Goal: Information Seeking & Learning: Learn about a topic

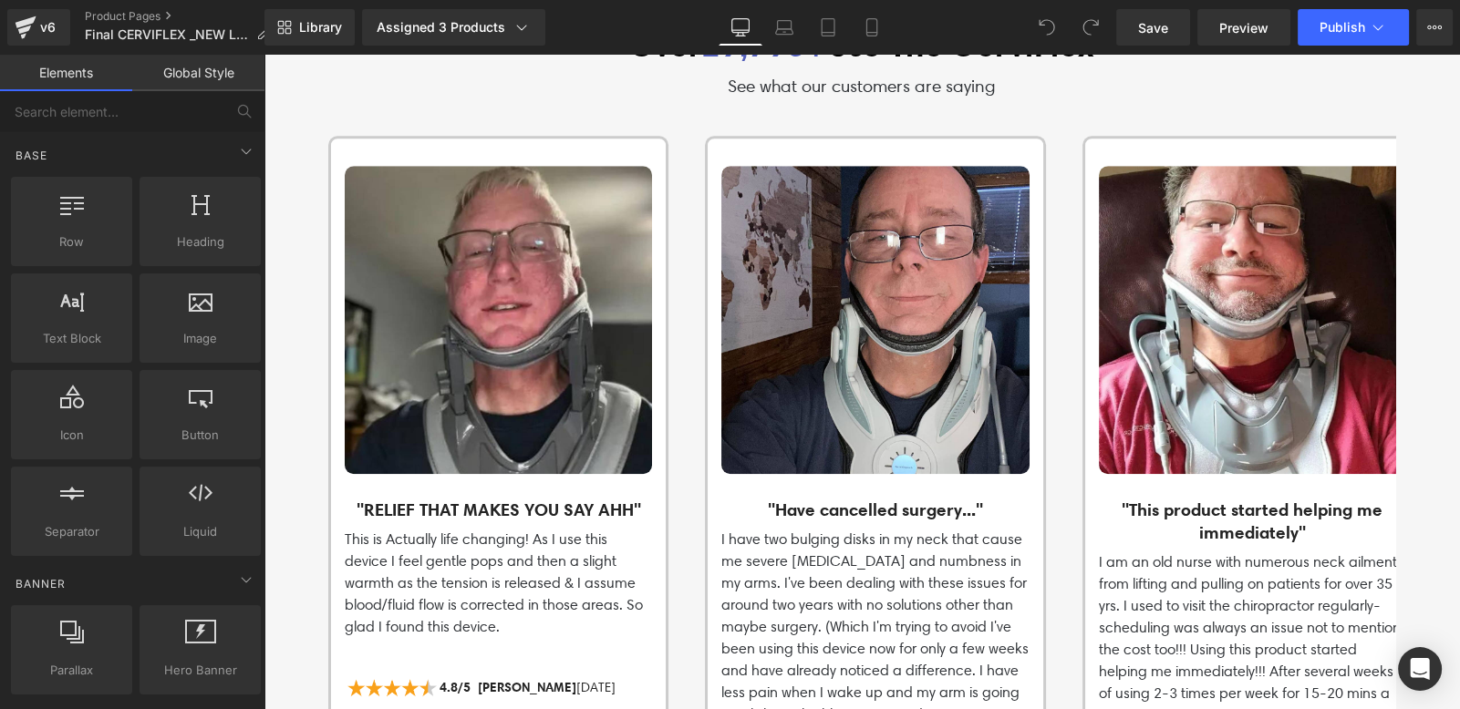
scroll to position [1899, 0]
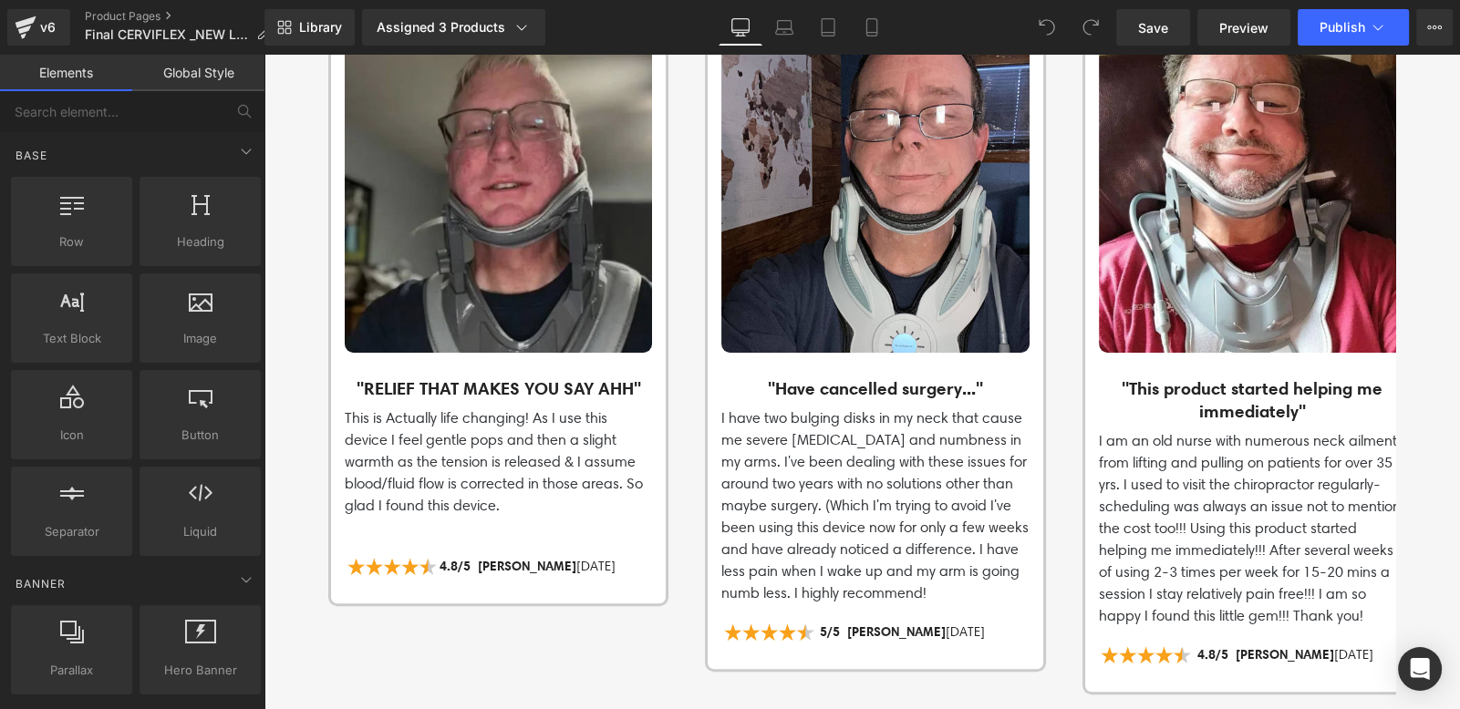
click at [389, 112] on img at bounding box center [498, 198] width 307 height 307
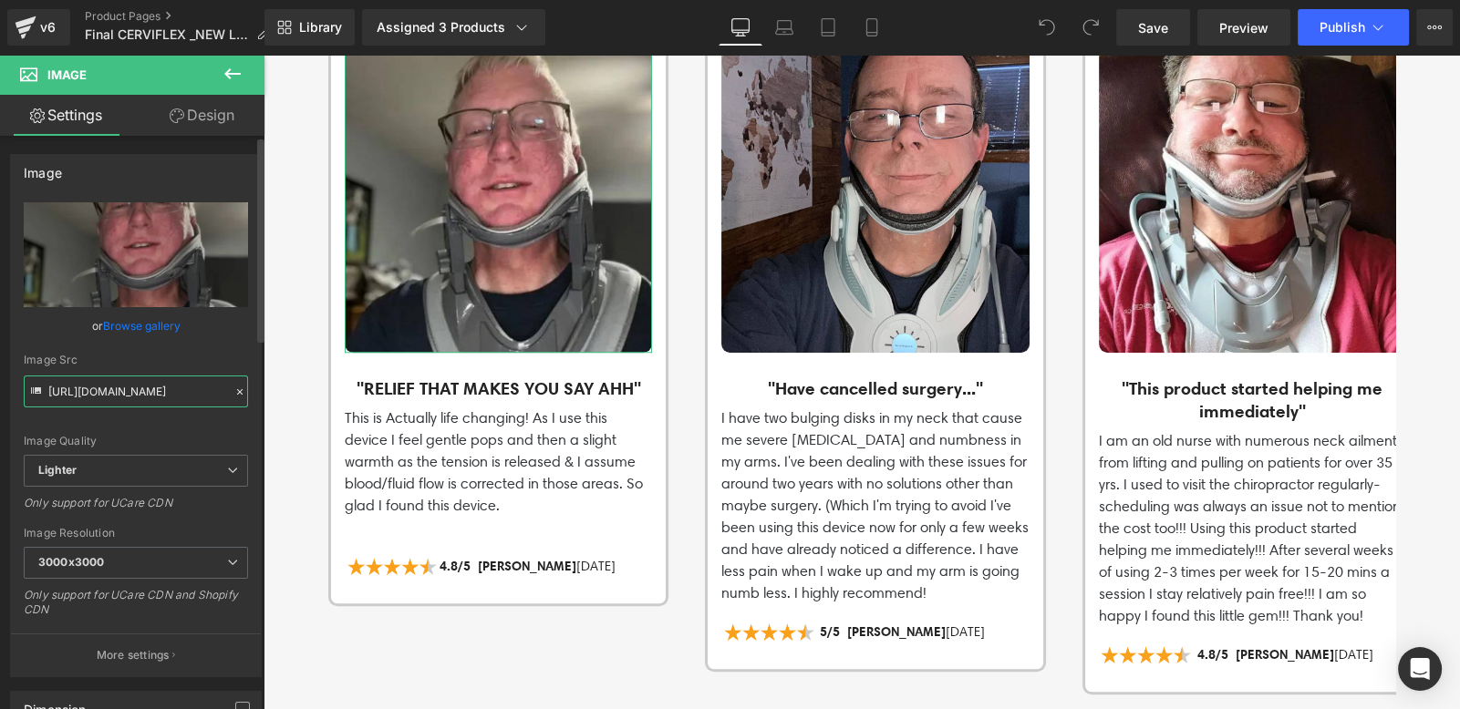
click at [160, 389] on input "[URL][DOMAIN_NAME]" at bounding box center [136, 392] width 224 height 32
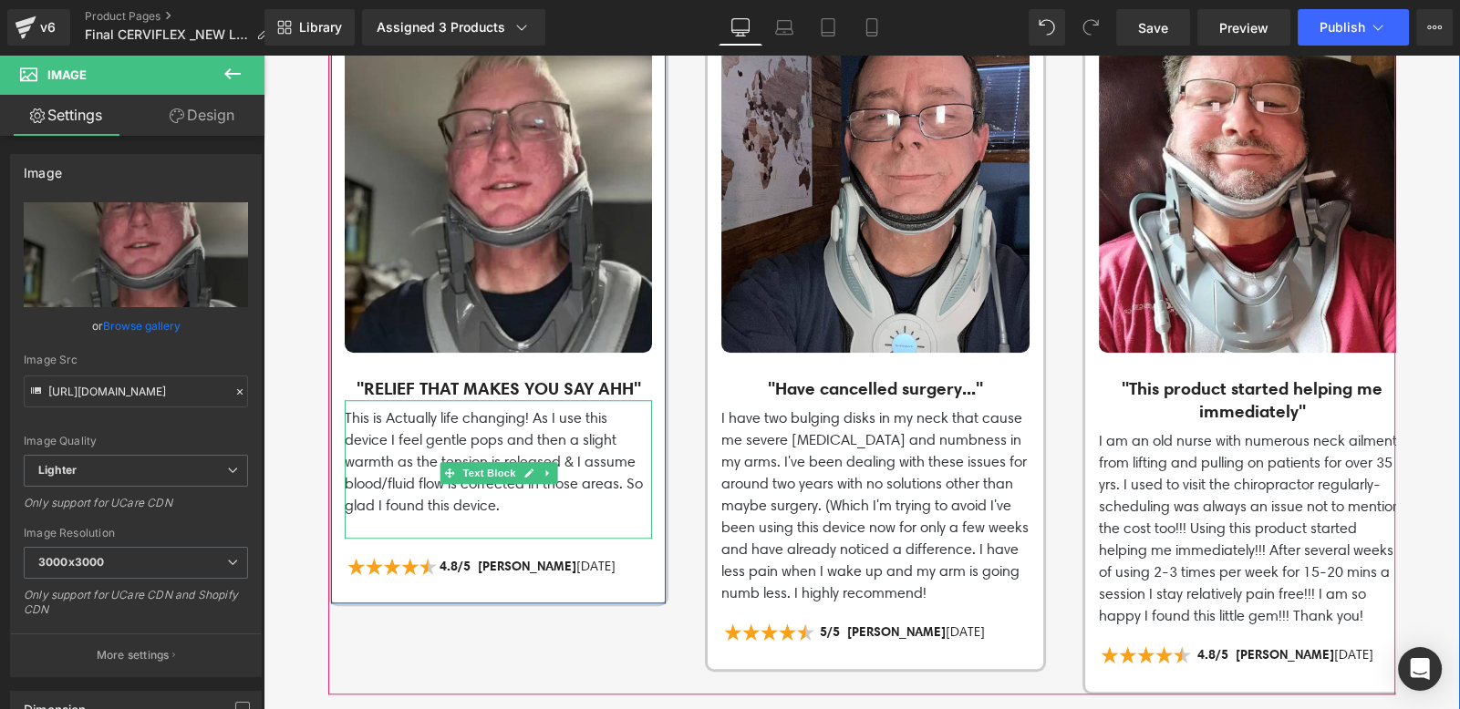
click at [358, 408] on p "This is Actually life changing! As I use this device I feel gentle pops and the…" at bounding box center [498, 462] width 307 height 109
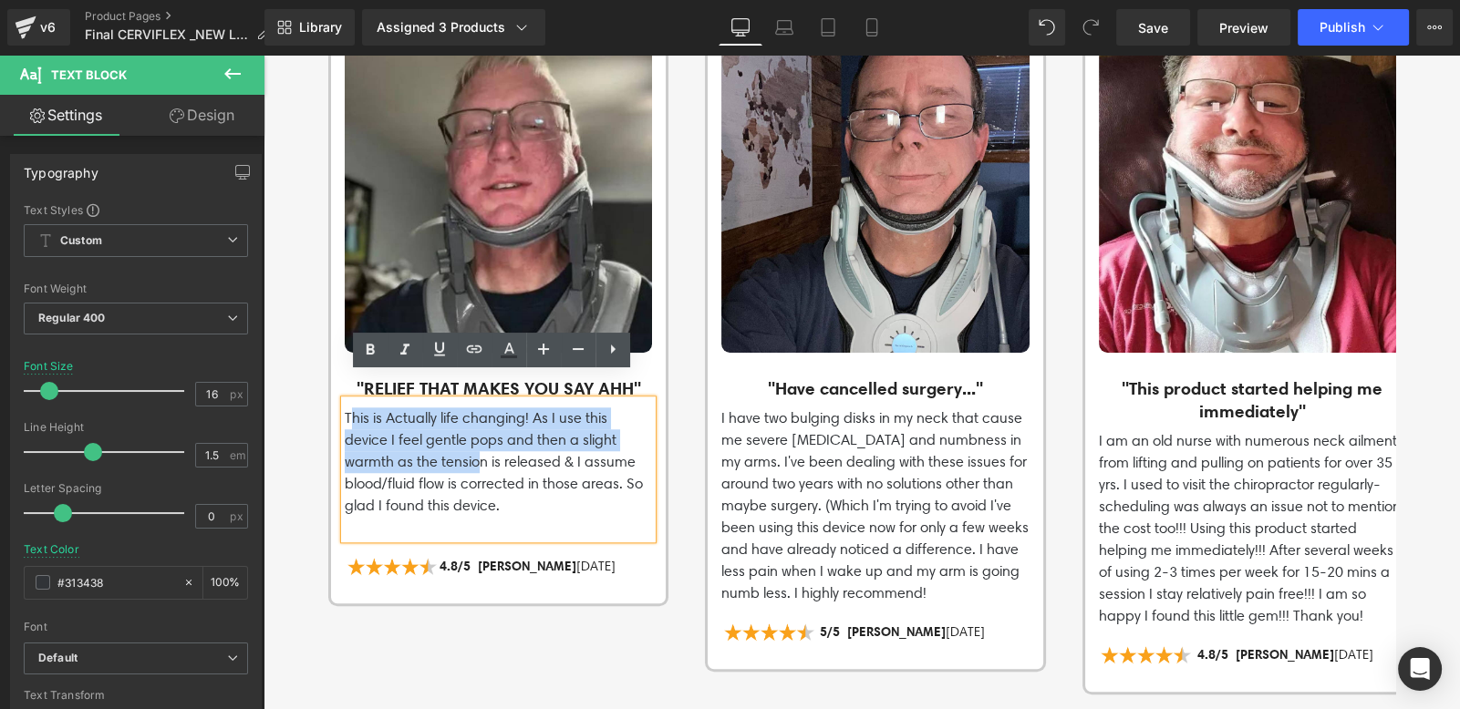
drag, startPoint x: 342, startPoint y: 389, endPoint x: 483, endPoint y: 449, distance: 153.3
click at [476, 439] on p "This is Actually life changing! As I use this device I feel gentle pops and the…" at bounding box center [498, 462] width 307 height 109
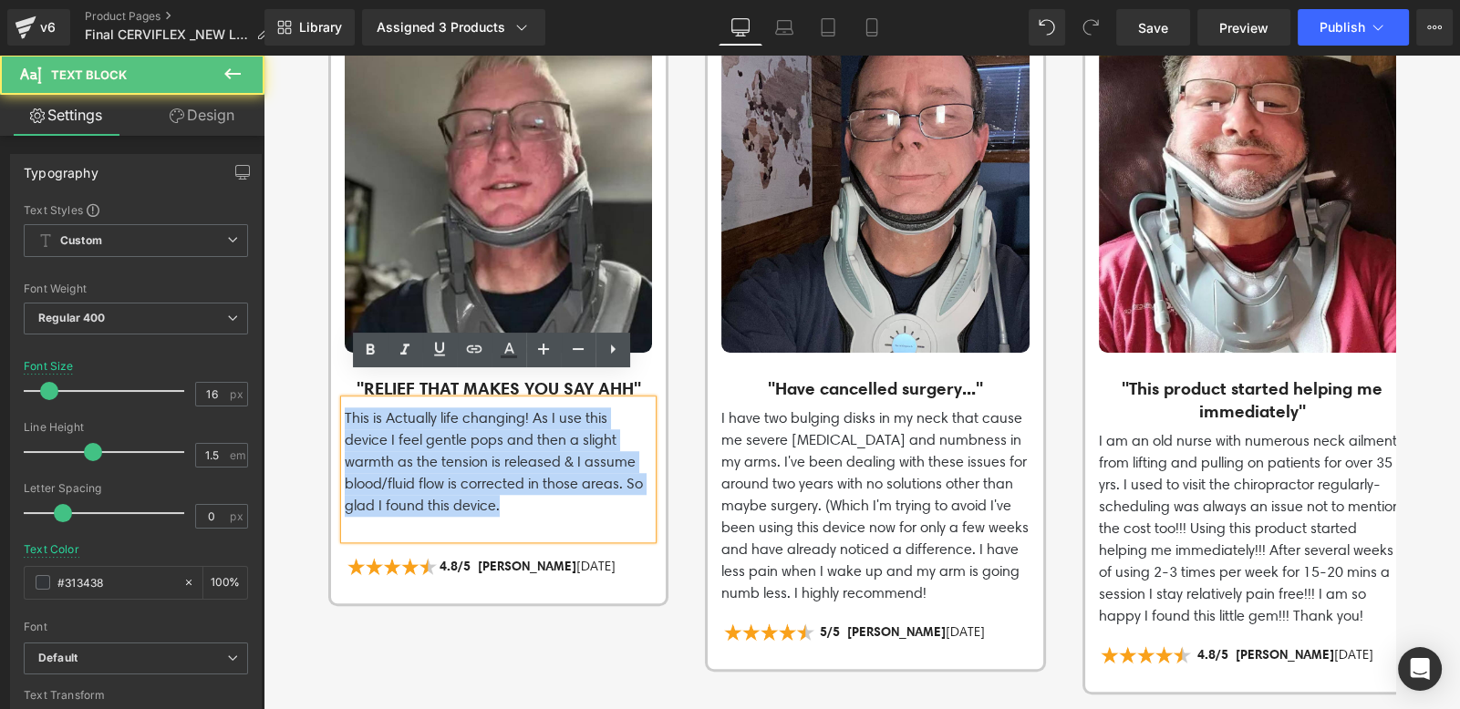
drag, startPoint x: 492, startPoint y: 482, endPoint x: 339, endPoint y: 393, distance: 177.3
click at [345, 408] on p "This is Actually life changing! As I use this device I feel gentle pops and the…" at bounding box center [498, 462] width 307 height 109
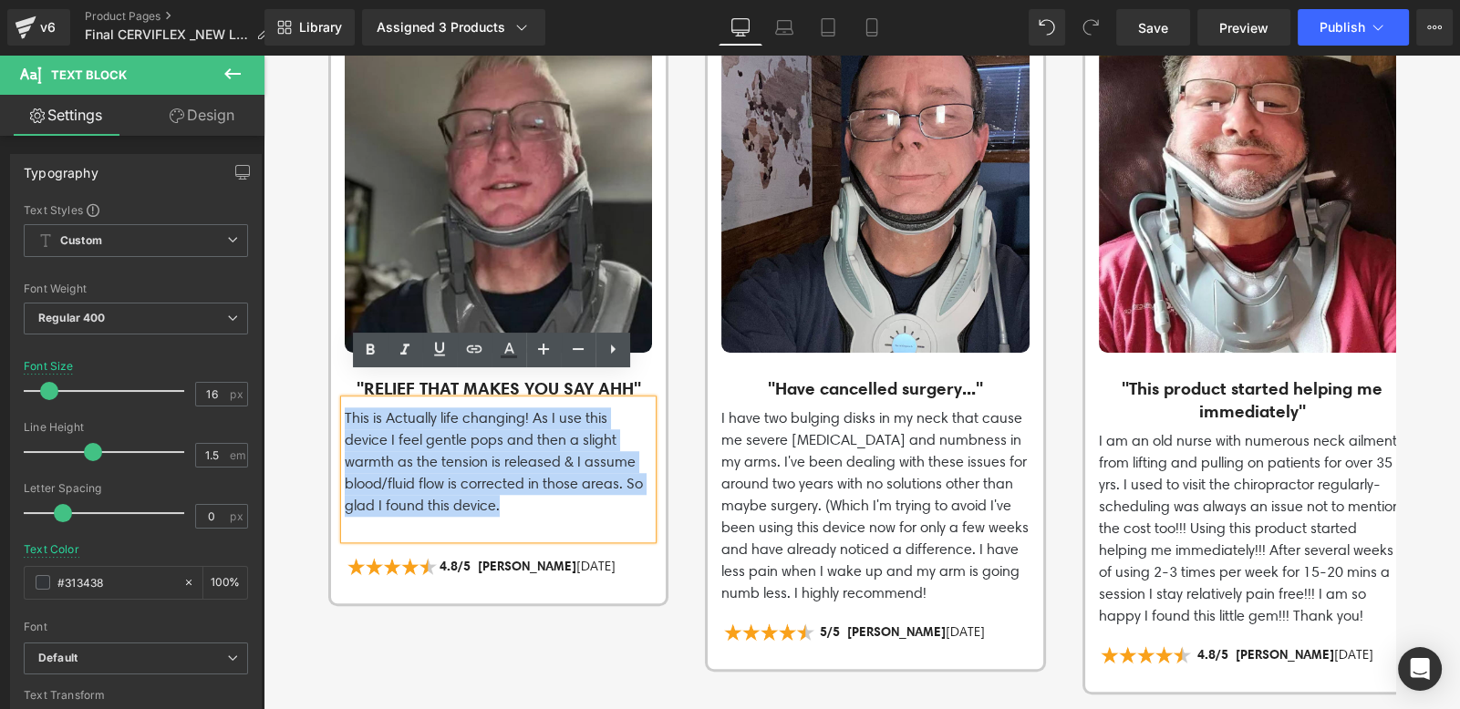
copy p "This is Actually life changing! As I use this device I feel gentle pops and the…"
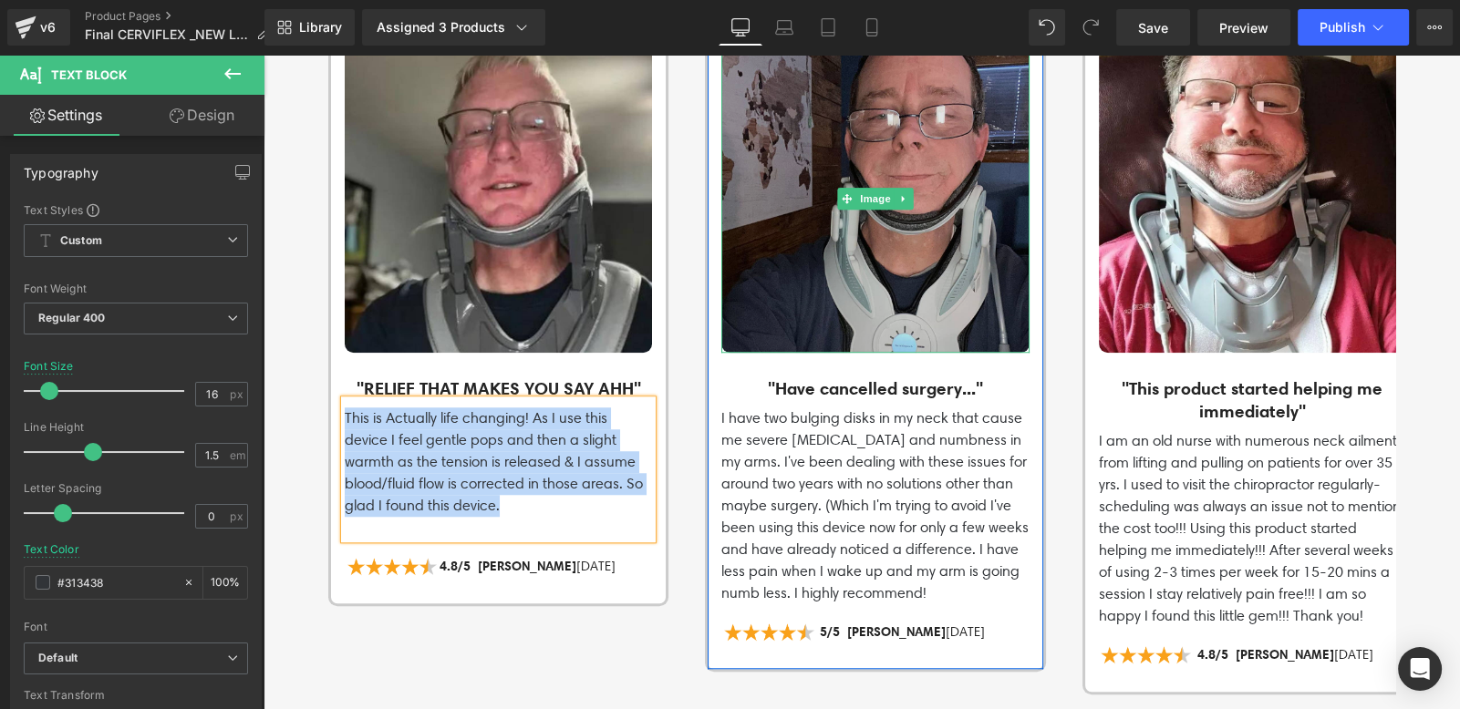
click at [921, 211] on img at bounding box center [874, 198] width 307 height 307
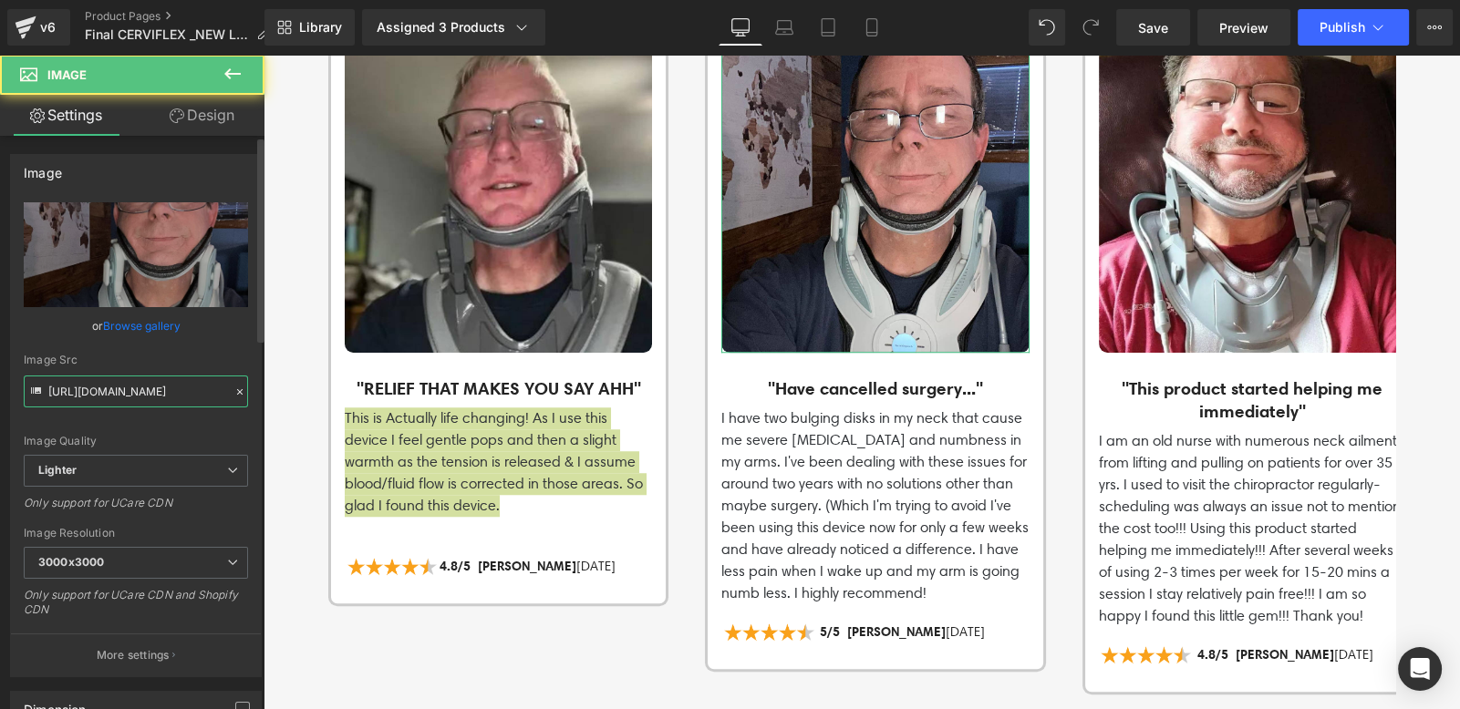
click at [132, 388] on input "[URL][DOMAIN_NAME]" at bounding box center [136, 392] width 224 height 32
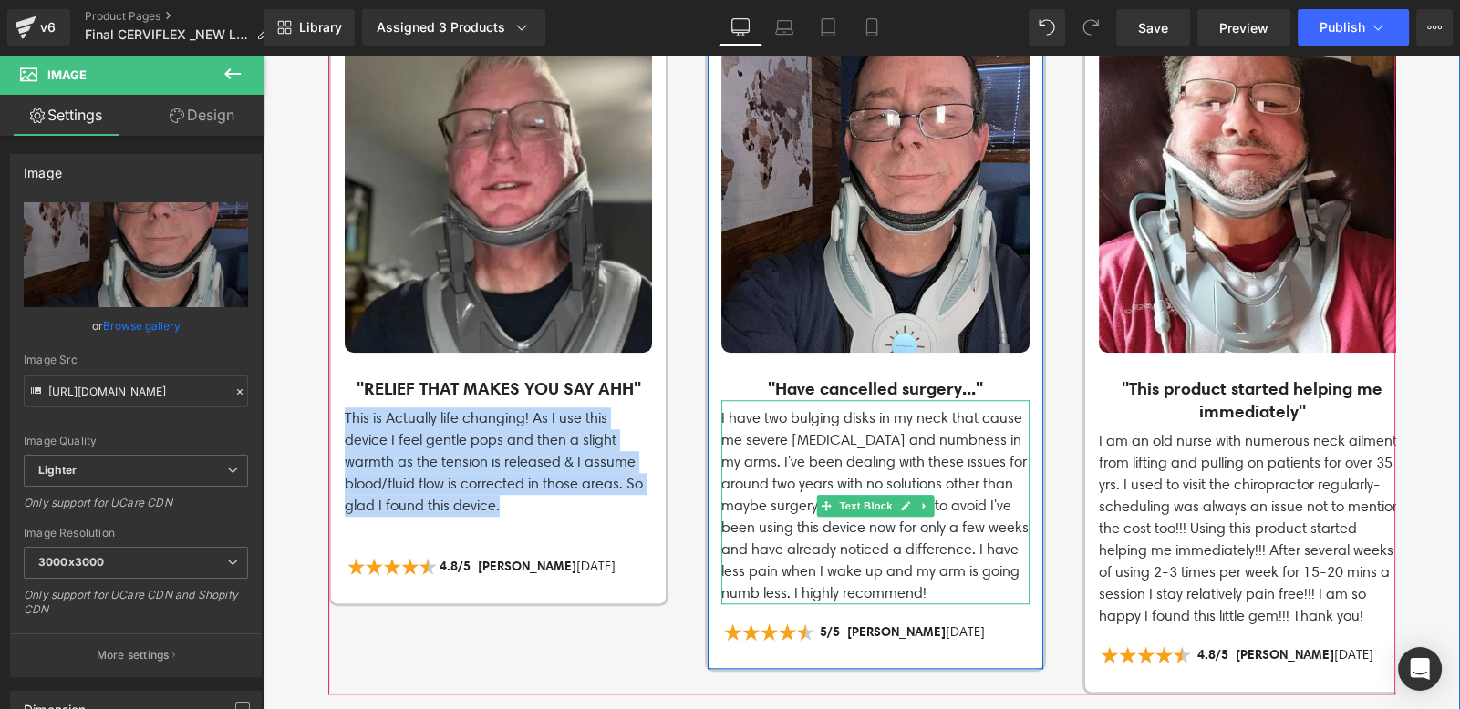
click at [721, 408] on p "I have two bulging disks in my neck that cause me severe [MEDICAL_DATA] and num…" at bounding box center [874, 506] width 307 height 197
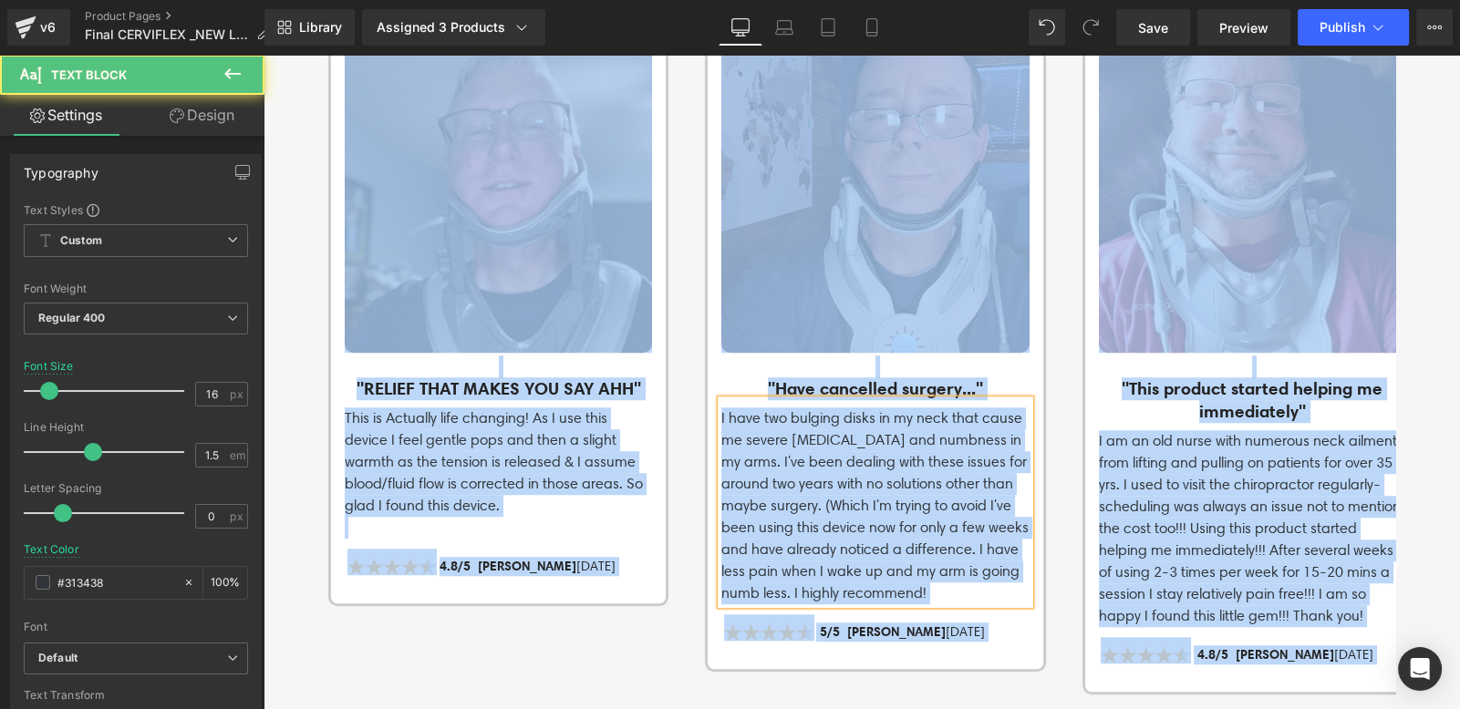
click at [766, 408] on p "I have two bulging disks in my neck that cause me severe [MEDICAL_DATA] and num…" at bounding box center [874, 506] width 307 height 197
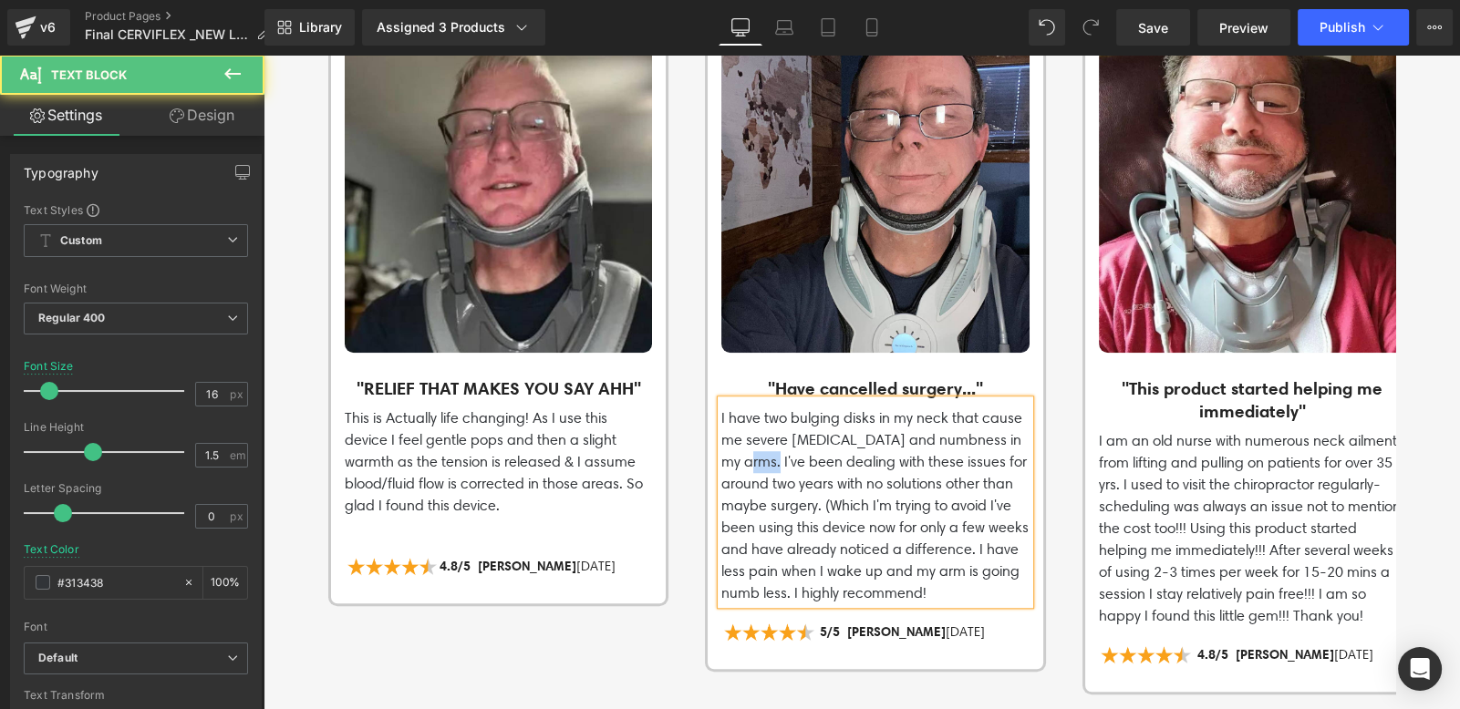
click at [766, 408] on p "I have two bulging disks in my neck that cause me severe [MEDICAL_DATA] and num…" at bounding box center [874, 506] width 307 height 197
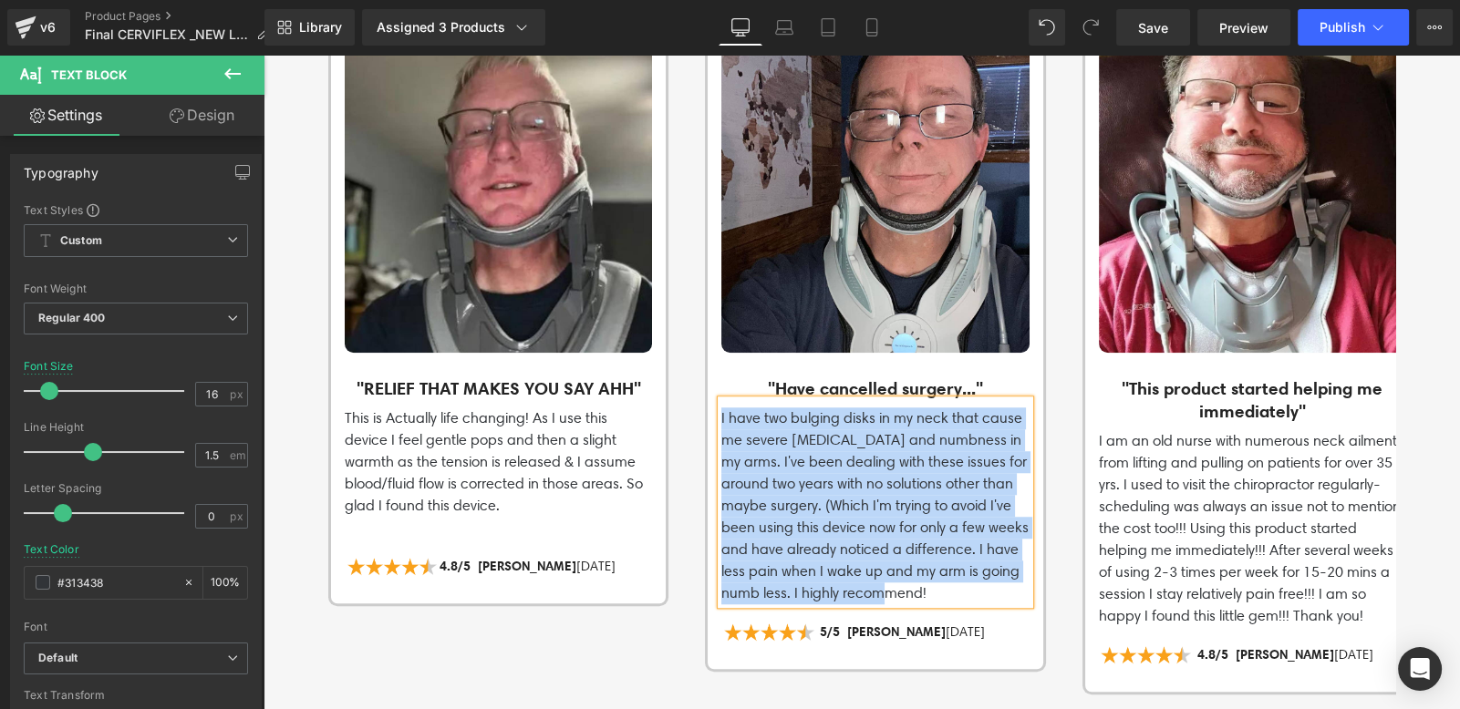
copy p "I have two bulging disks in my neck that cause me severe [MEDICAL_DATA] and num…"
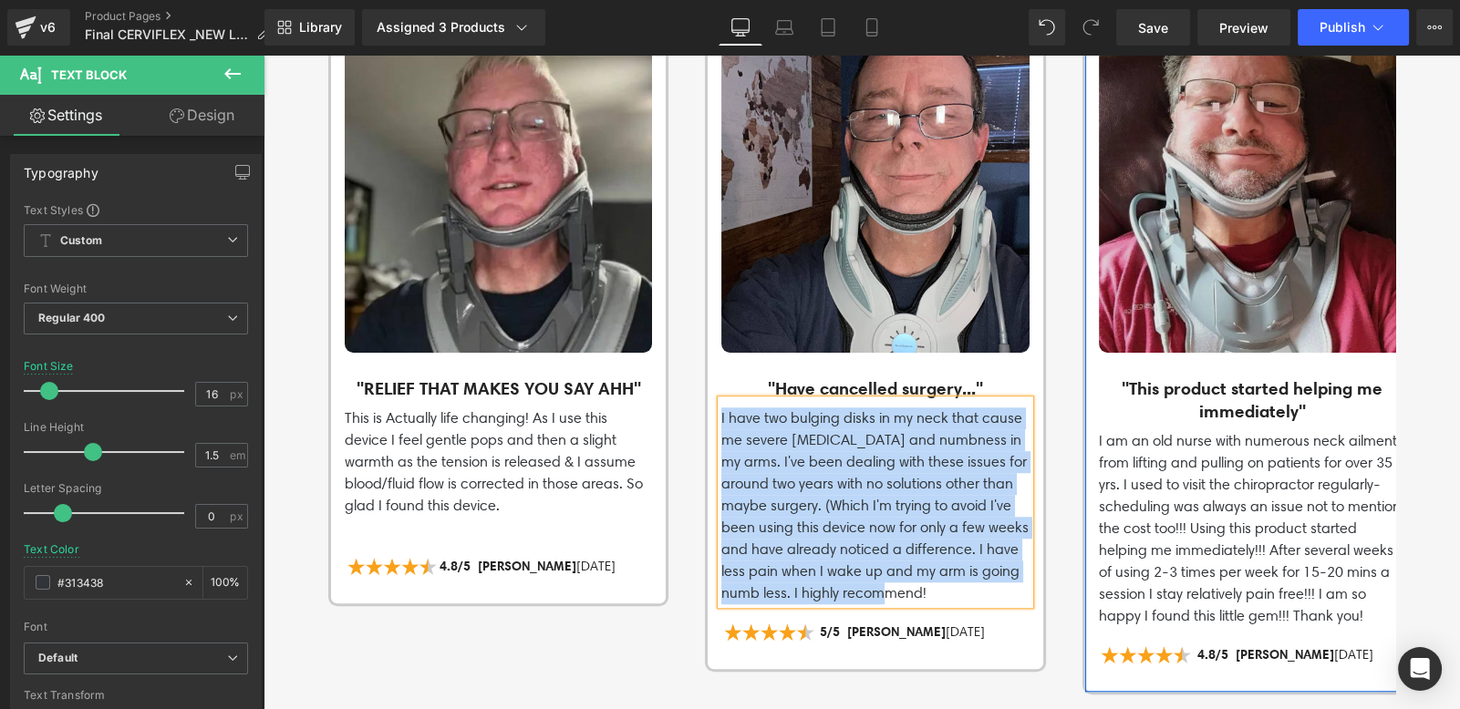
click at [1236, 199] on img at bounding box center [1252, 198] width 307 height 307
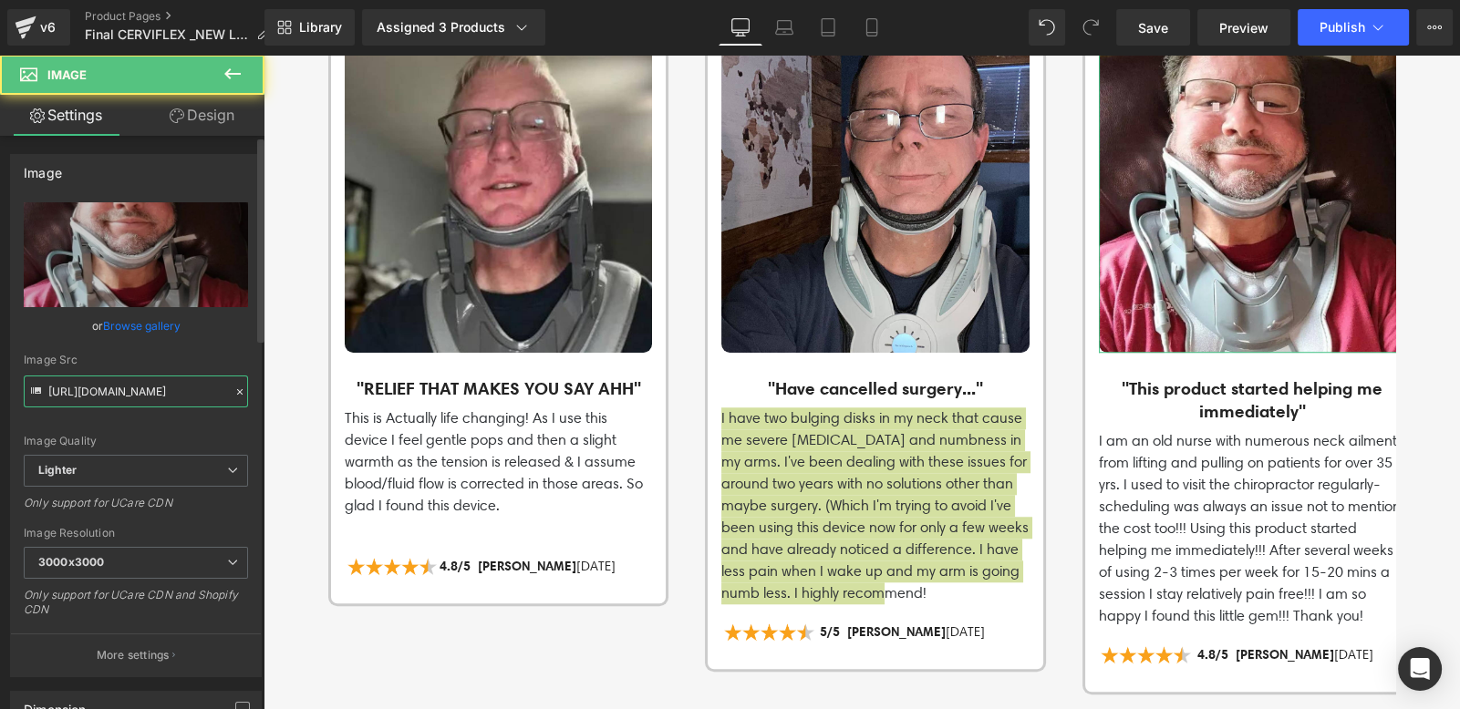
click at [204, 399] on input "[URL][DOMAIN_NAME]" at bounding box center [136, 392] width 224 height 32
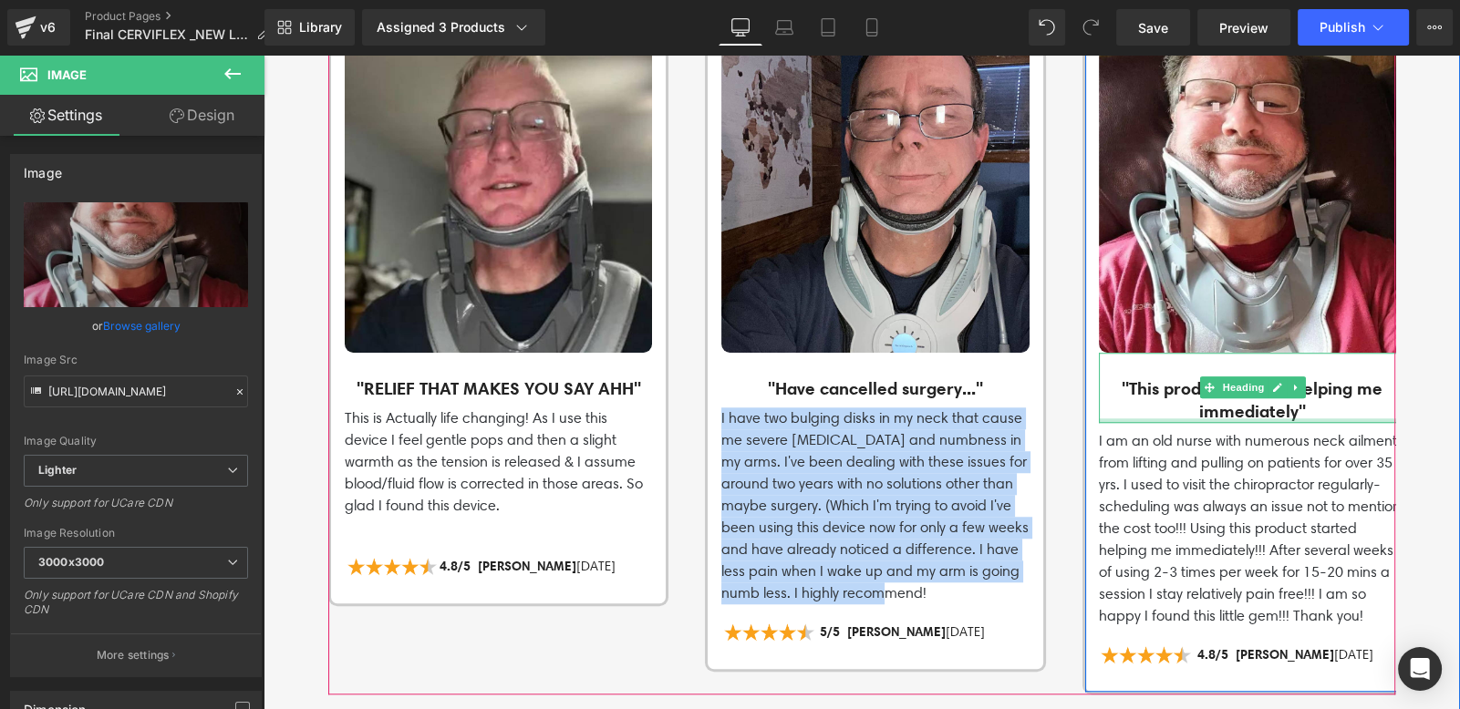
click at [1188, 446] on p "I am an old nurse with numerous neck ailments from lifting and pulling on patie…" at bounding box center [1252, 528] width 307 height 197
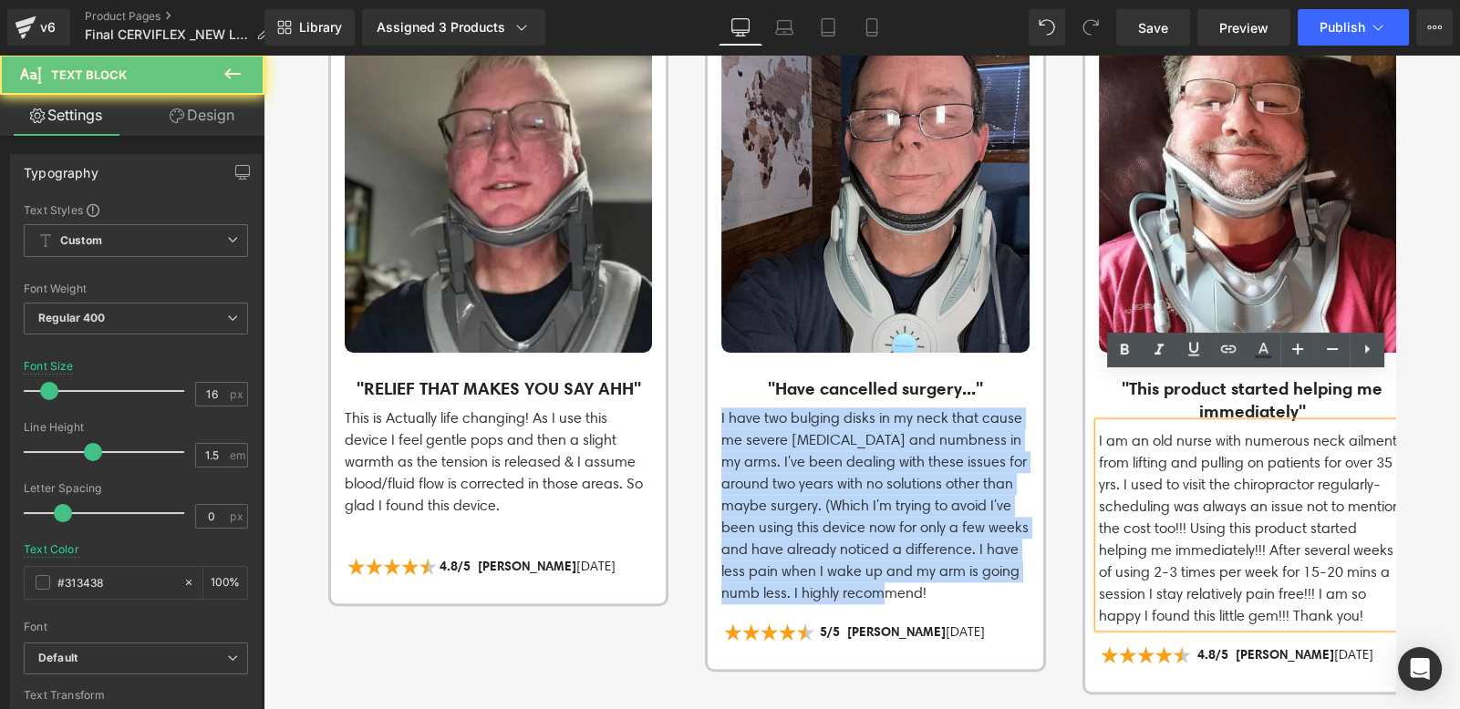
click at [1188, 444] on p "I am an old nurse with numerous neck ailments from lifting and pulling on patie…" at bounding box center [1252, 528] width 307 height 197
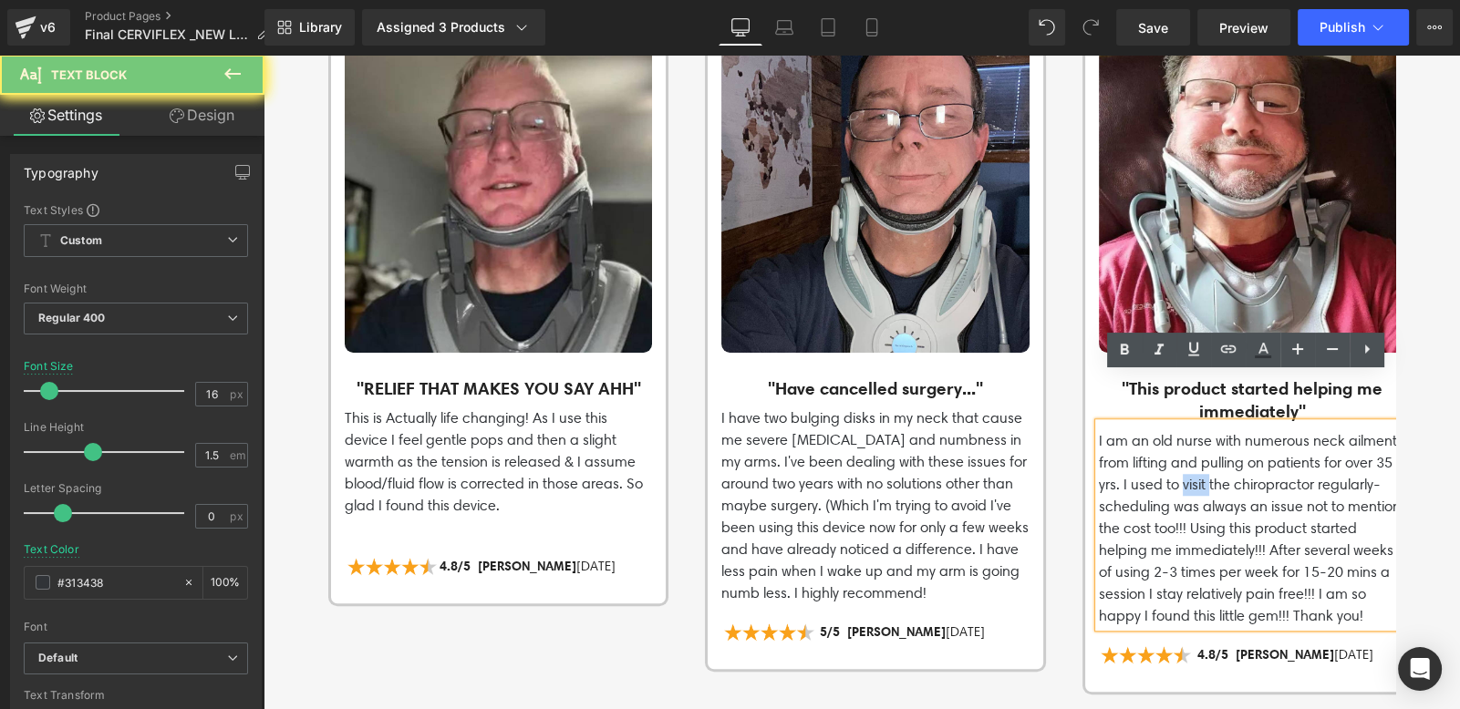
click at [1188, 444] on p "I am an old nurse with numerous neck ailments from lifting and pulling on patie…" at bounding box center [1252, 528] width 307 height 197
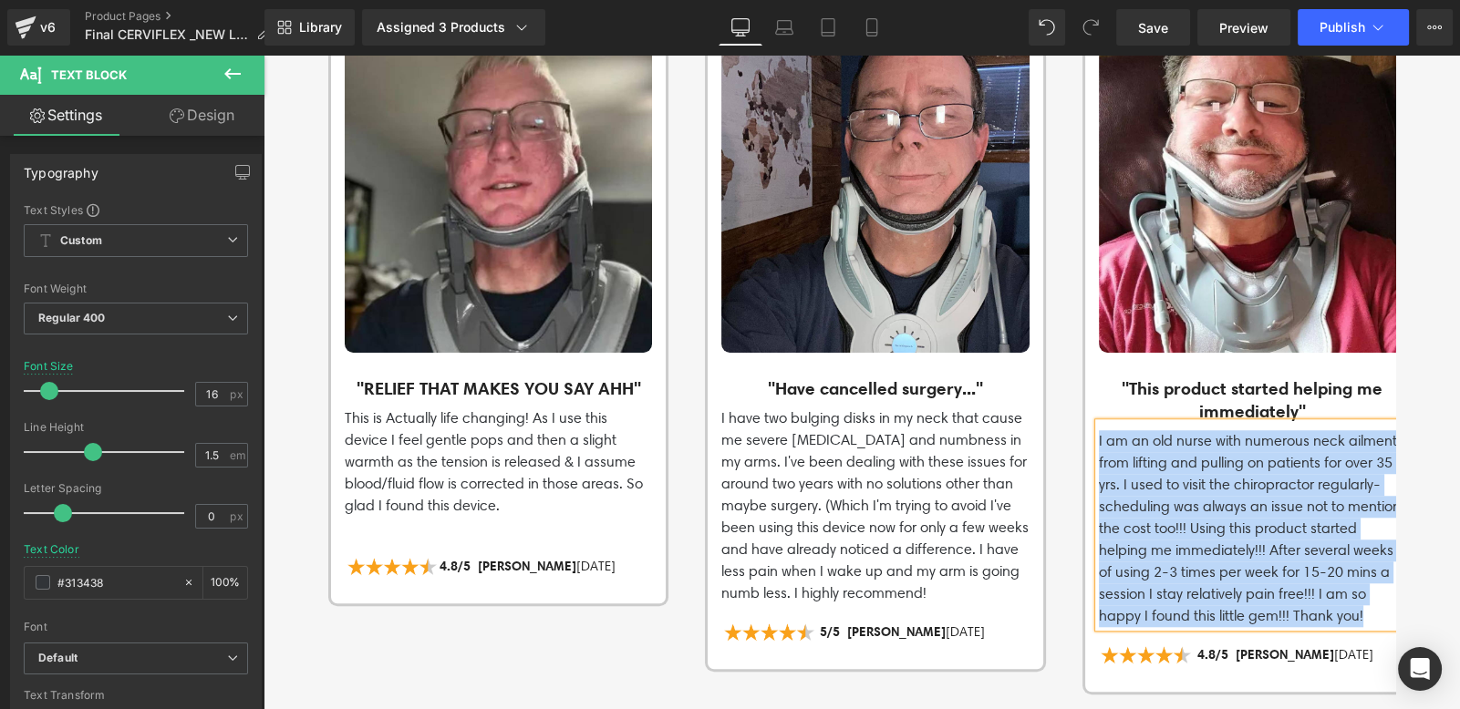
copy p "I am an old nurse with numerous neck ailments from lifting and pulling on patie…"
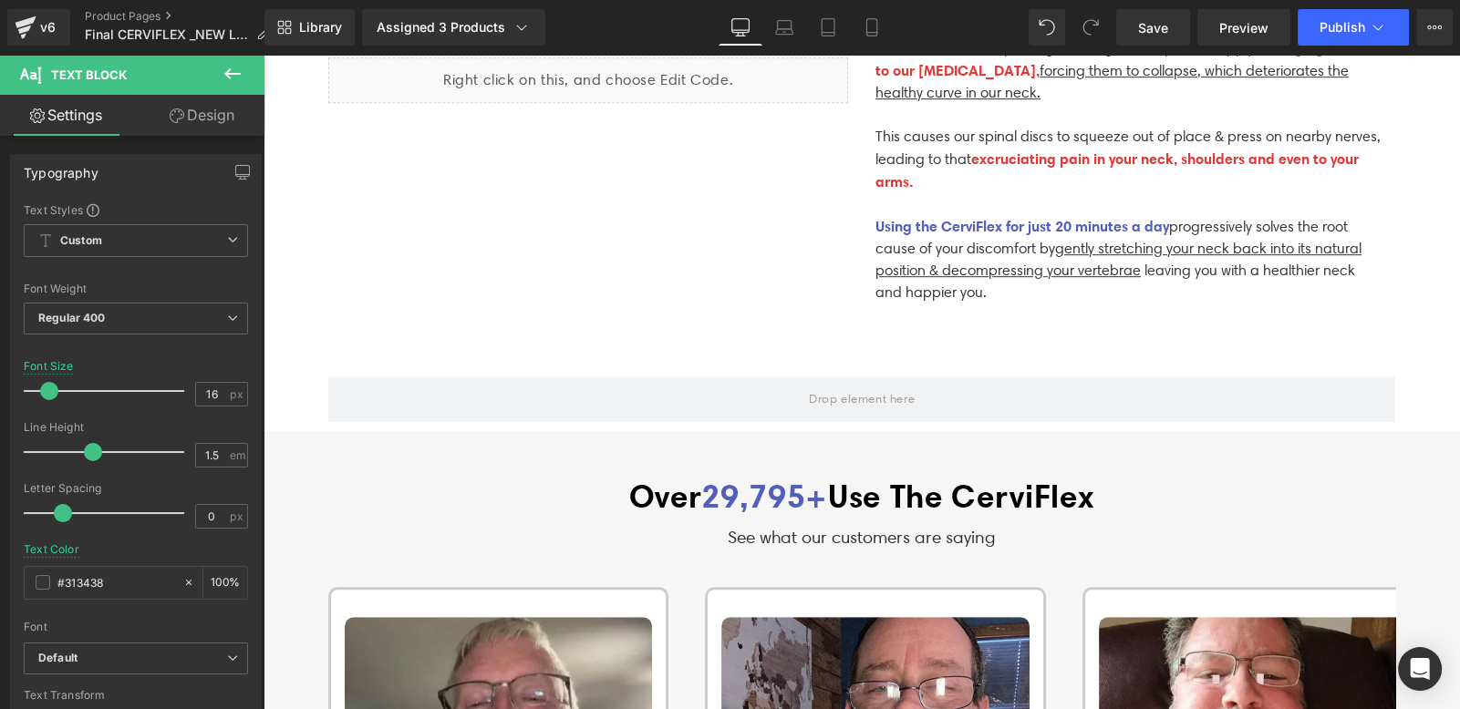
scroll to position [753, 0]
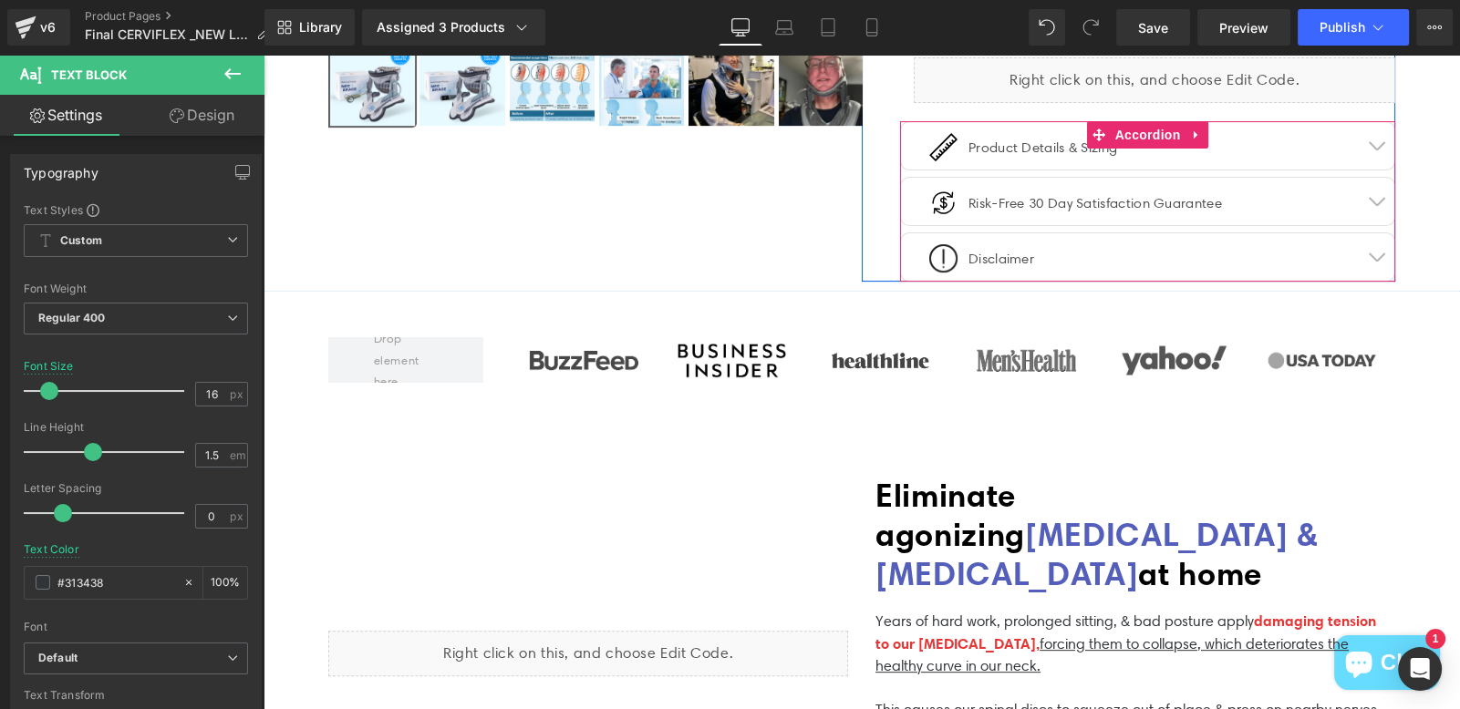
click at [264, 55] on div at bounding box center [264, 55] width 0 height 0
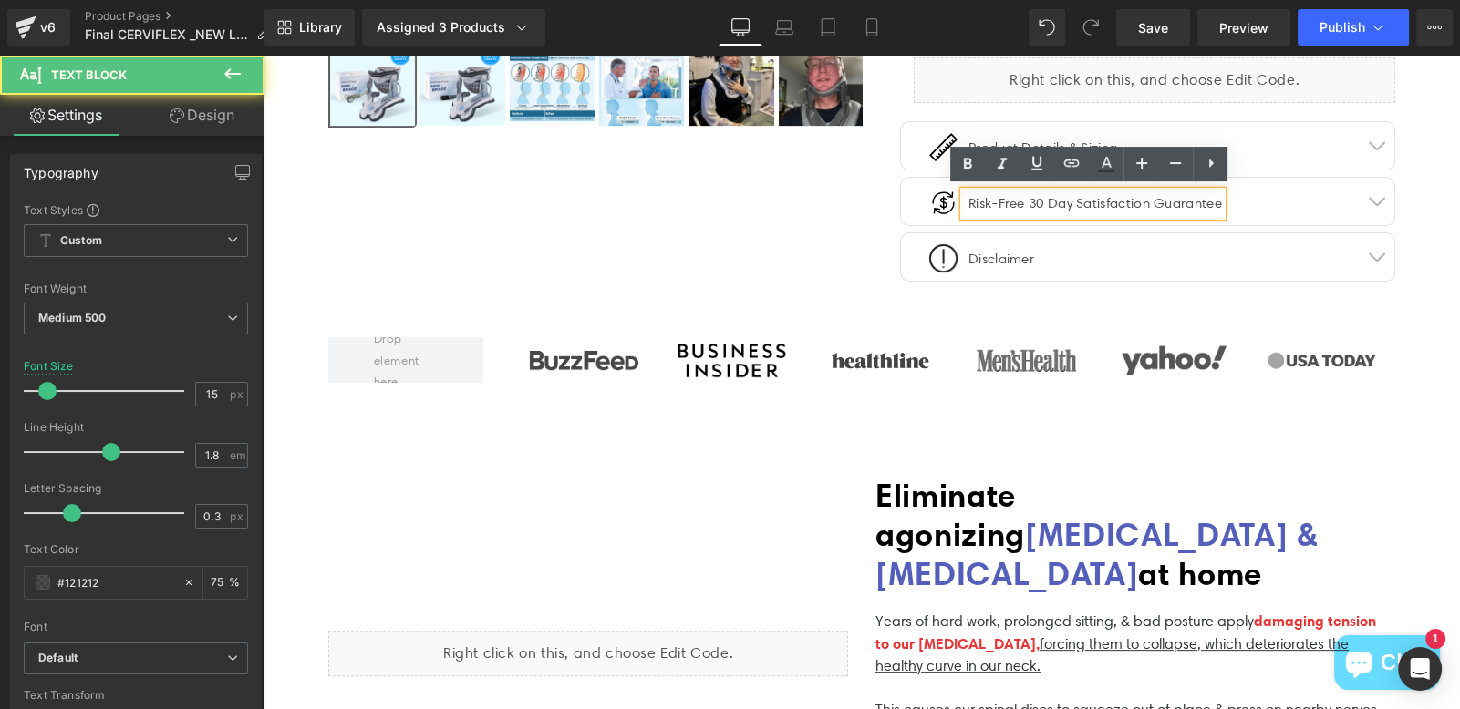
click at [1294, 192] on div "Image Risk-Free 30 Day Satisfaction Guarantee Text Block" at bounding box center [1140, 210] width 435 height 38
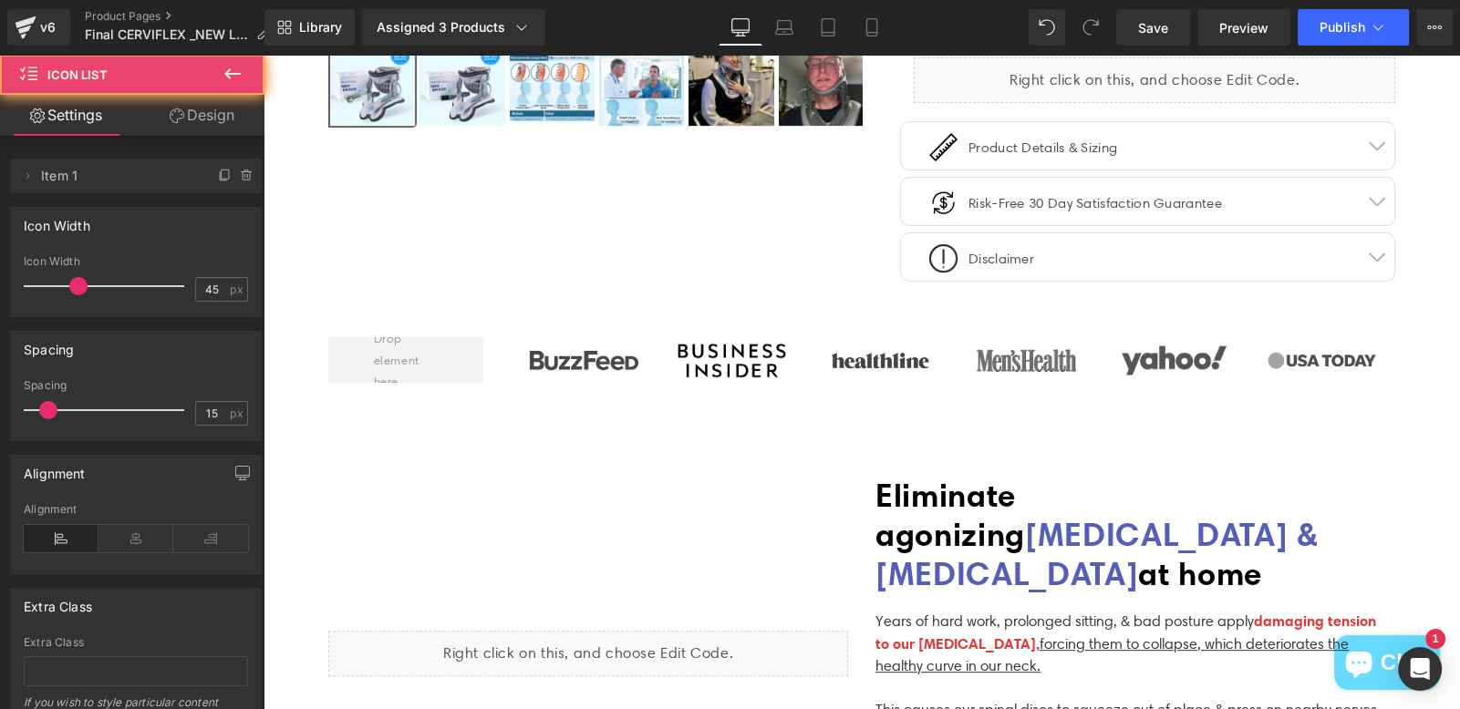
click at [1334, 200] on div "Image Risk-Free 30 Day Satisfaction Guarantee Text Block" at bounding box center [1140, 210] width 435 height 38
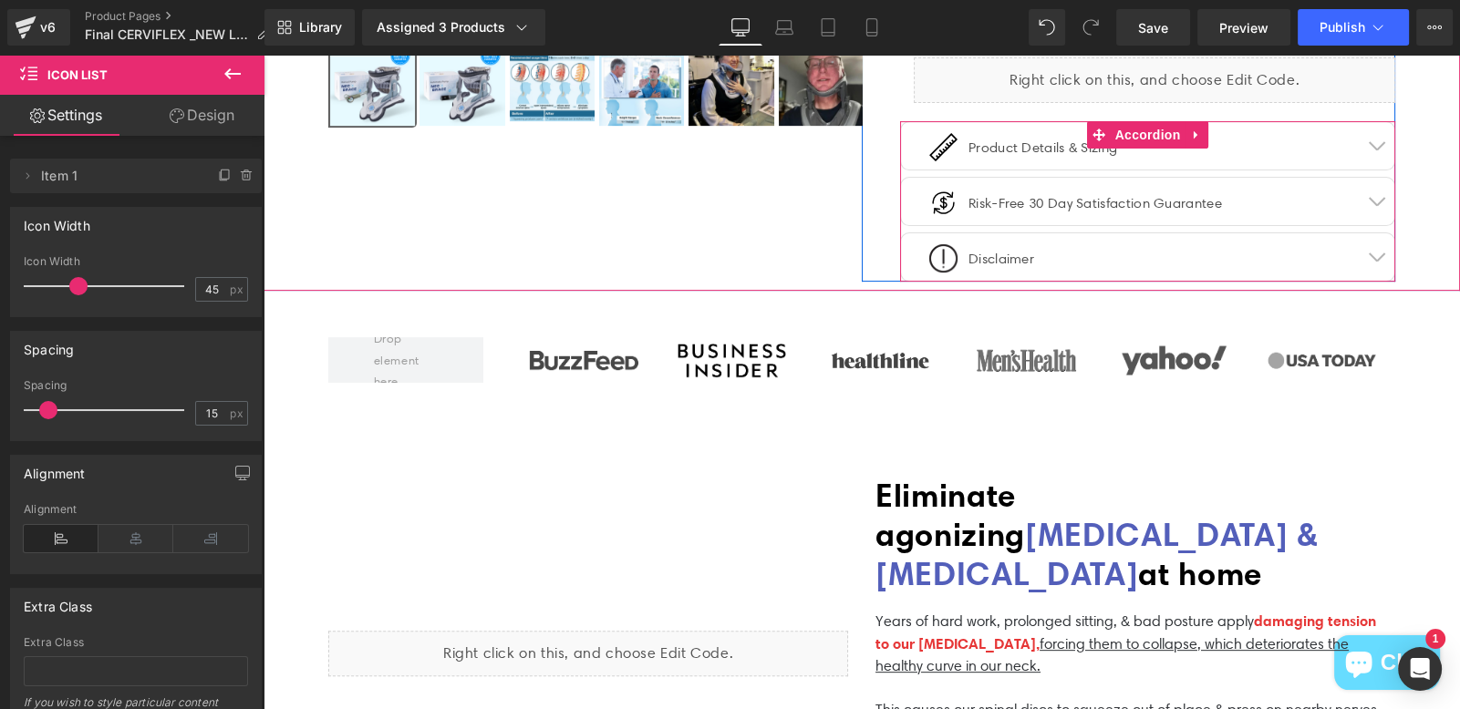
click at [1376, 205] on span "button" at bounding box center [1376, 205] width 0 height 0
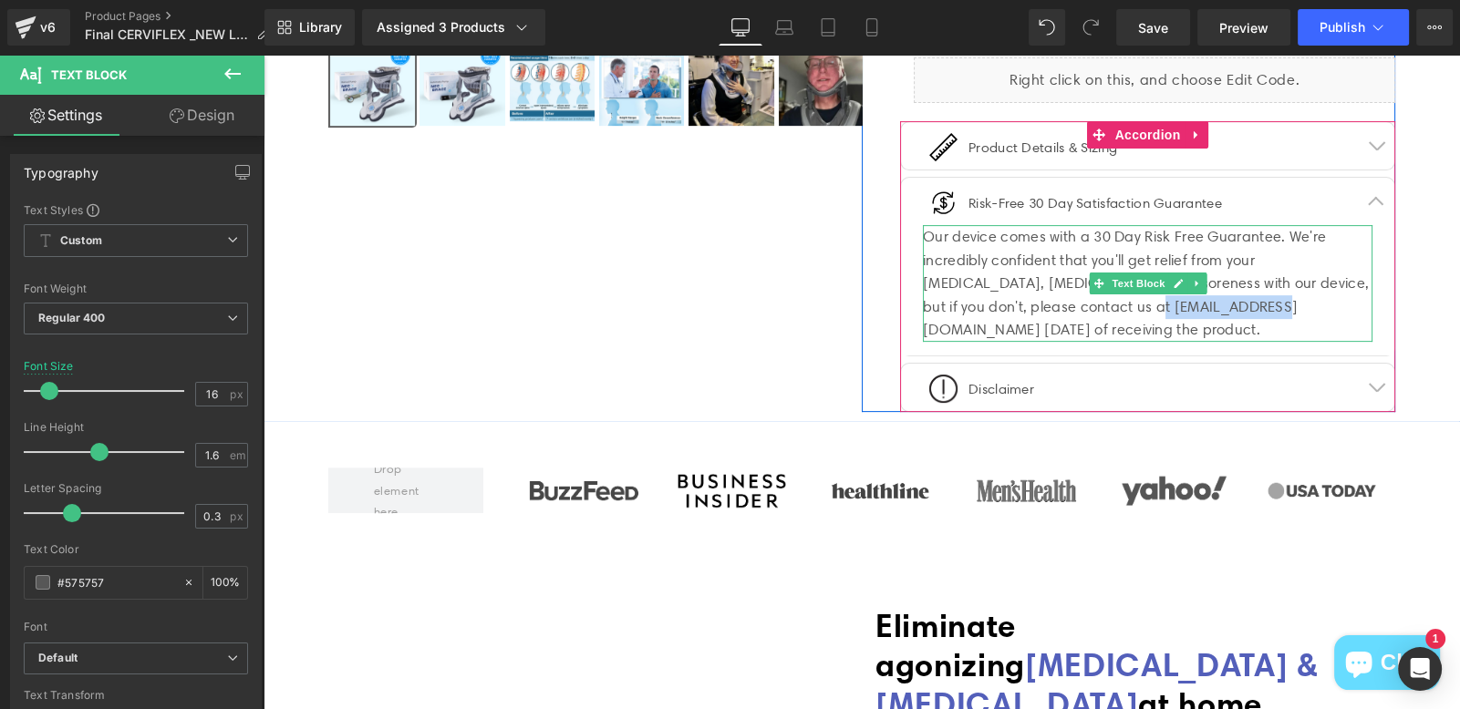
drag, startPoint x: 1059, startPoint y: 308, endPoint x: 1174, endPoint y: 305, distance: 114.9
click at [1174, 305] on div "Our device comes with a 30 Day Risk Free Guarantee. We're incredibly confident …" at bounding box center [1148, 283] width 450 height 117
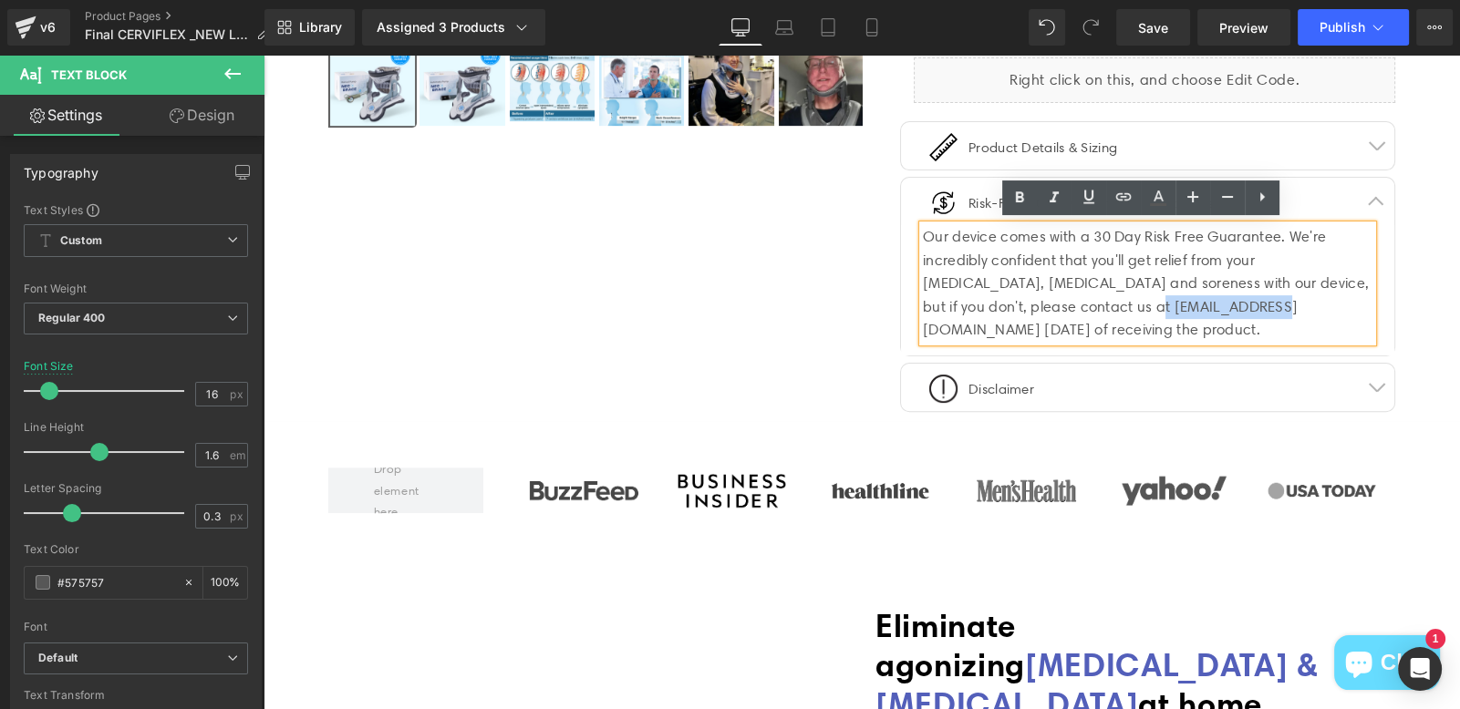
copy div "[EMAIL_ADDRESS][DOMAIN_NAME]"
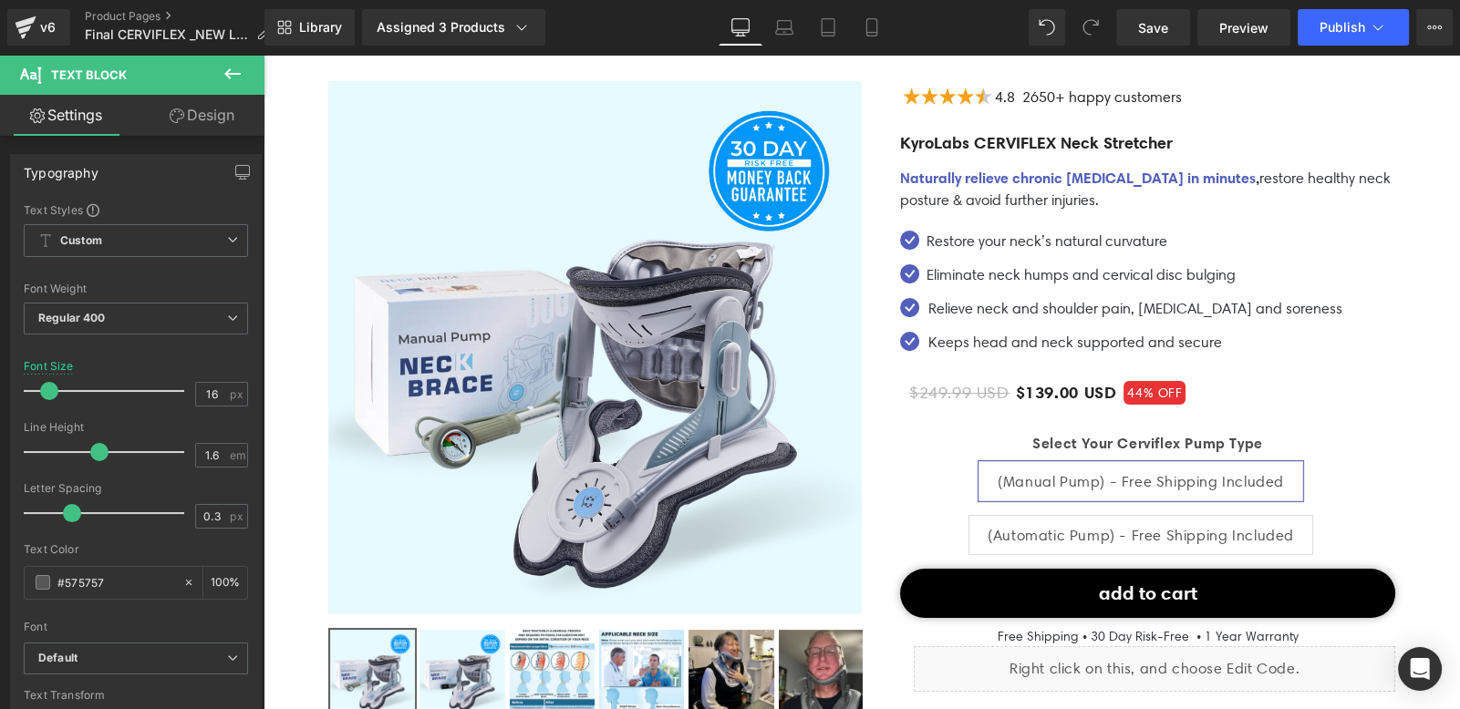
scroll to position [173, 0]
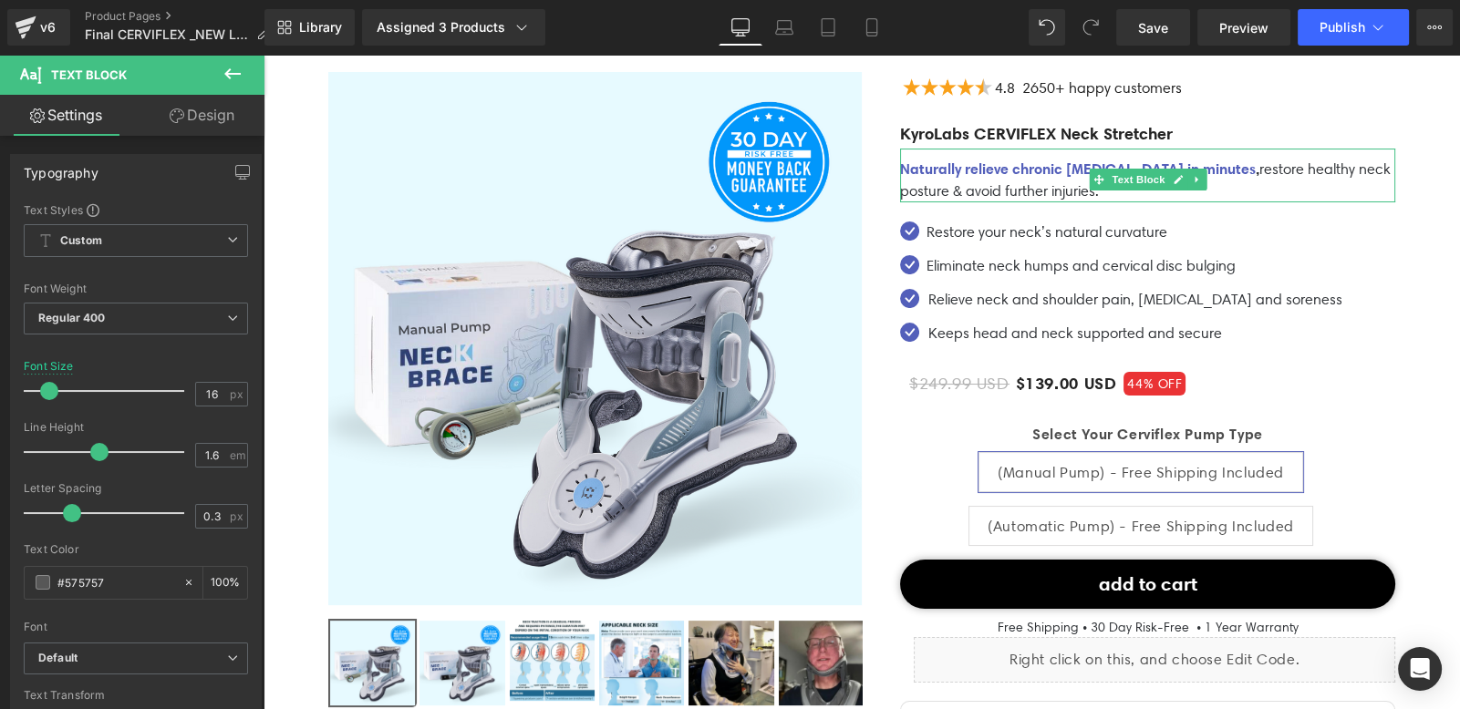
click at [1053, 191] on p "Naturally relieve chronic [MEDICAL_DATA] in minutes , restore healthy neck post…" at bounding box center [1147, 180] width 495 height 45
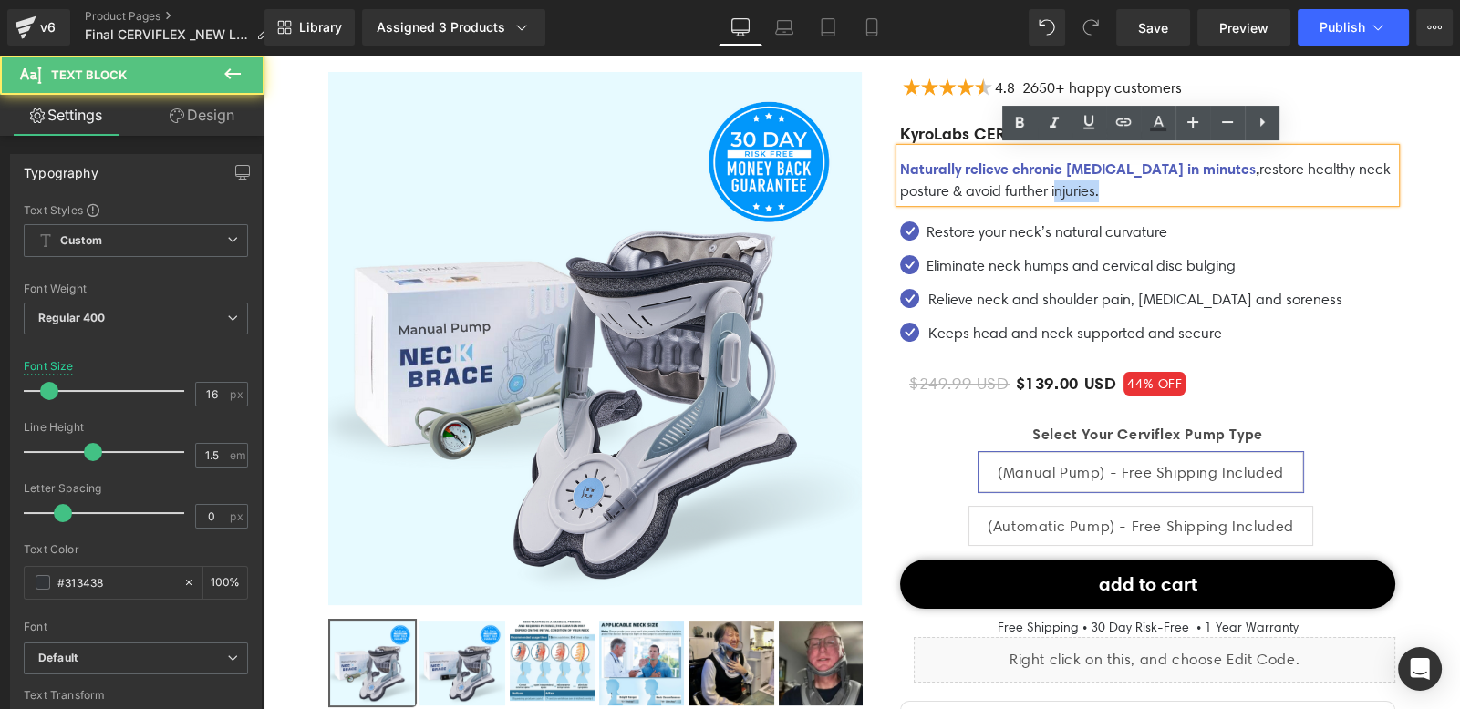
click at [1053, 191] on p "Naturally relieve chronic [MEDICAL_DATA] in minutes , restore healthy neck post…" at bounding box center [1147, 180] width 495 height 45
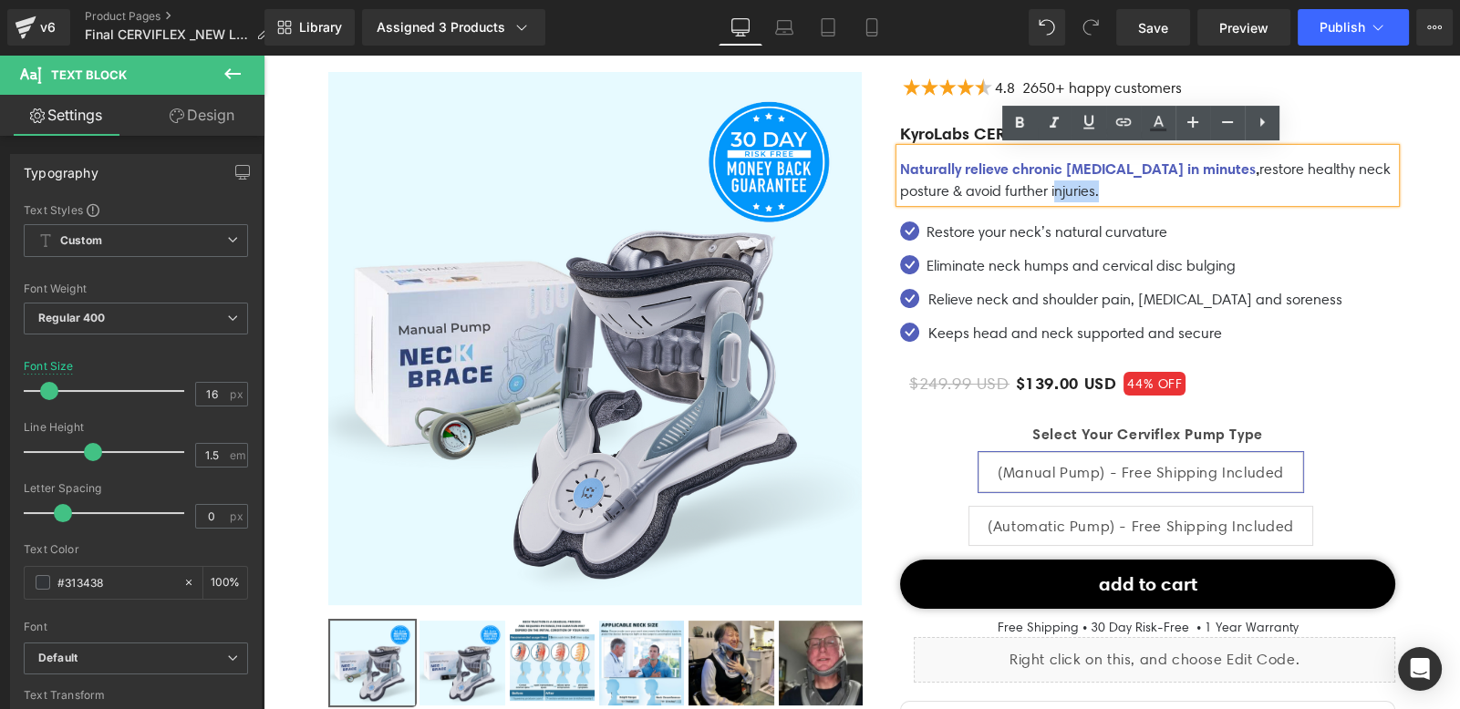
drag, startPoint x: 1119, startPoint y: 188, endPoint x: 894, endPoint y: 168, distance: 226.1
click at [900, 168] on p "Naturally relieve chronic [MEDICAL_DATA] in minutes , restore healthy neck post…" at bounding box center [1147, 180] width 495 height 45
copy p "Naturally relieve chronic [MEDICAL_DATA] in minutes , restore healthy neck post…"
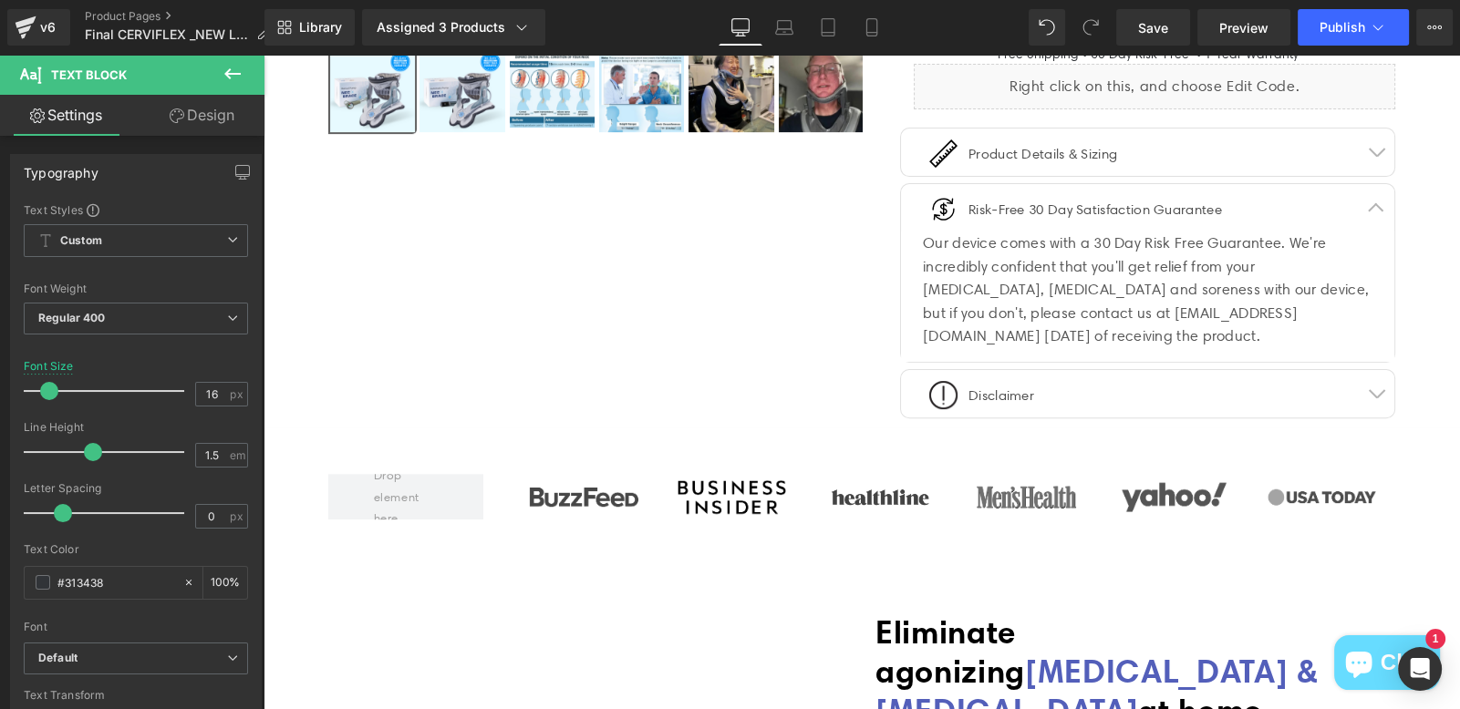
scroll to position [1320, 0]
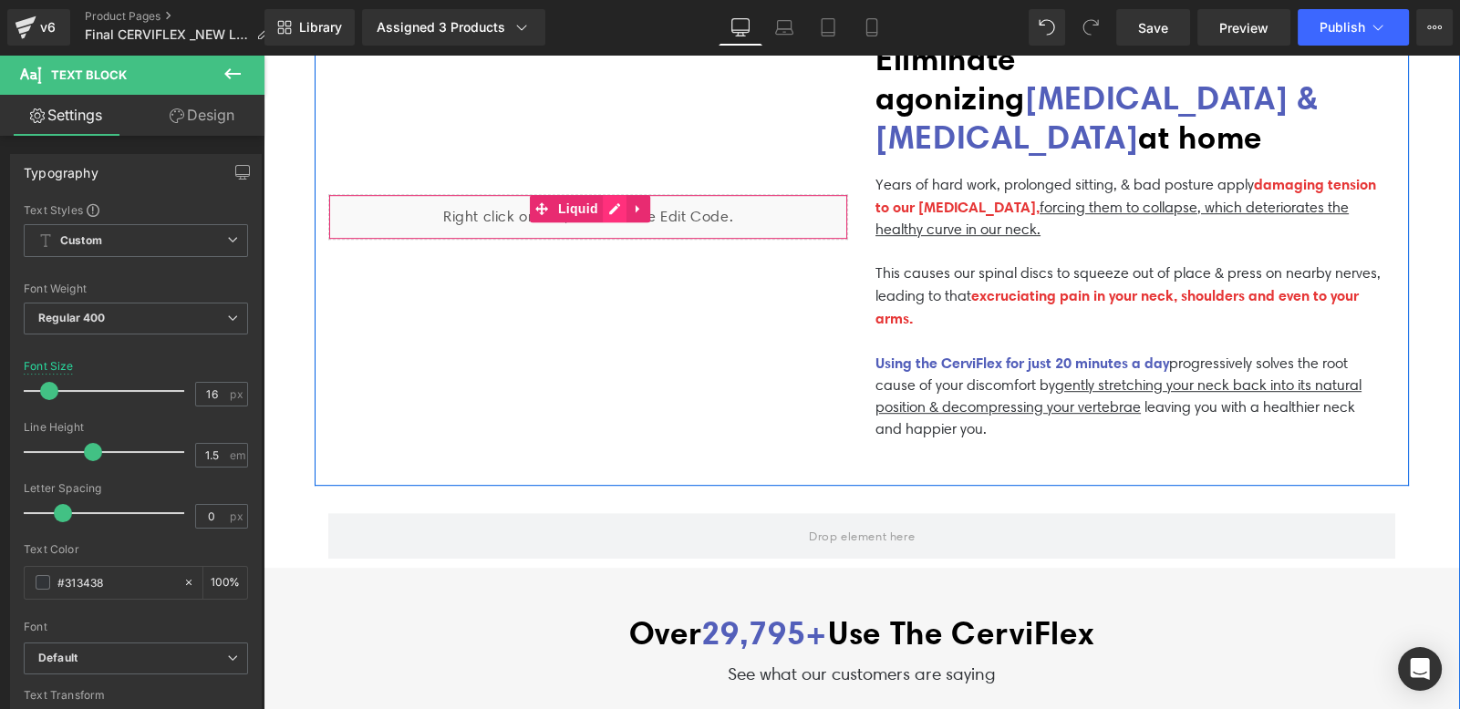
click at [608, 204] on div "Liquid" at bounding box center [588, 217] width 520 height 46
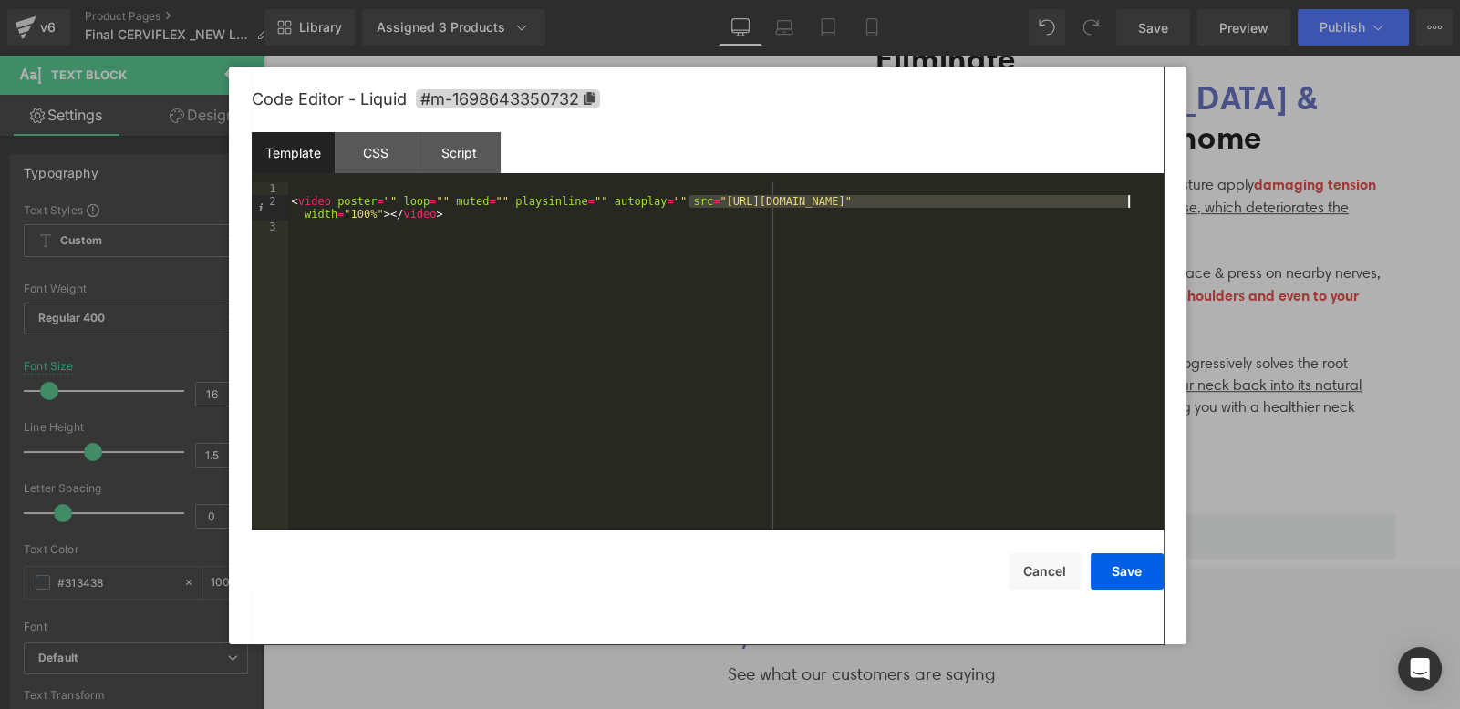
drag, startPoint x: 688, startPoint y: 204, endPoint x: 1126, endPoint y: 199, distance: 438.6
click at [1126, 199] on div "< video poster = "" loop = "" muted = "" playsinline = "" autoplay = "" src = "…" at bounding box center [725, 369] width 875 height 375
click at [1051, 559] on button "Cancel" at bounding box center [1044, 571] width 73 height 36
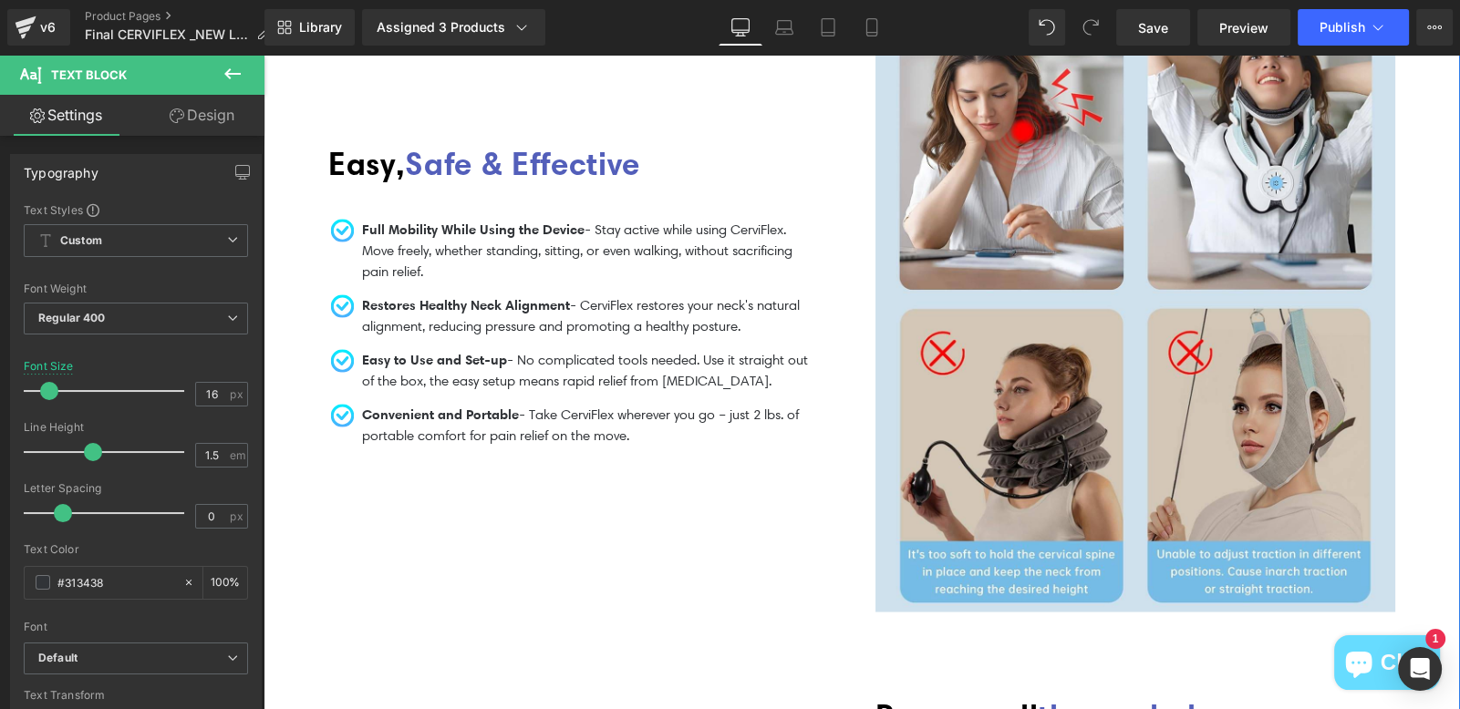
scroll to position [4759, 0]
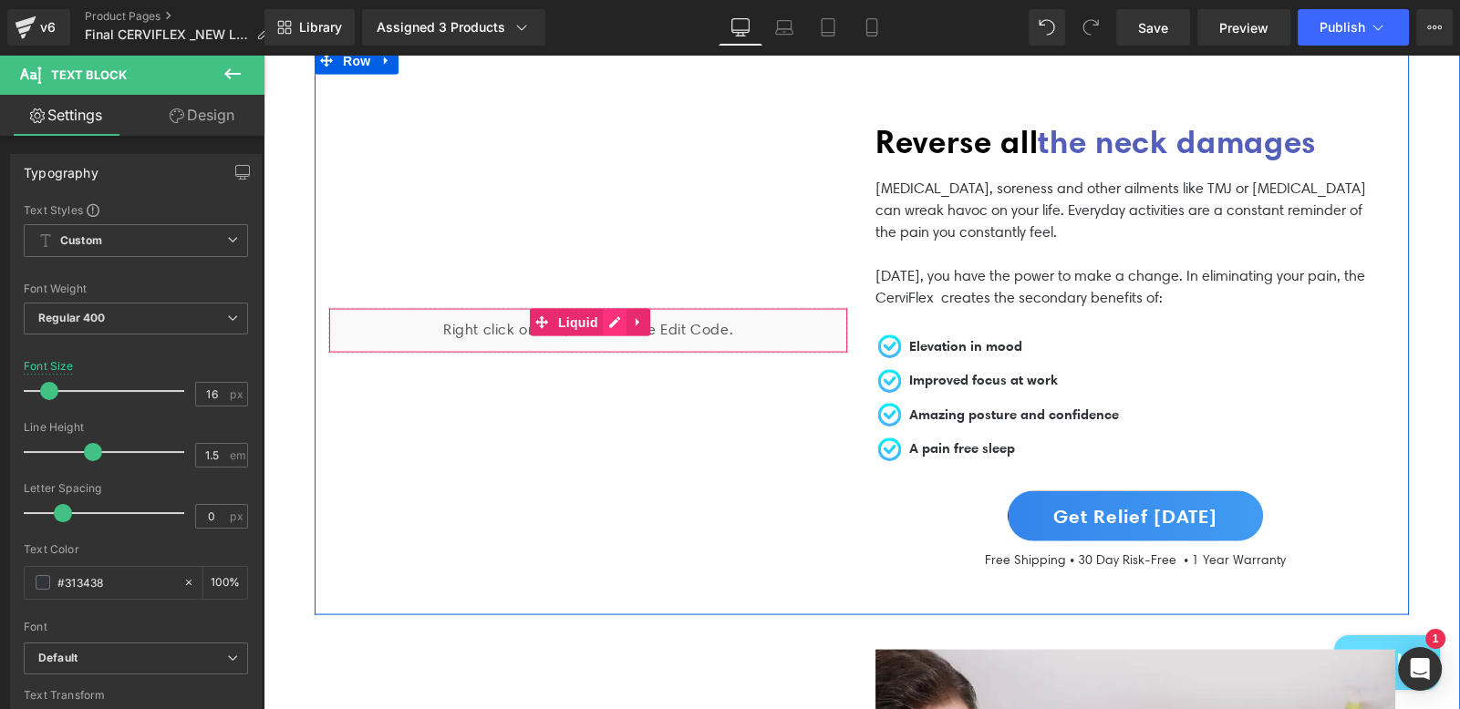
click at [612, 308] on div "Liquid" at bounding box center [588, 331] width 520 height 46
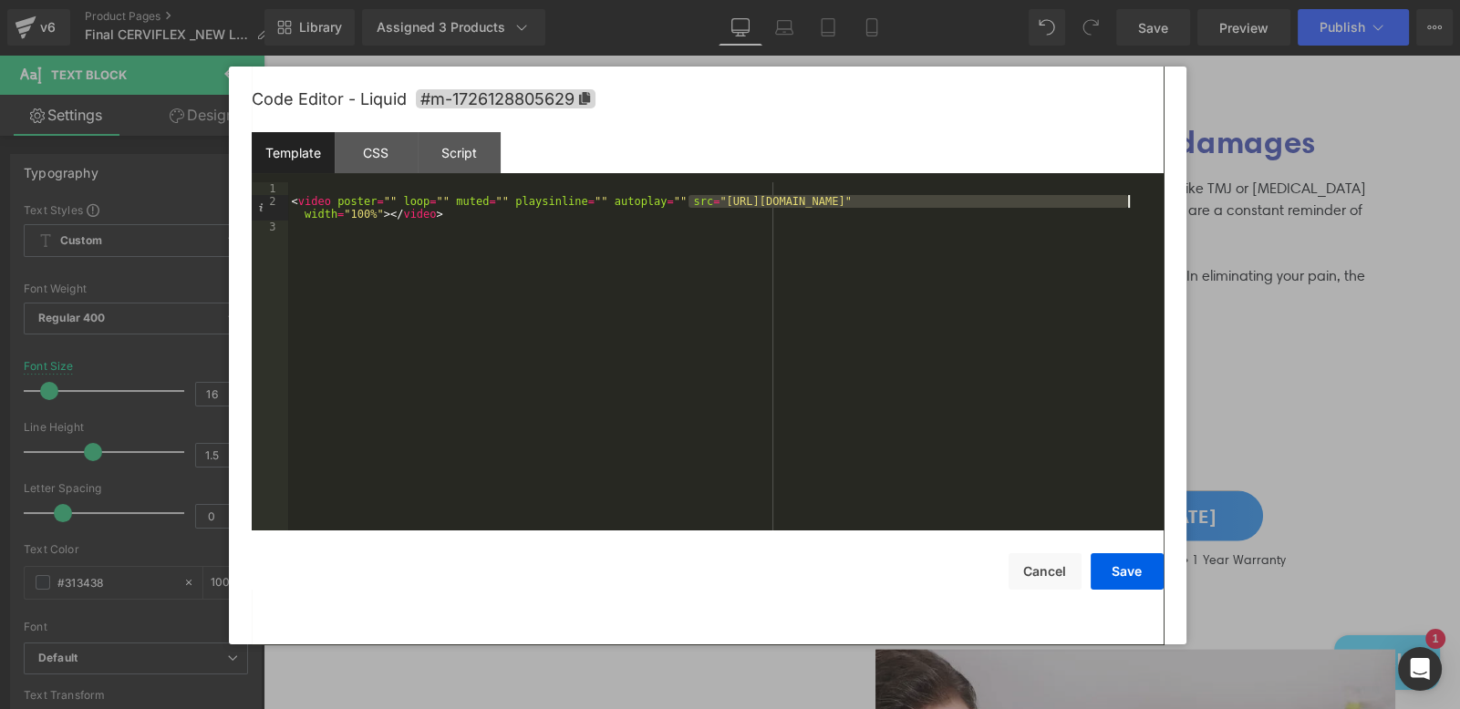
drag, startPoint x: 688, startPoint y: 201, endPoint x: 1126, endPoint y: 204, distance: 437.7
click at [1126, 204] on div "< video poster = "" loop = "" muted = "" playsinline = "" autoplay = "" src = "…" at bounding box center [725, 369] width 875 height 375
click at [1047, 578] on button "Cancel" at bounding box center [1044, 571] width 73 height 36
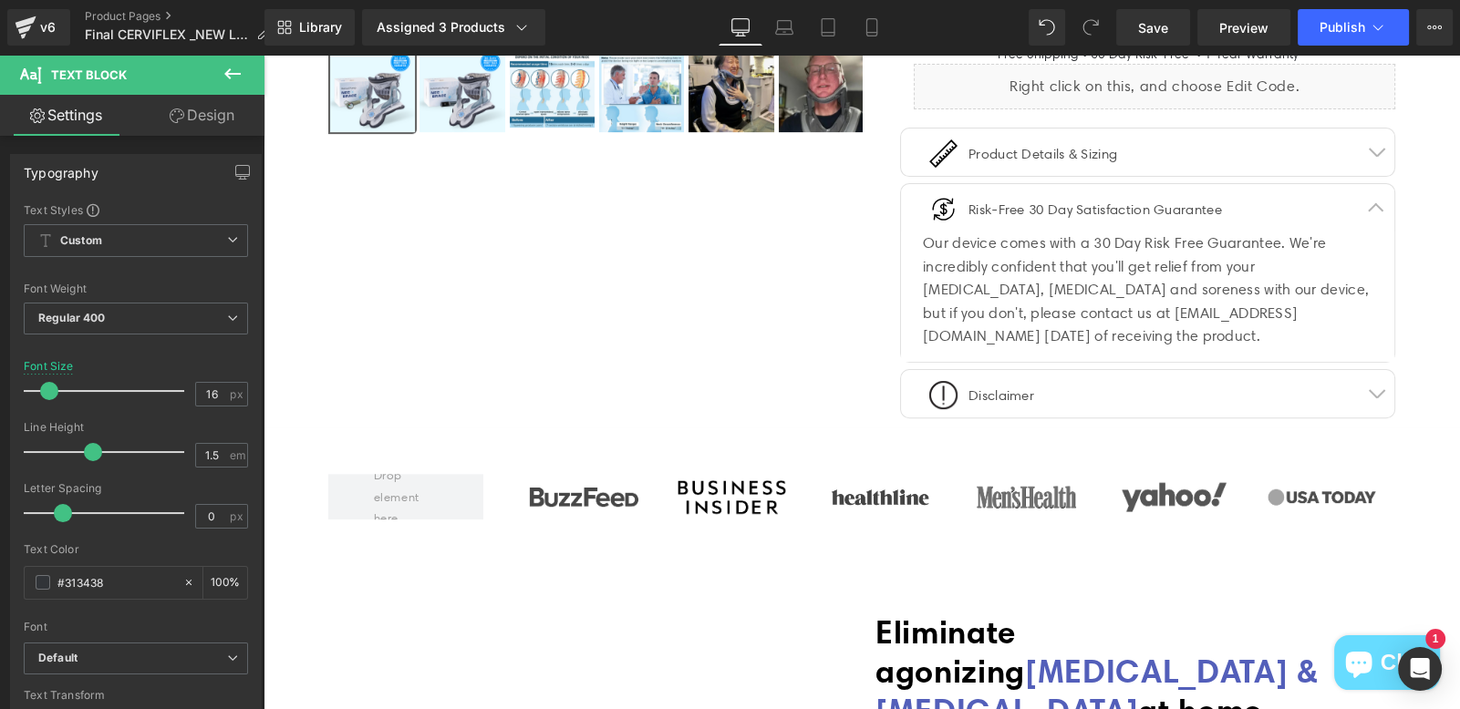
scroll to position [173, 0]
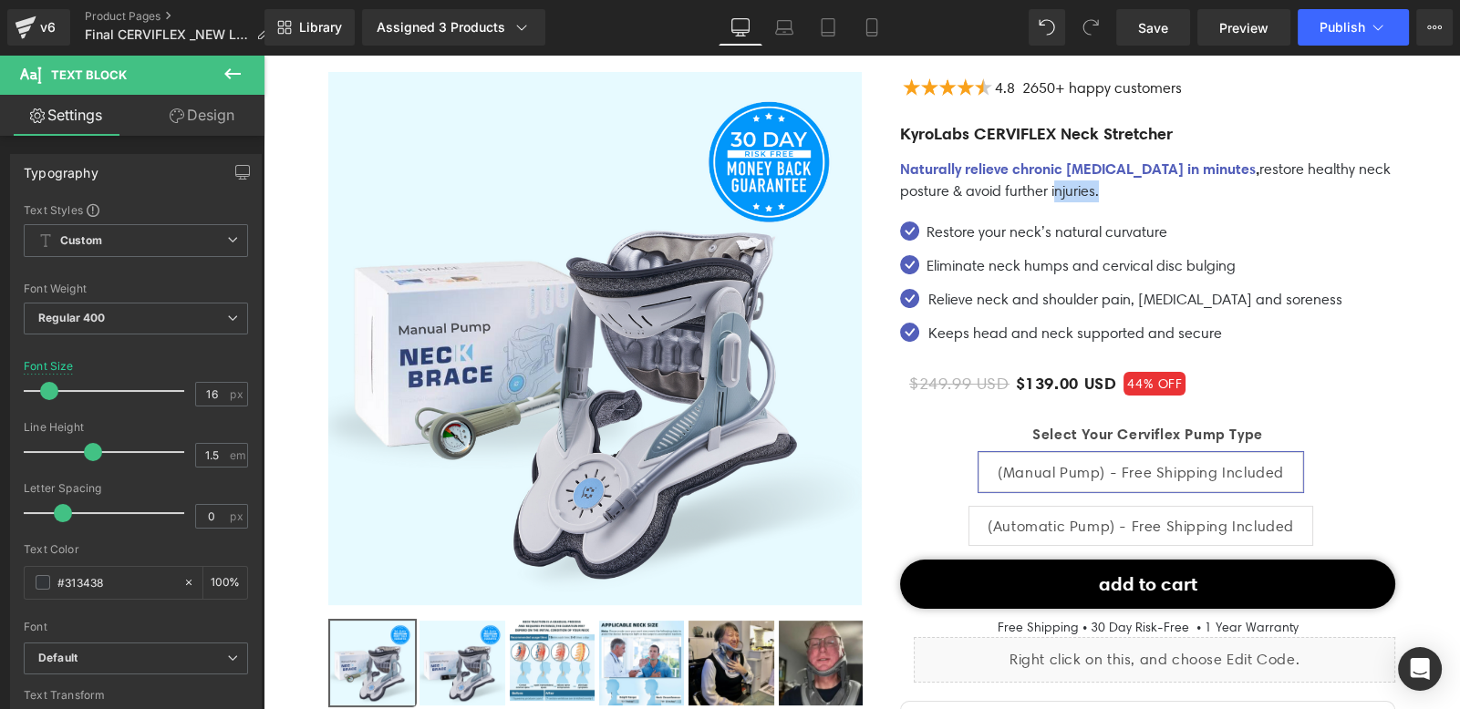
click at [666, 346] on img at bounding box center [594, 338] width 533 height 533
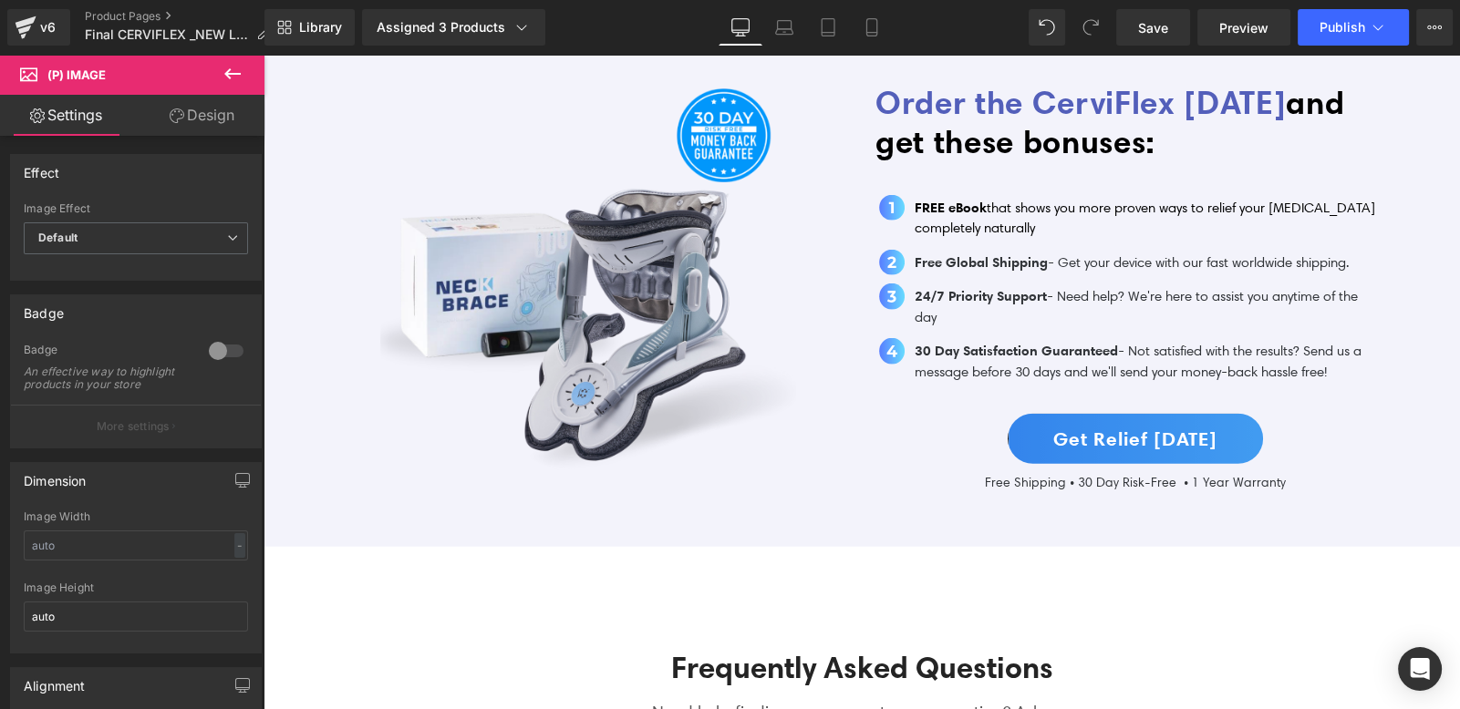
scroll to position [5895, 0]
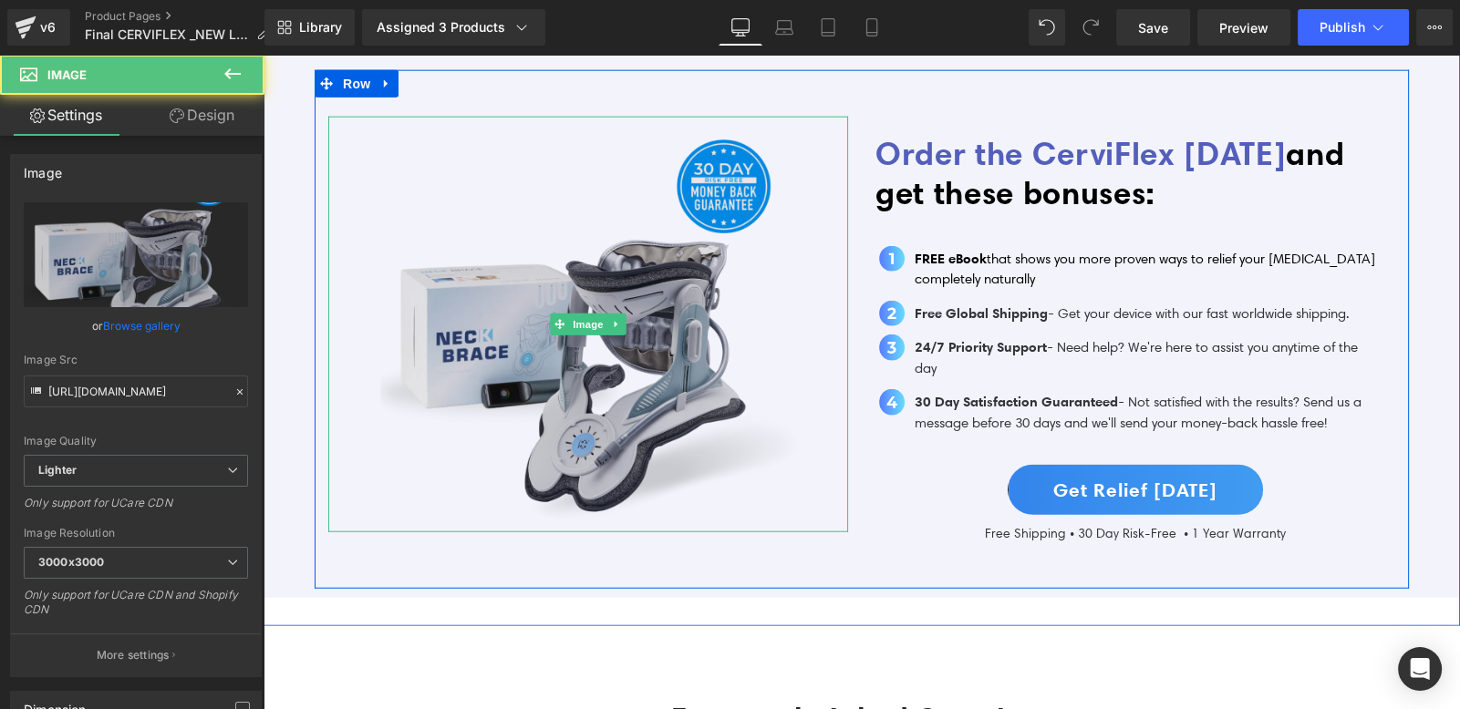
click at [601, 331] on img at bounding box center [588, 325] width 416 height 416
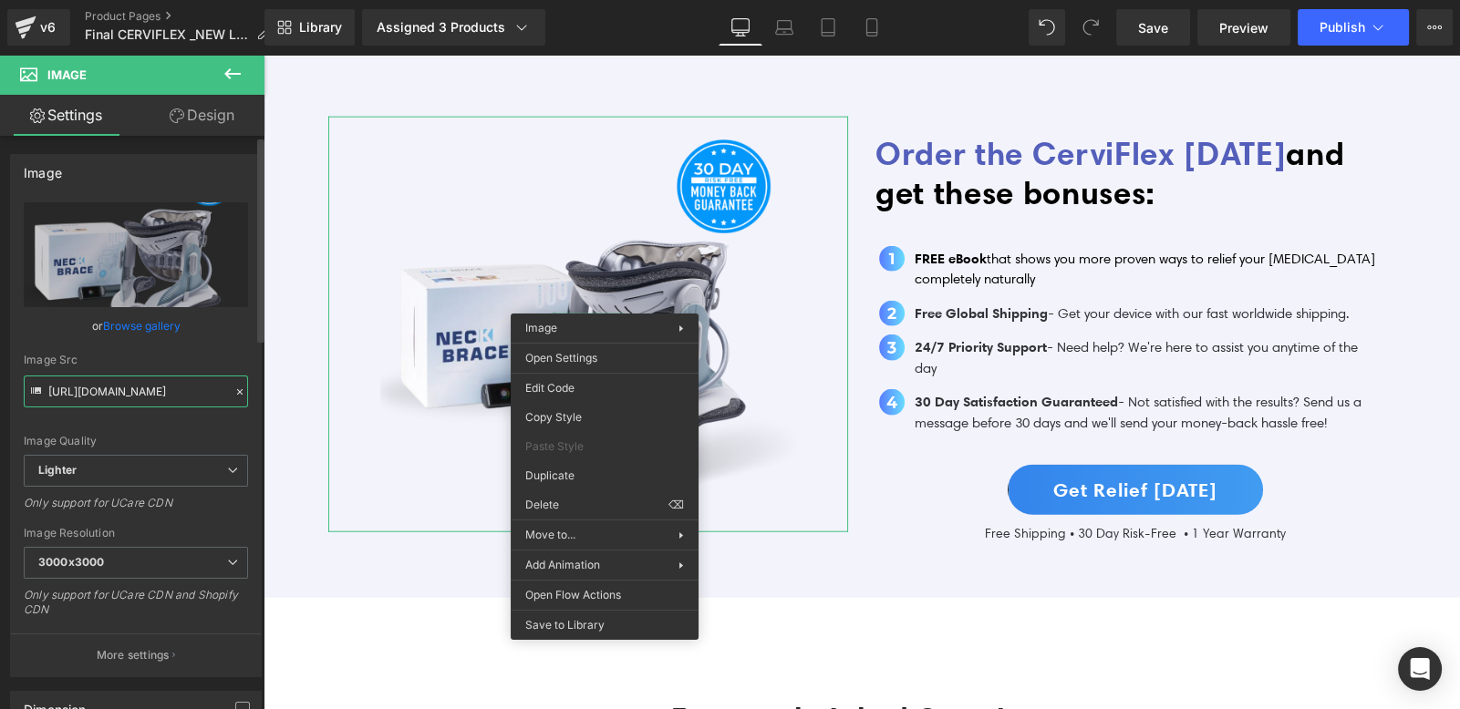
click at [170, 397] on input "[URL][DOMAIN_NAME]" at bounding box center [136, 392] width 224 height 32
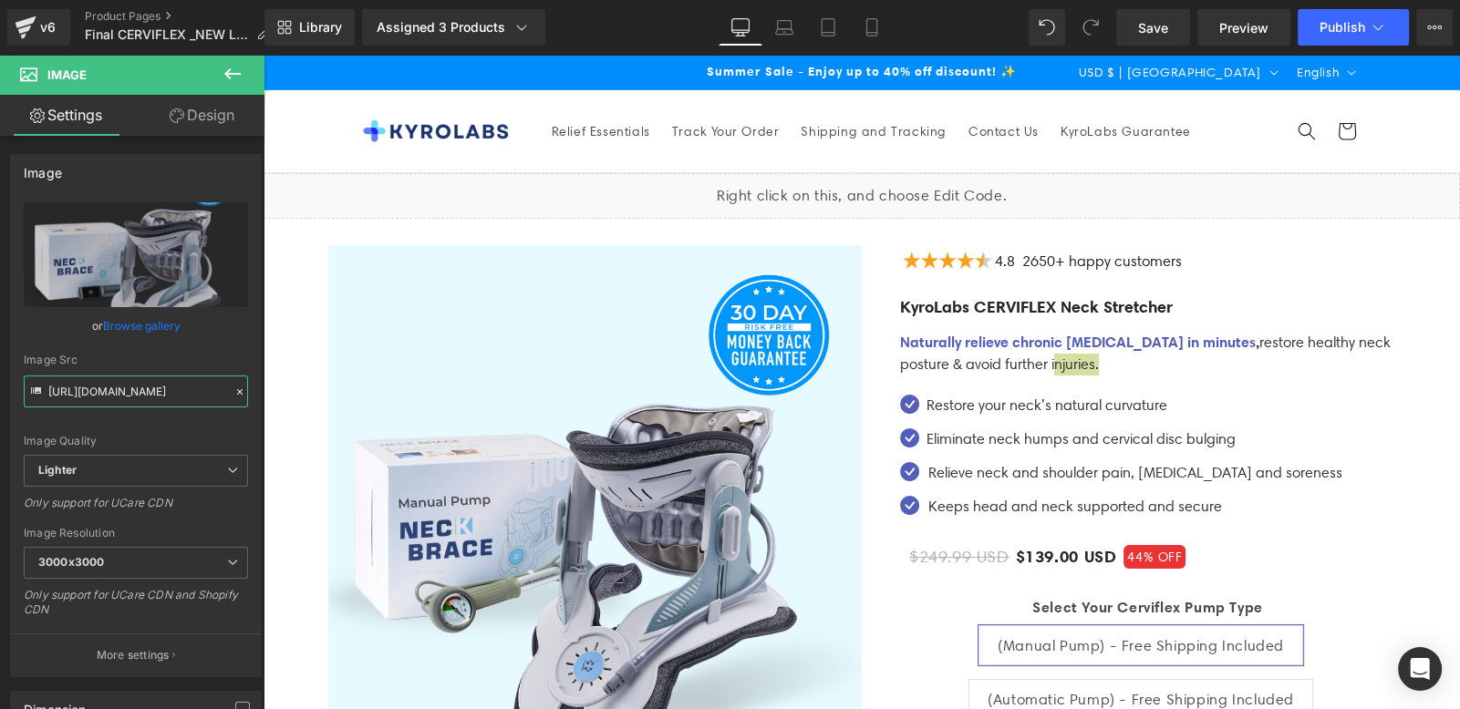
scroll to position [573, 0]
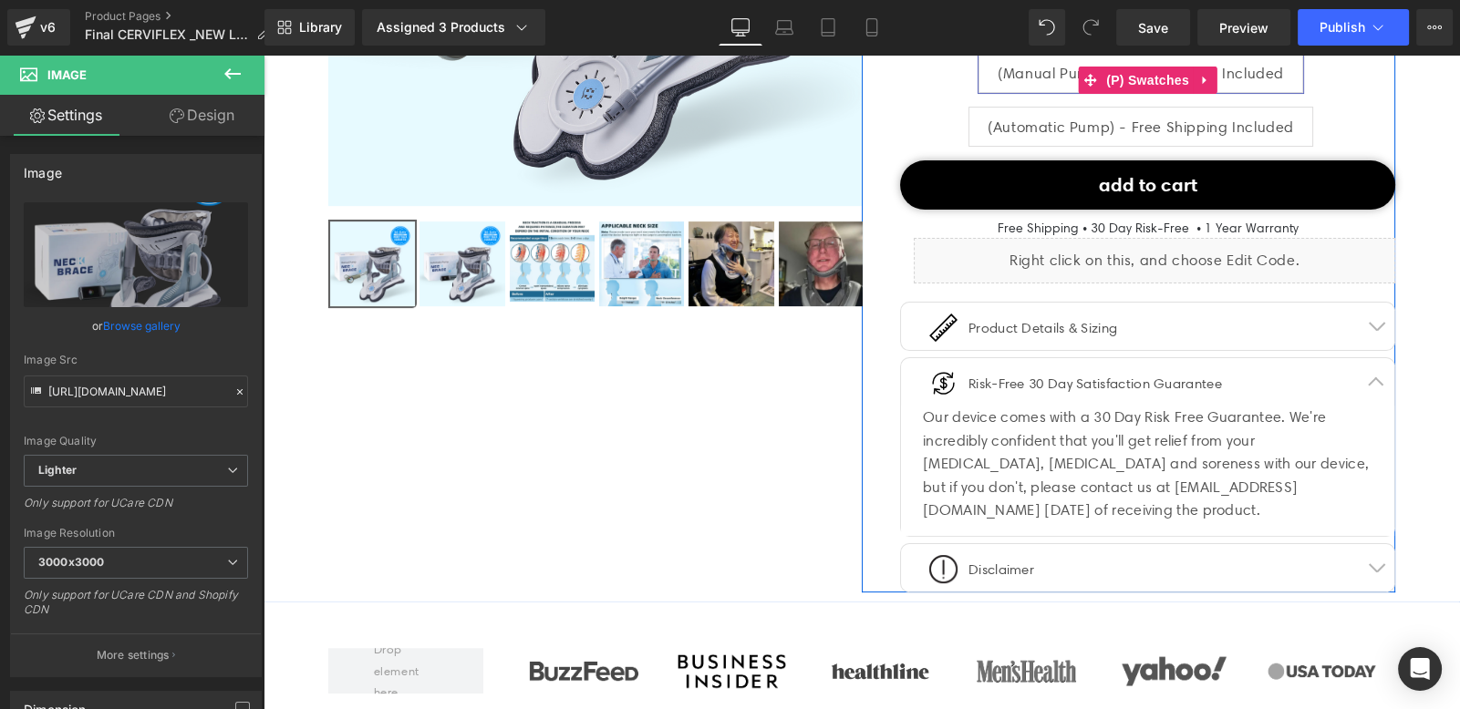
click at [1155, 126] on span "(Automatic Pump) - Free Shipping Included" at bounding box center [1141, 127] width 306 height 38
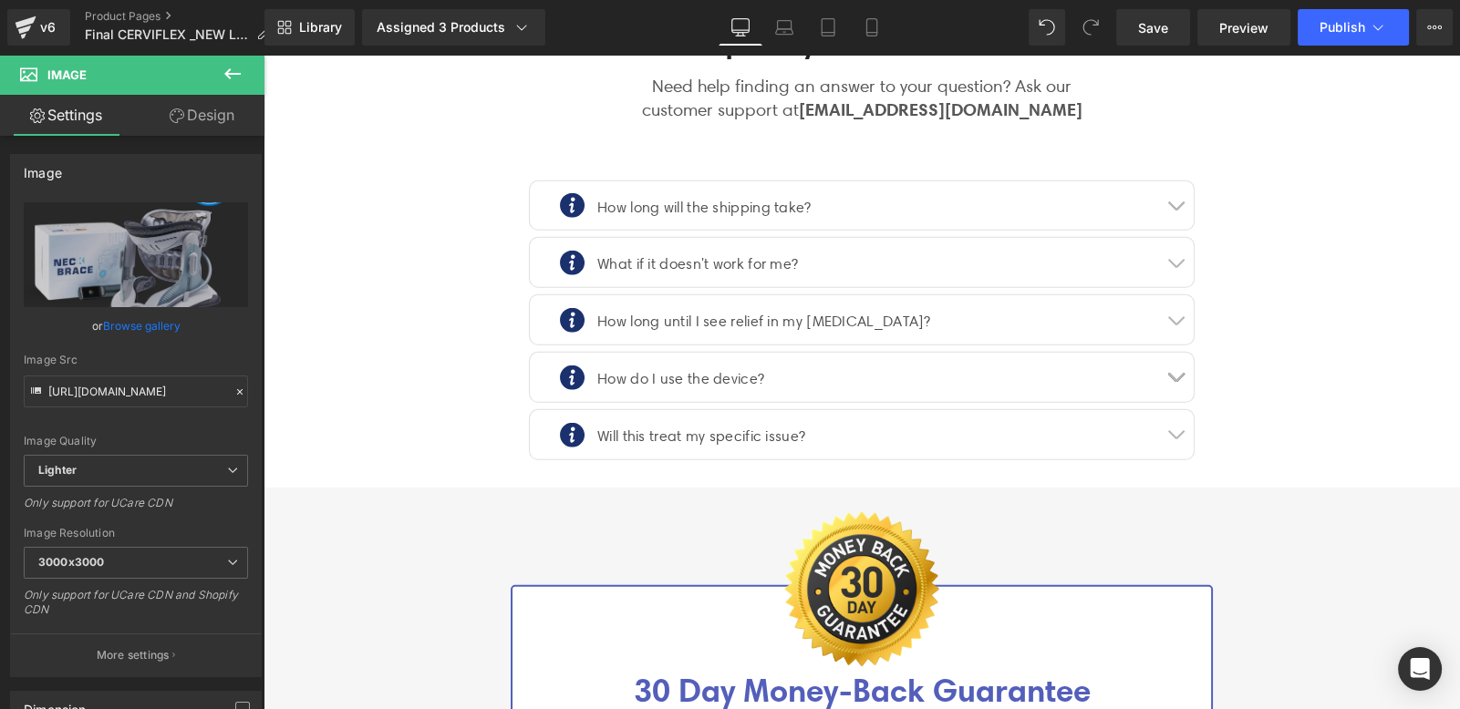
scroll to position [5972, 0]
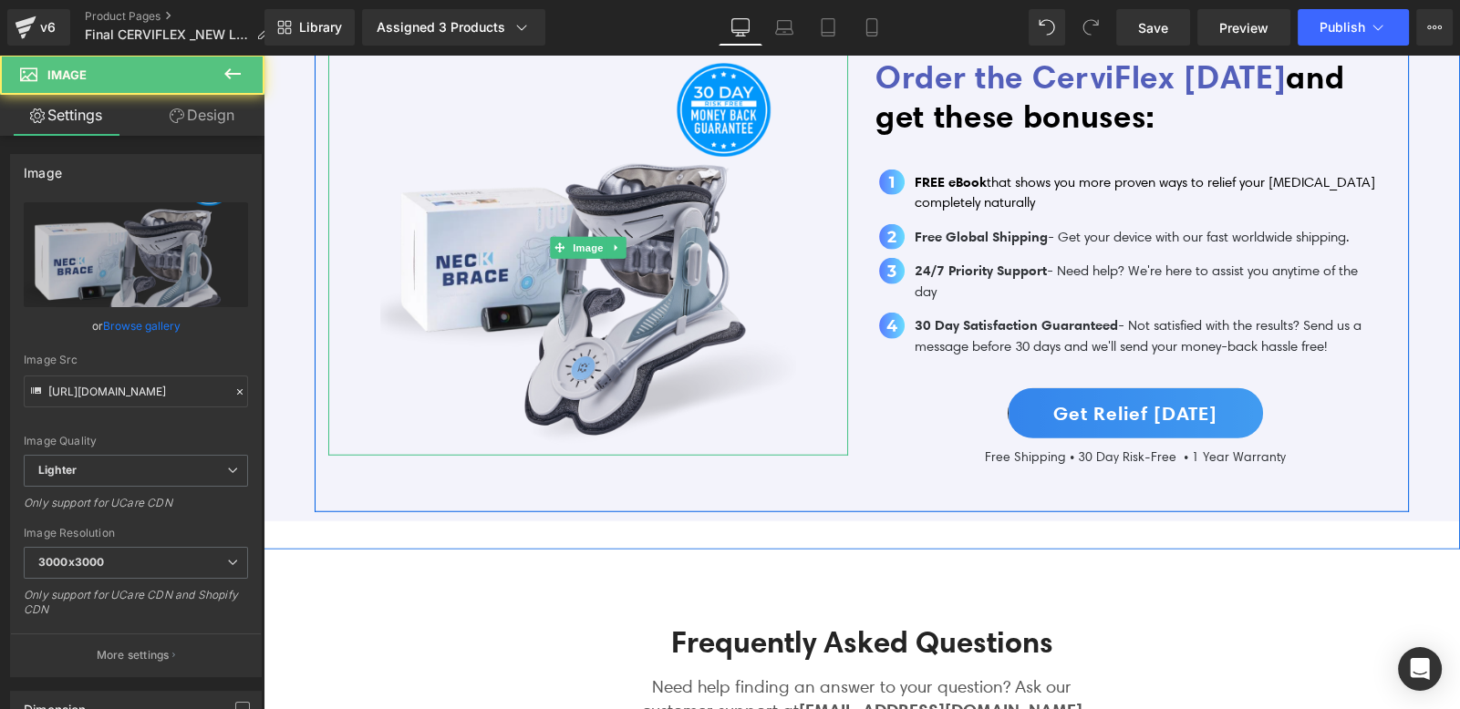
click at [621, 248] on div at bounding box center [588, 248] width 520 height 416
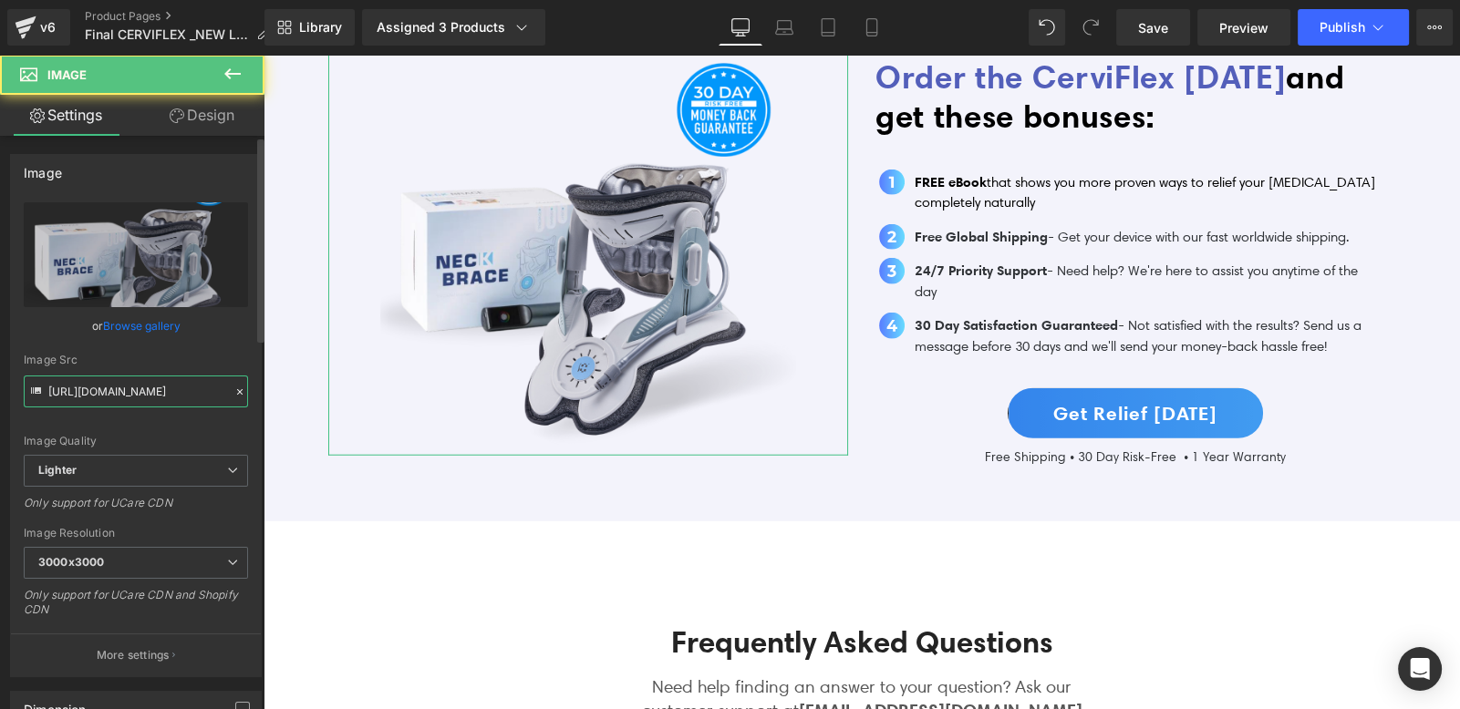
click at [109, 398] on input "[URL][DOMAIN_NAME]" at bounding box center [136, 392] width 224 height 32
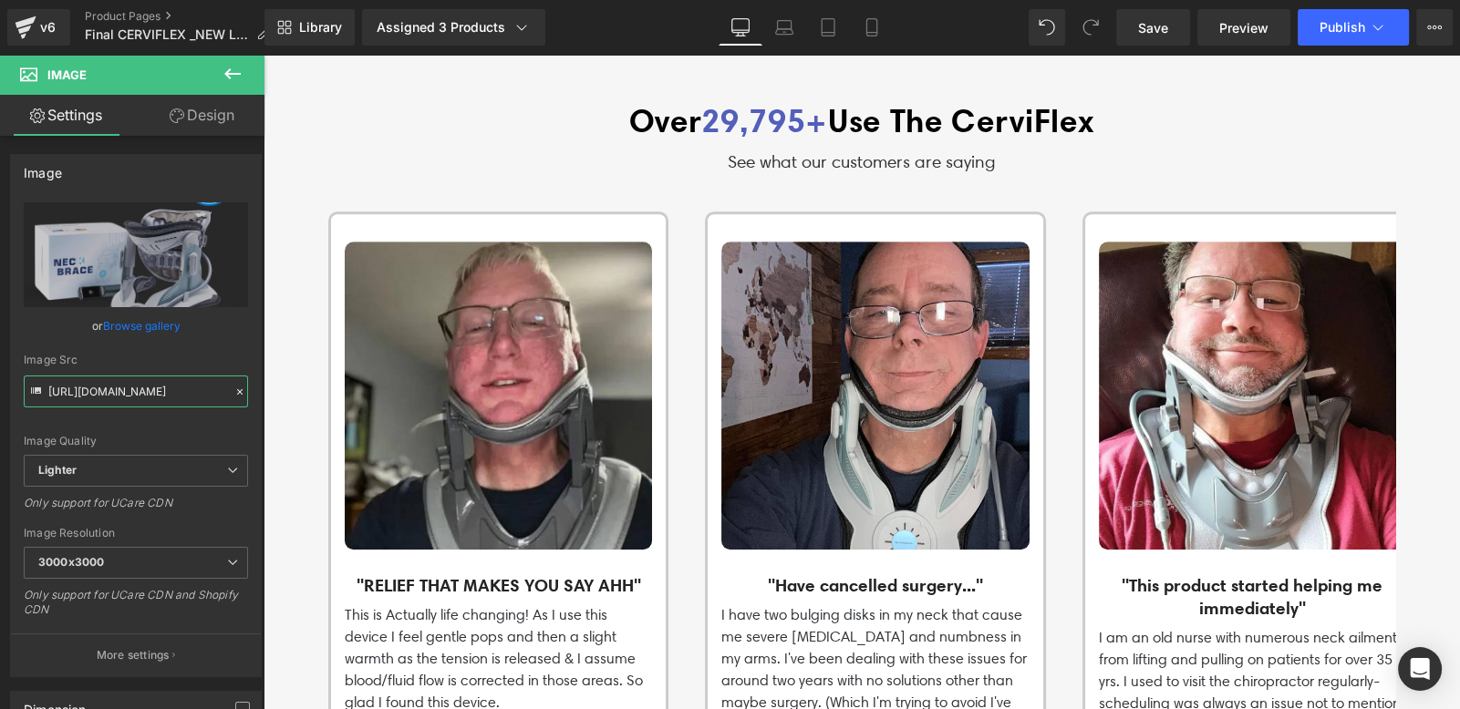
scroll to position [1956, 0]
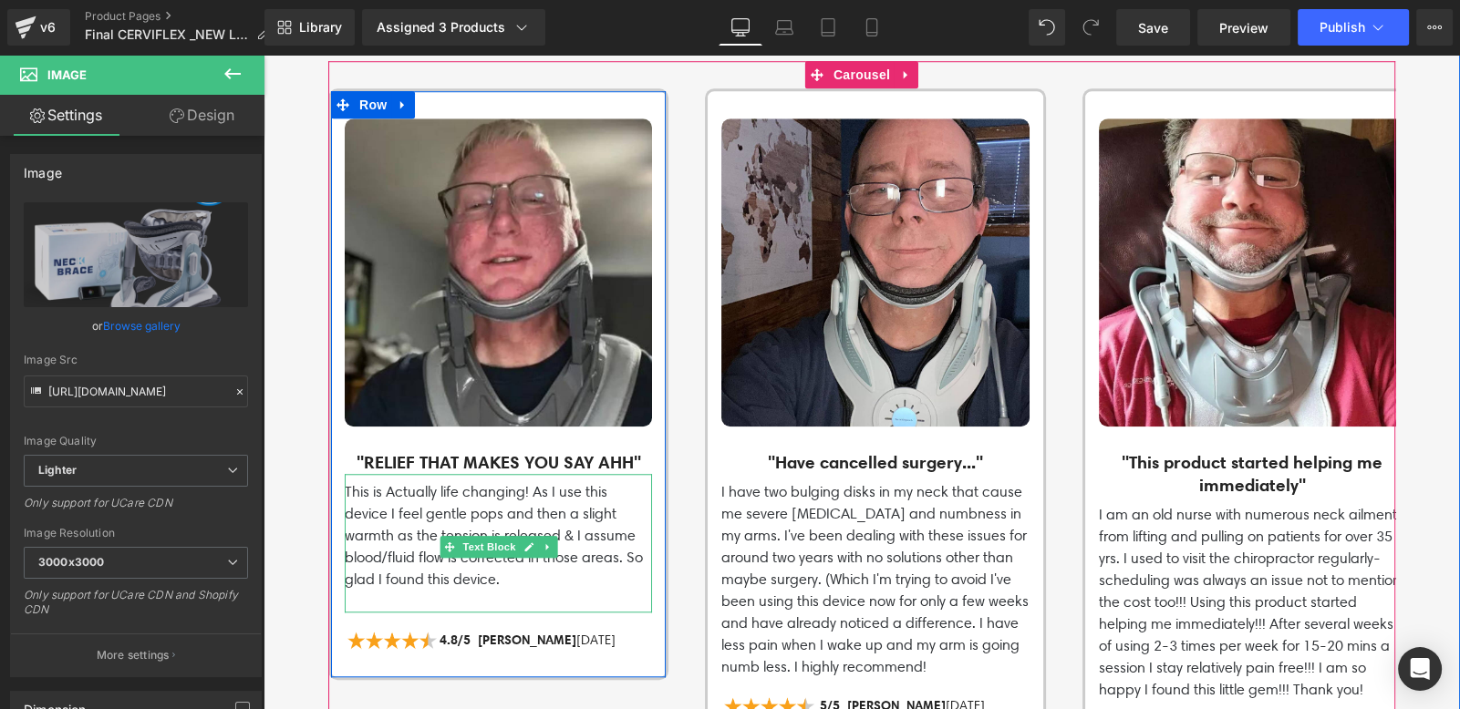
click at [528, 495] on p "This is Actually life changing! As I use this device I feel gentle pops and the…" at bounding box center [498, 535] width 307 height 109
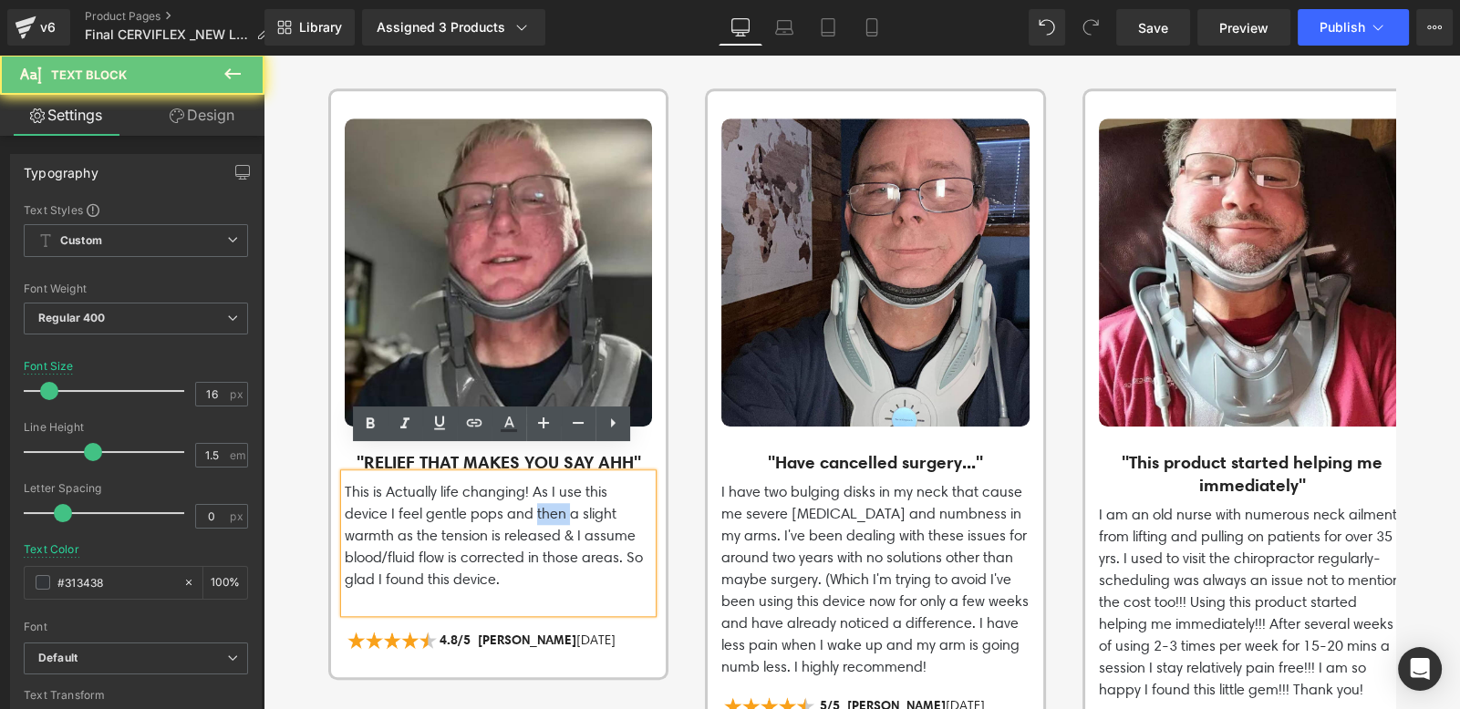
click at [528, 495] on p "This is Actually life changing! As I use this device I feel gentle pops and the…" at bounding box center [498, 535] width 307 height 109
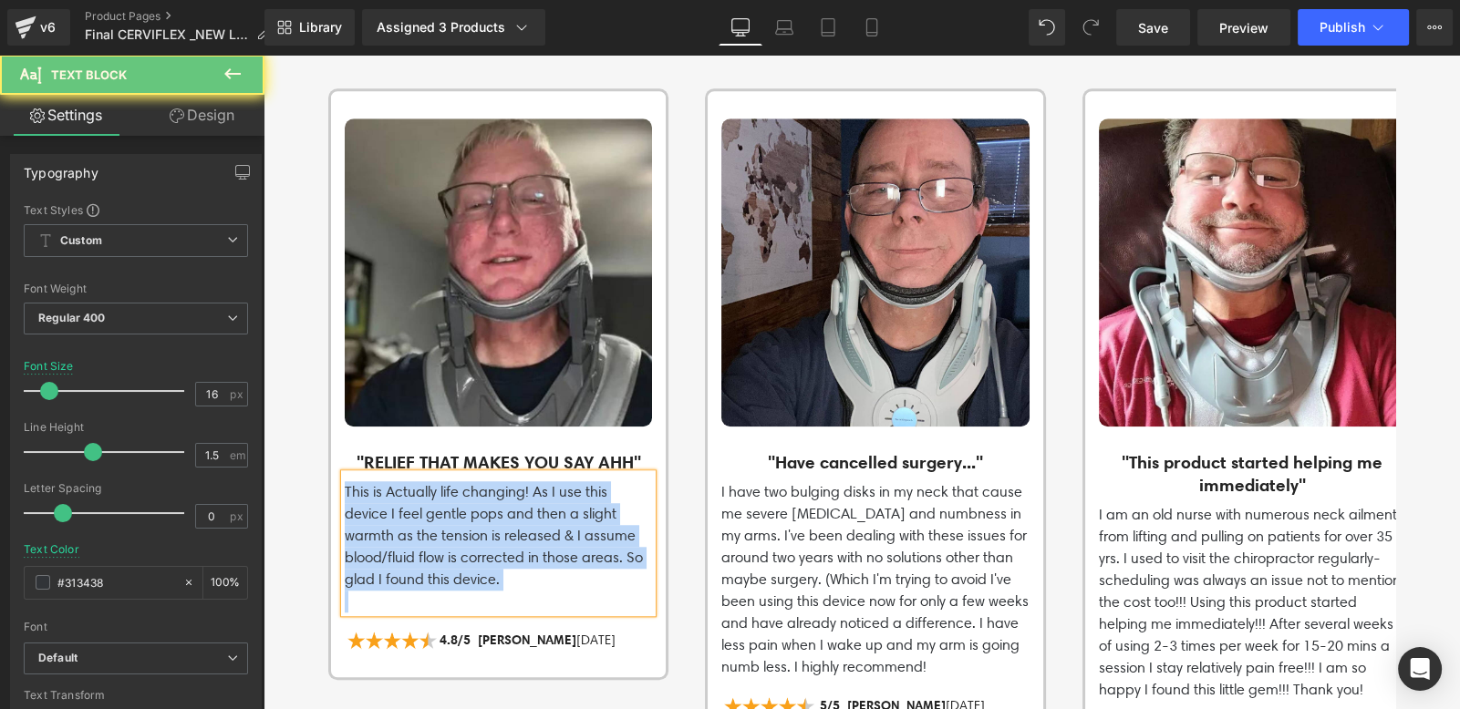
copy p "This is Actually life changing! As I use this device I feel gentle pops and the…"
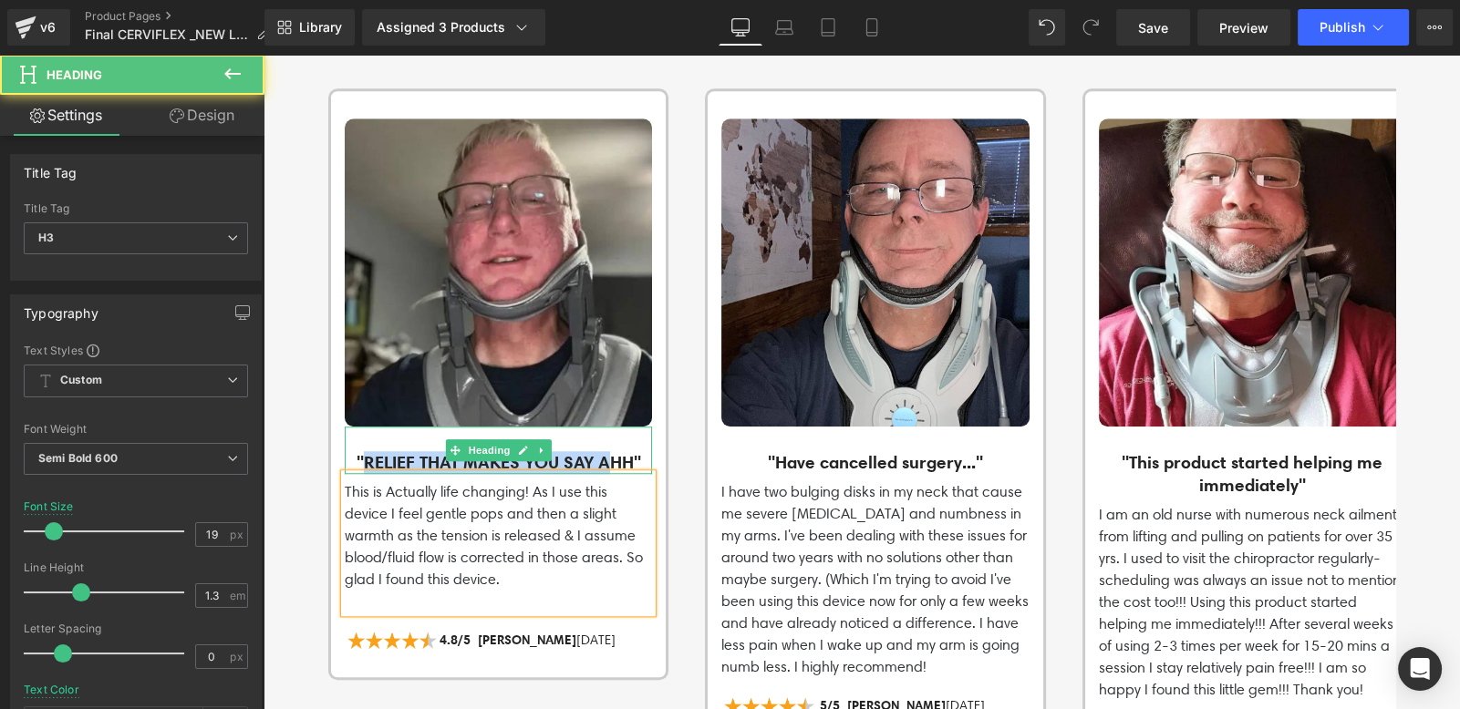
drag, startPoint x: 368, startPoint y: 417, endPoint x: 478, endPoint y: 428, distance: 110.0
click at [478, 451] on h3 ""RELIEF THAT MAKES YOU SAY AHH"" at bounding box center [498, 462] width 307 height 23
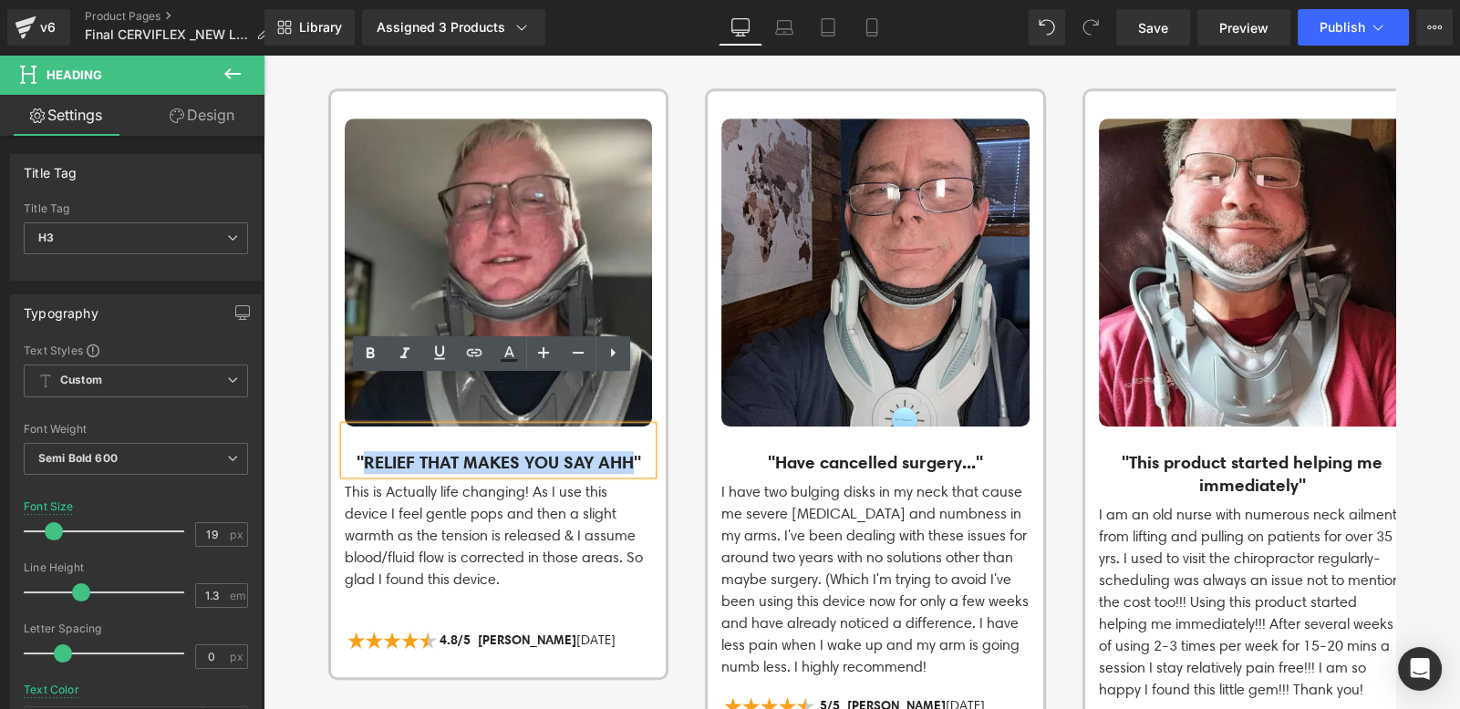
click at [504, 451] on h3 ""RELIEF THAT MAKES YOU SAY AHH"" at bounding box center [498, 462] width 307 height 23
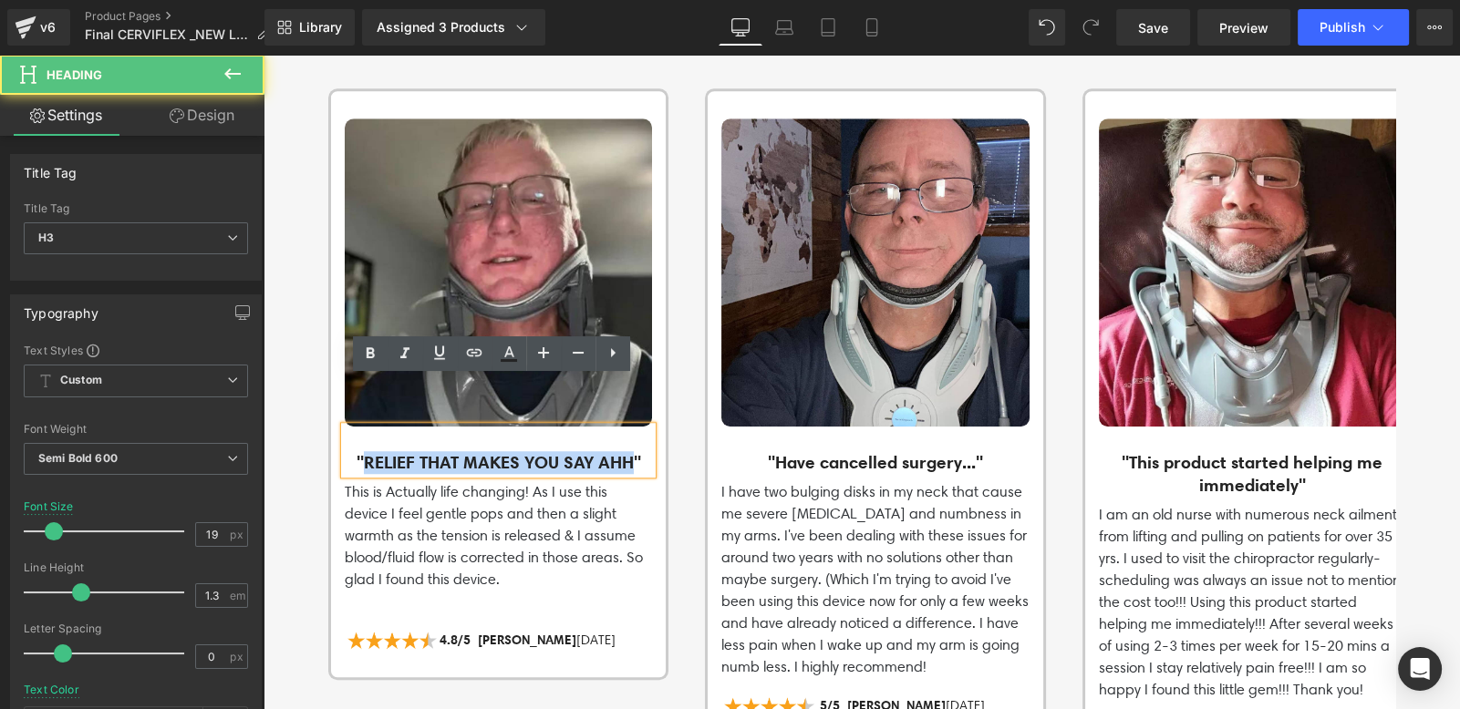
copy h3 "RELIEF THAT MAKES YOU SAY AHH"
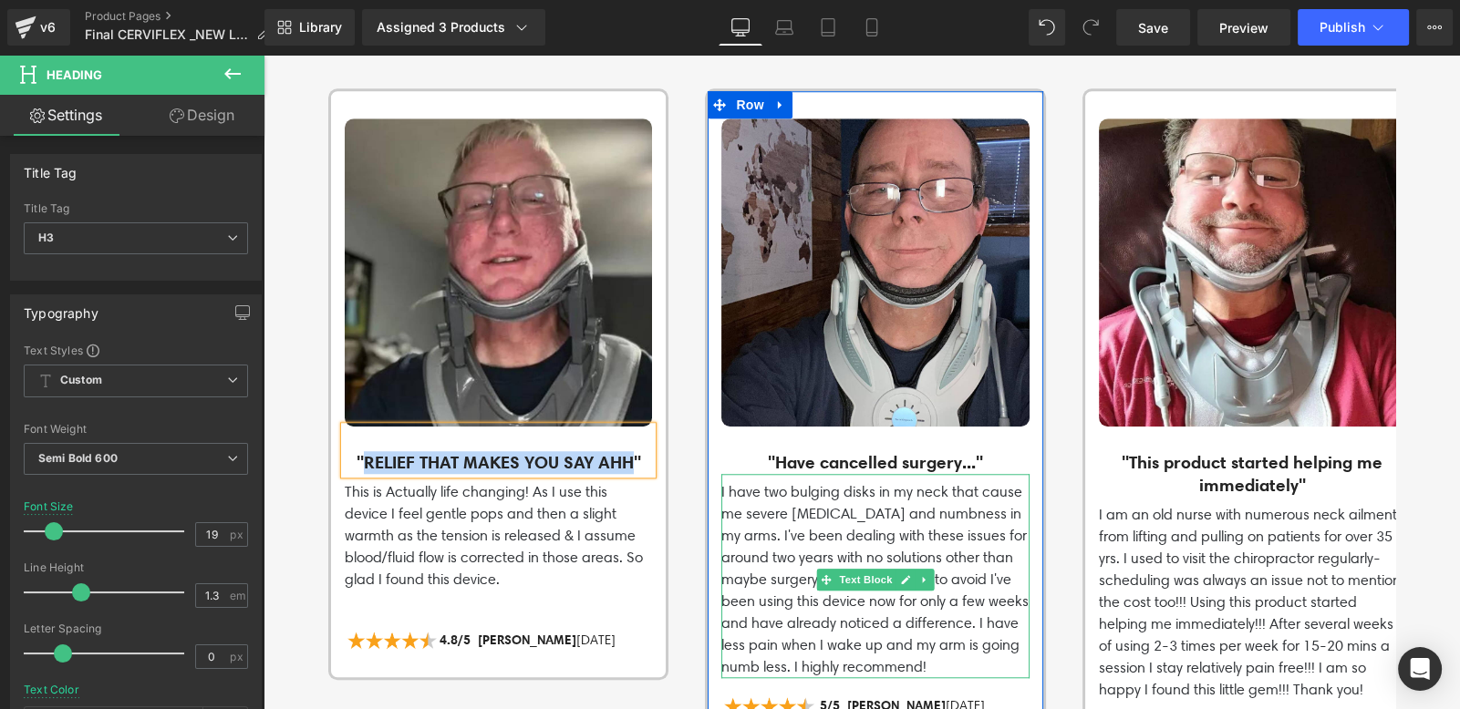
click at [835, 482] on p "I have two bulging disks in my neck that cause me severe [MEDICAL_DATA] and num…" at bounding box center [874, 579] width 307 height 197
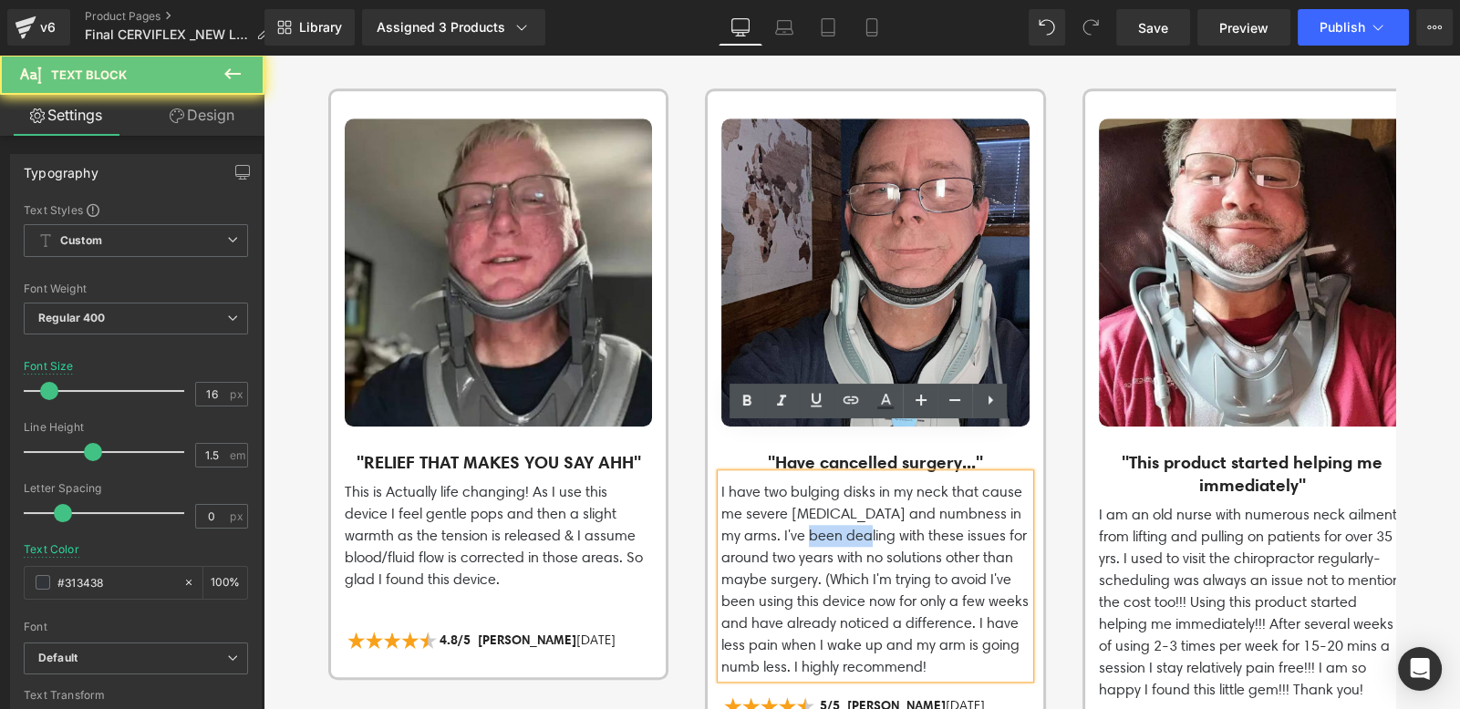
click at [835, 482] on p "I have two bulging disks in my neck that cause me severe [MEDICAL_DATA] and num…" at bounding box center [874, 579] width 307 height 197
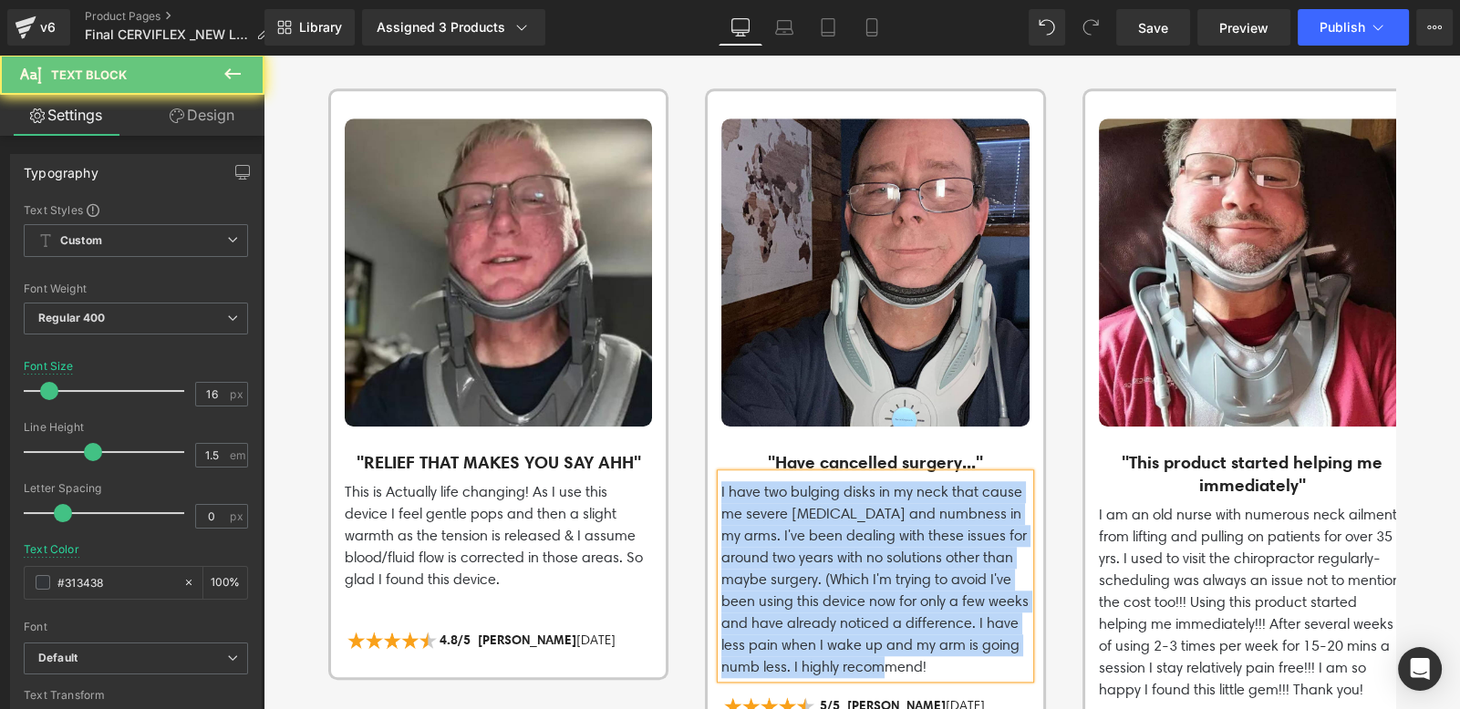
copy p "I have two bulging disks in my neck that cause me severe [MEDICAL_DATA] and num…"
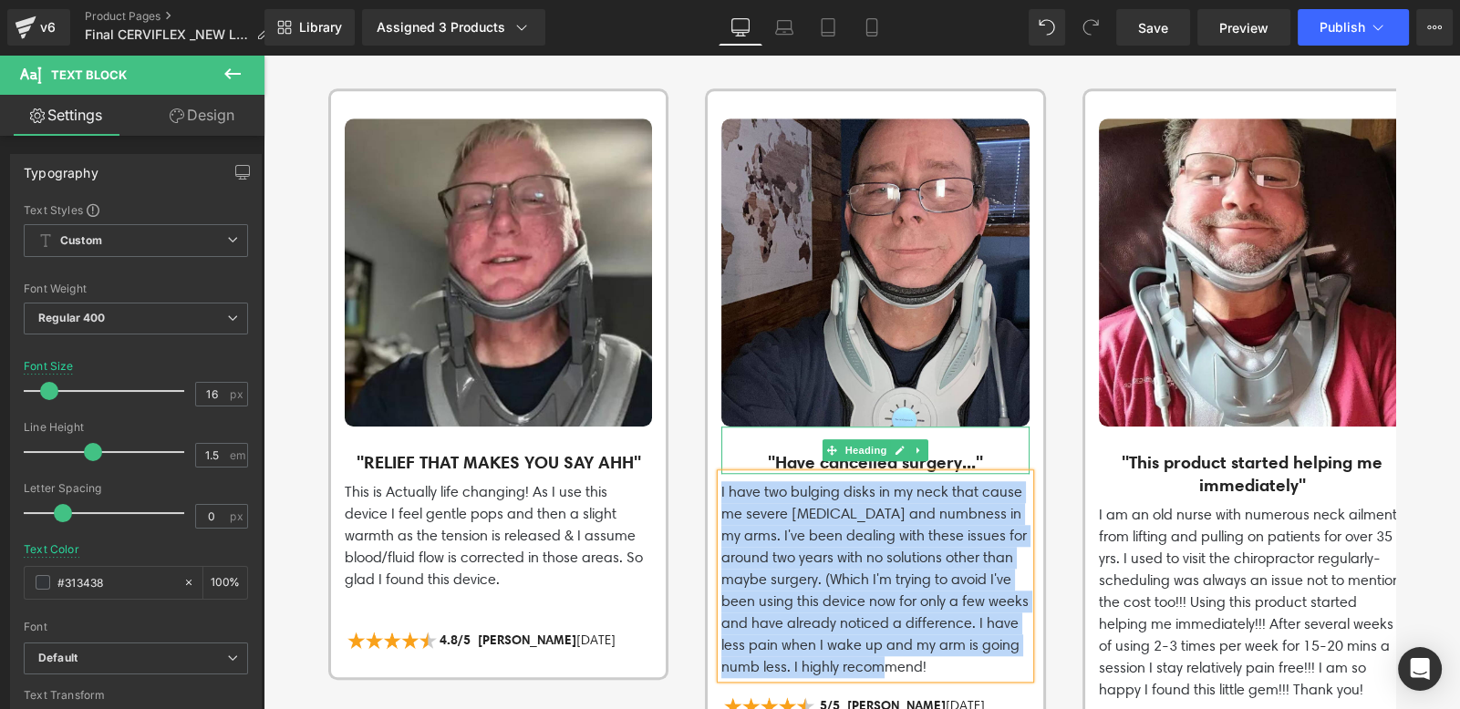
click at [765, 451] on h3 ""Have cancelled surgery..."" at bounding box center [874, 462] width 307 height 23
drag, startPoint x: 765, startPoint y: 413, endPoint x: 878, endPoint y: 68, distance: 362.7
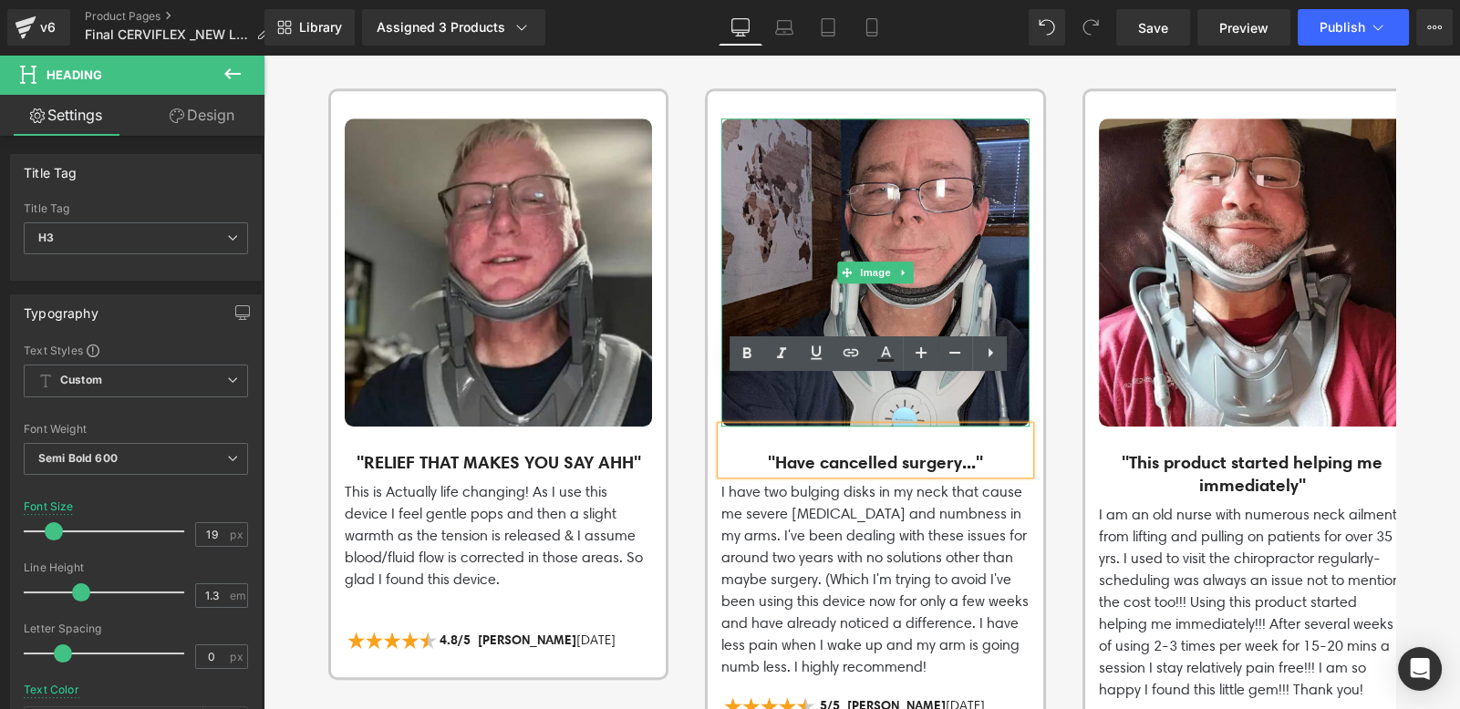
drag, startPoint x: 866, startPoint y: 517, endPoint x: 833, endPoint y: 491, distance: 42.2
click at [869, 517] on p "I have two bulging disks in my neck that cause me severe [MEDICAL_DATA] and num…" at bounding box center [874, 579] width 307 height 197
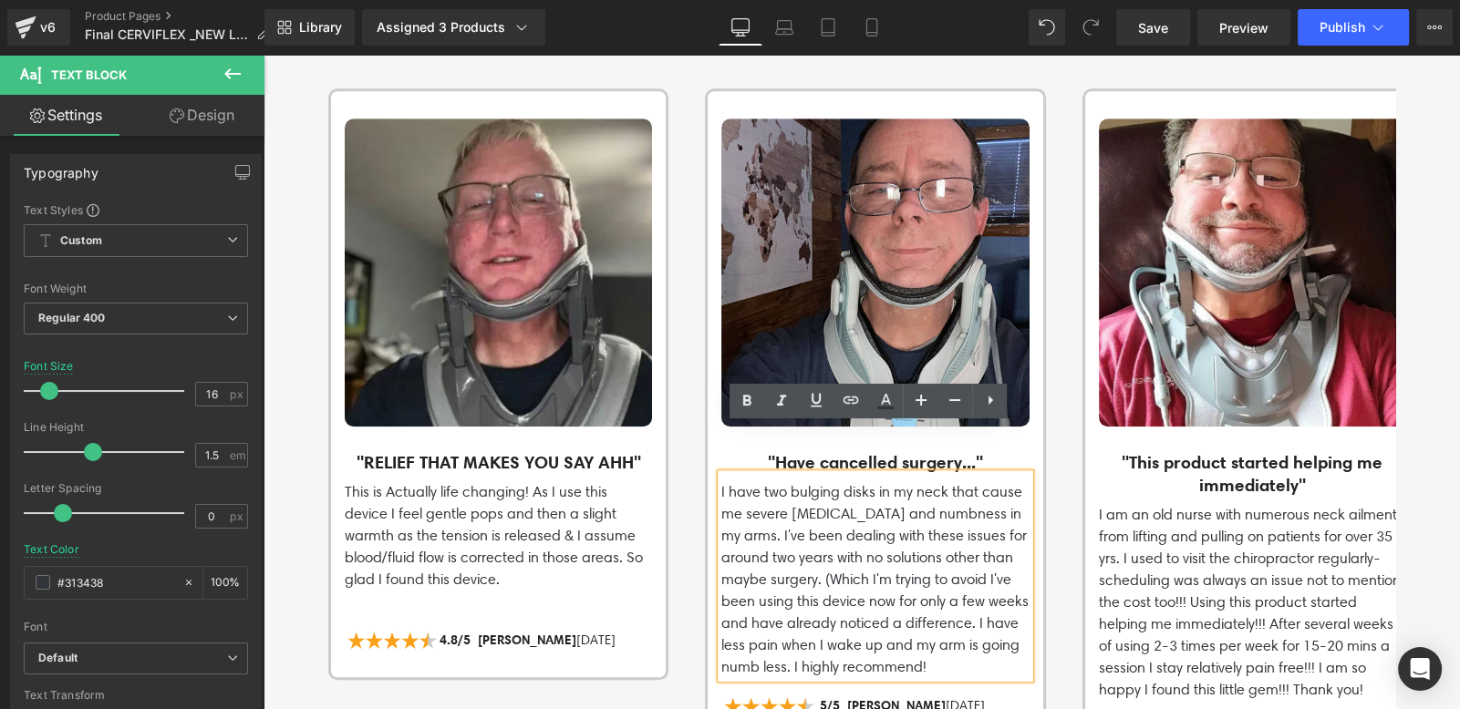
click at [1178, 504] on p "I am an old nurse with numerous neck ailments from lifting and pulling on patie…" at bounding box center [1252, 602] width 307 height 197
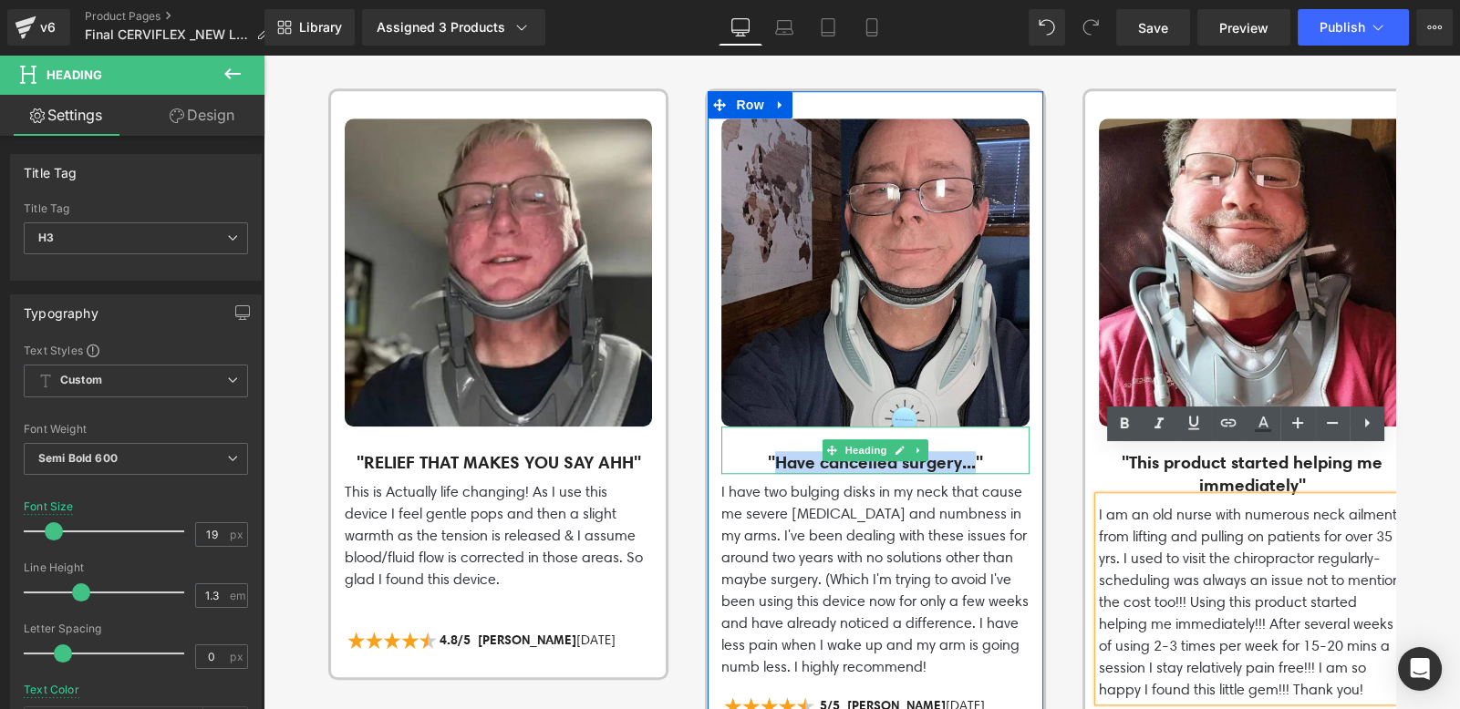
drag, startPoint x: 768, startPoint y: 409, endPoint x: 969, endPoint y: 418, distance: 201.7
click at [969, 451] on h3 ""Have cancelled surgery..."" at bounding box center [874, 462] width 307 height 23
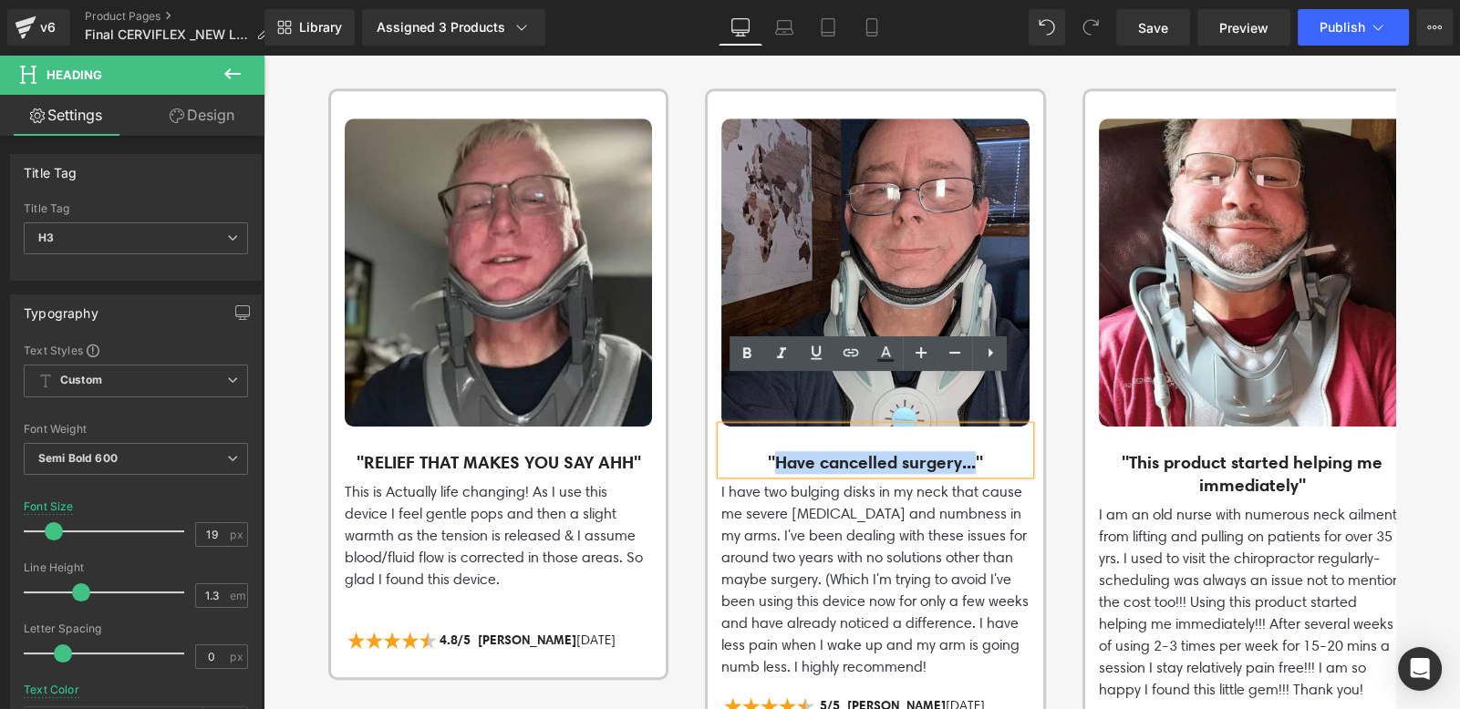
copy h3 "Have cancelled surgery..."
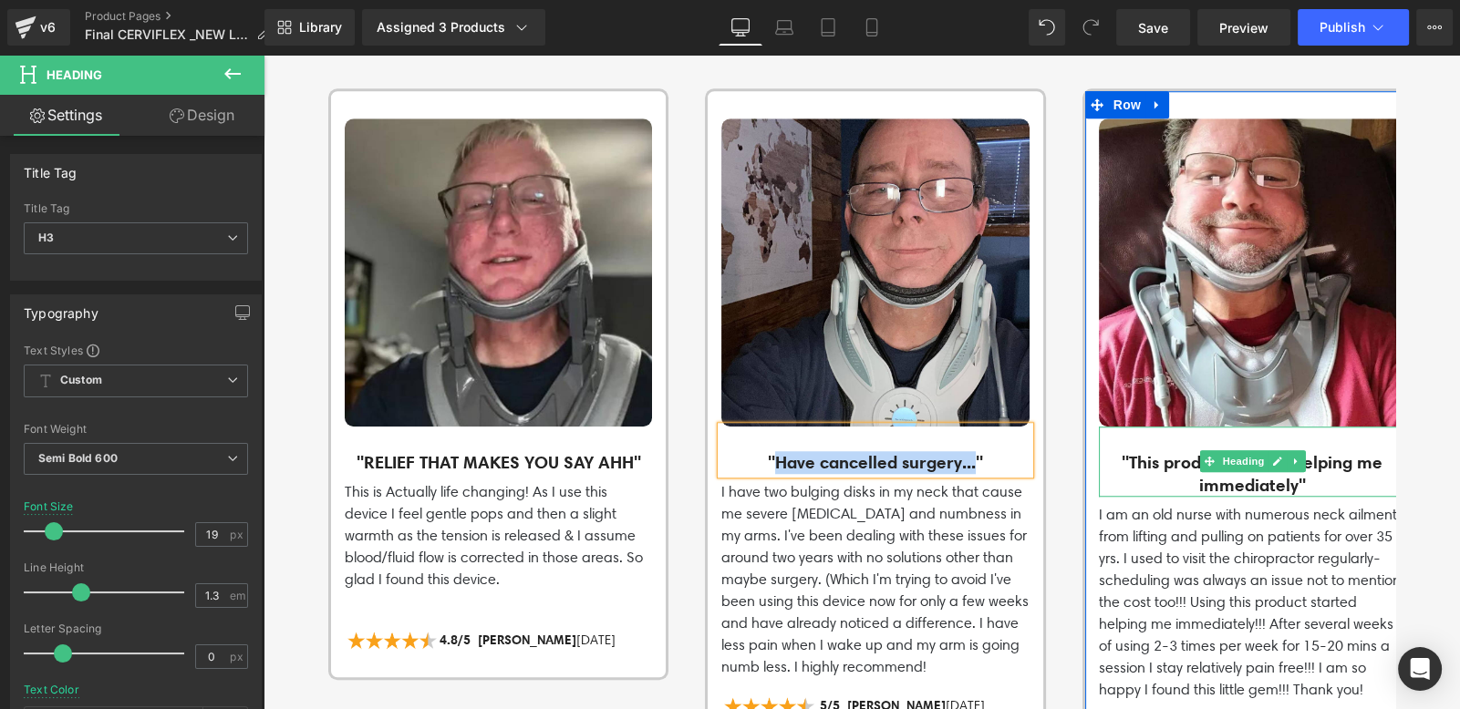
click at [1153, 451] on h3 ""This product started helping me immediately"" at bounding box center [1252, 473] width 307 height 45
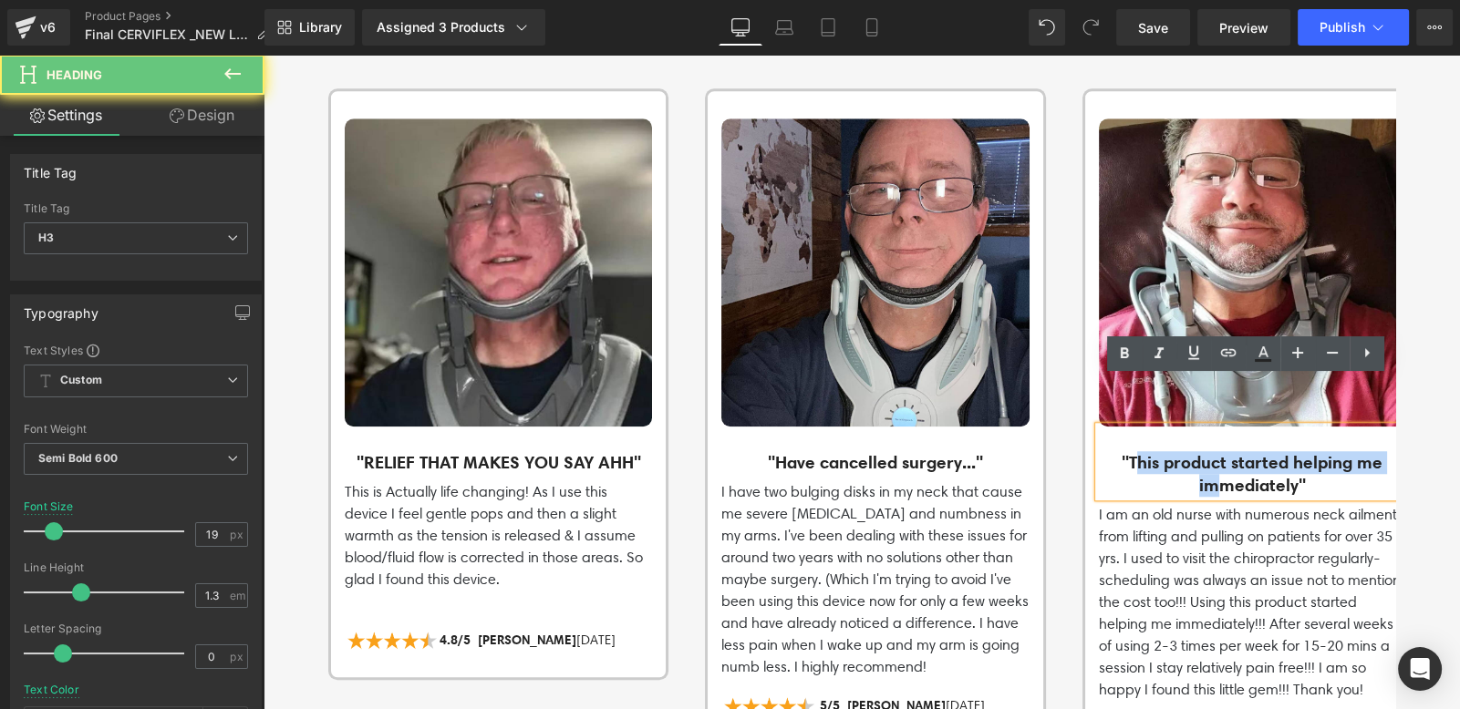
drag, startPoint x: 1124, startPoint y: 409, endPoint x: 1205, endPoint y: 427, distance: 82.1
click at [1205, 451] on h3 ""This product started helping me immediately"" at bounding box center [1252, 473] width 307 height 45
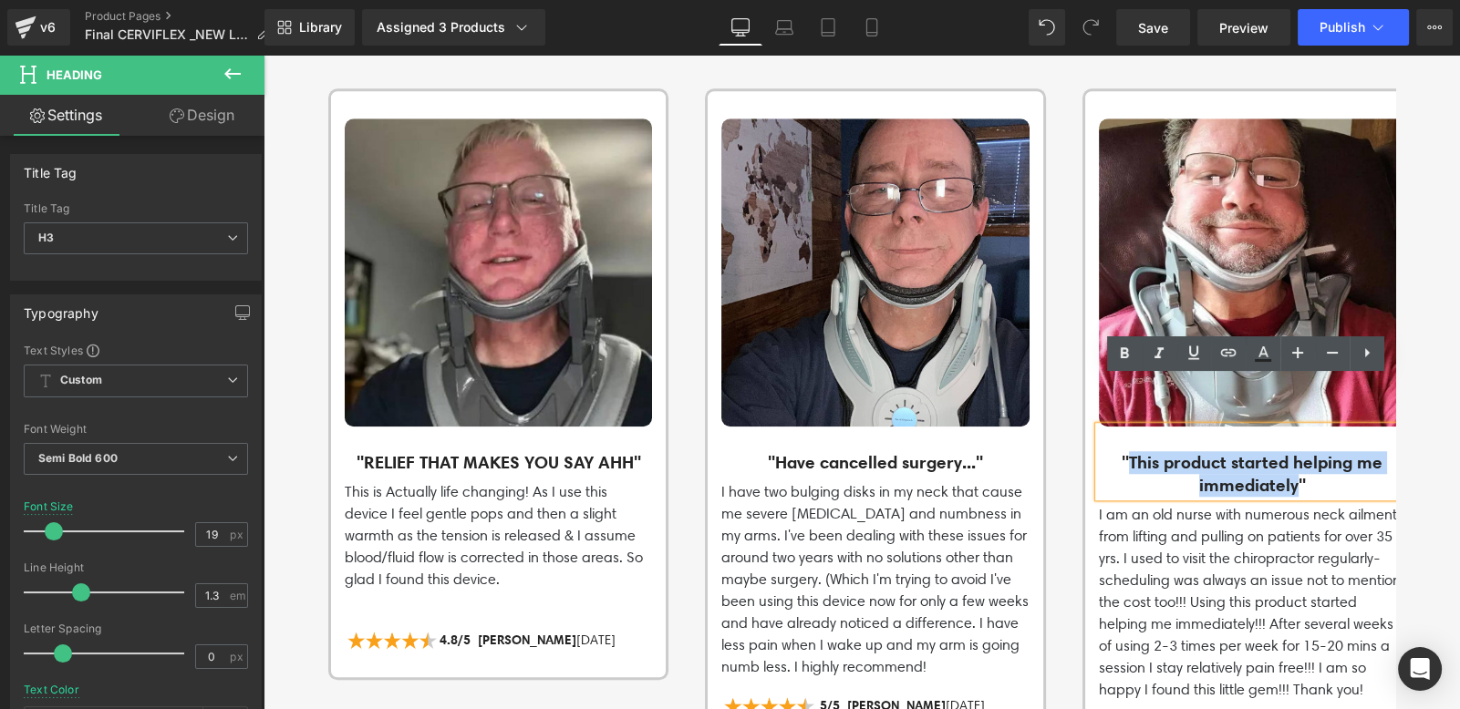
drag, startPoint x: 1117, startPoint y: 417, endPoint x: 1290, endPoint y: 442, distance: 175.1
click at [1290, 451] on h3 ""This product started helping me immediately"" at bounding box center [1252, 473] width 307 height 45
copy h3 "This product started helping me immediately"
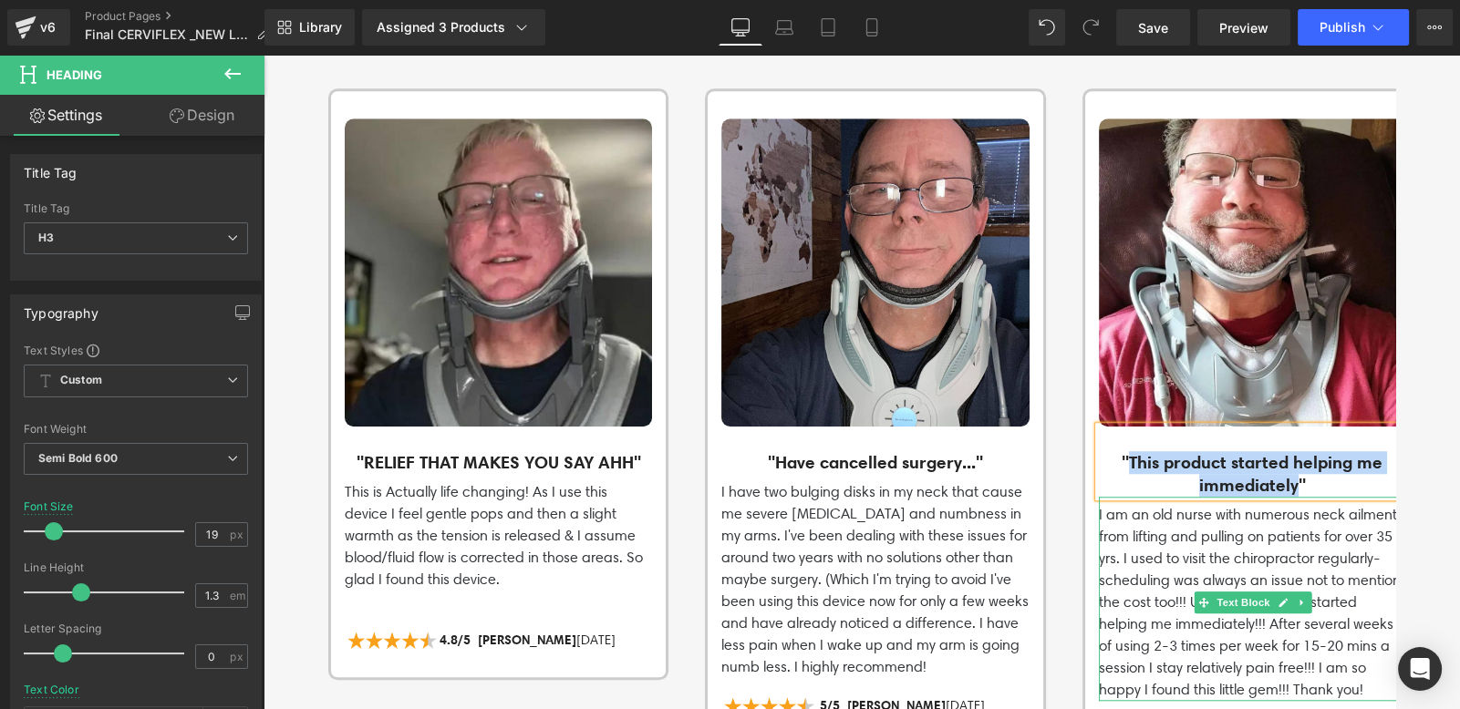
click at [1136, 504] on p "I am an old nurse with numerous neck ailments from lifting and pulling on patie…" at bounding box center [1252, 602] width 307 height 197
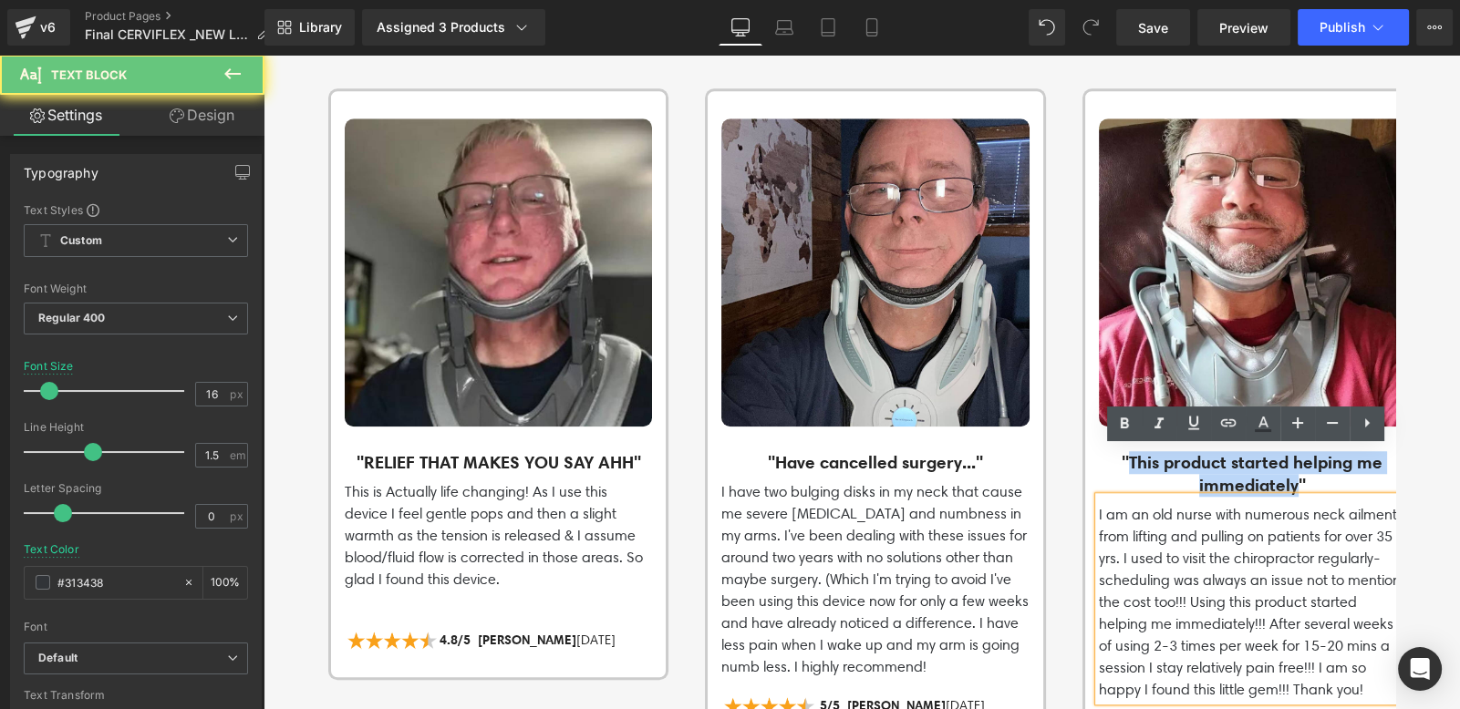
click at [1136, 504] on p "I am an old nurse with numerous neck ailments from lifting and pulling on patie…" at bounding box center [1252, 602] width 307 height 197
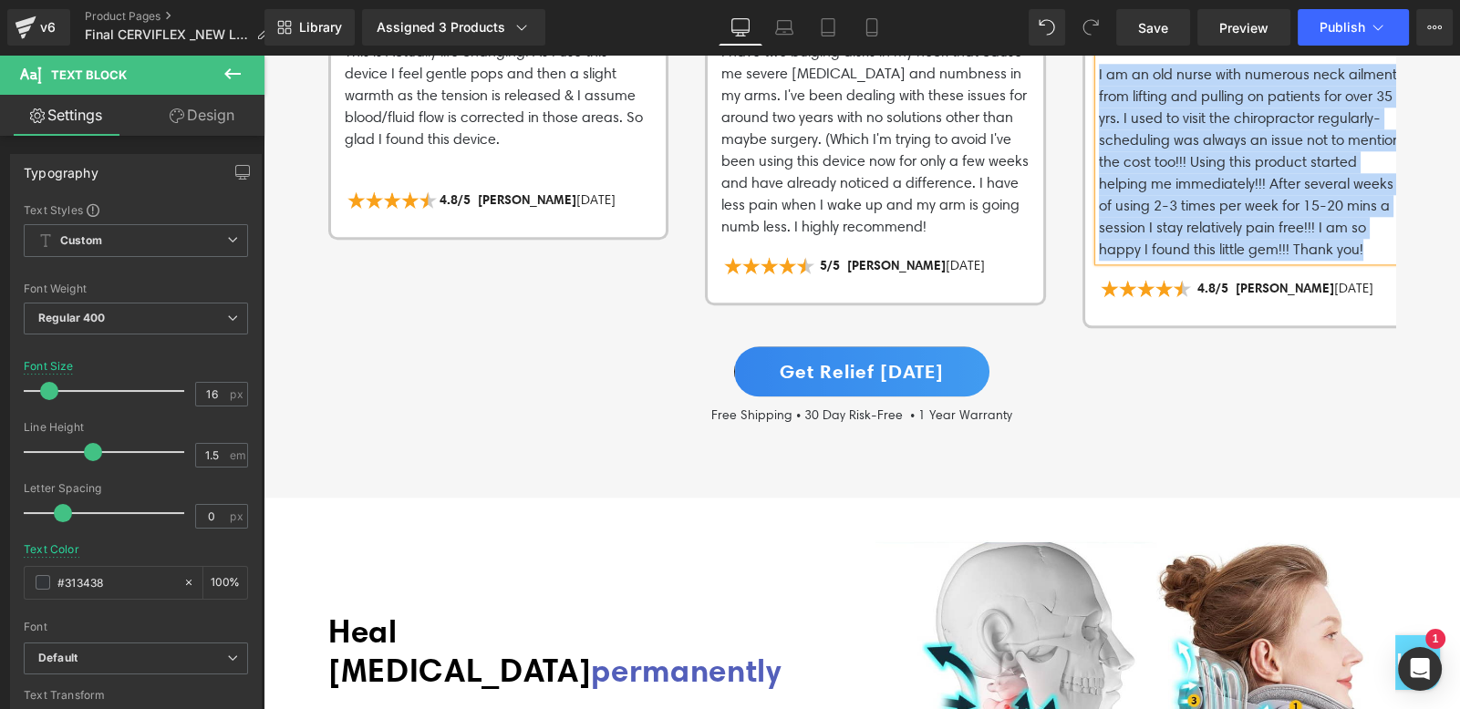
scroll to position [2407, 0]
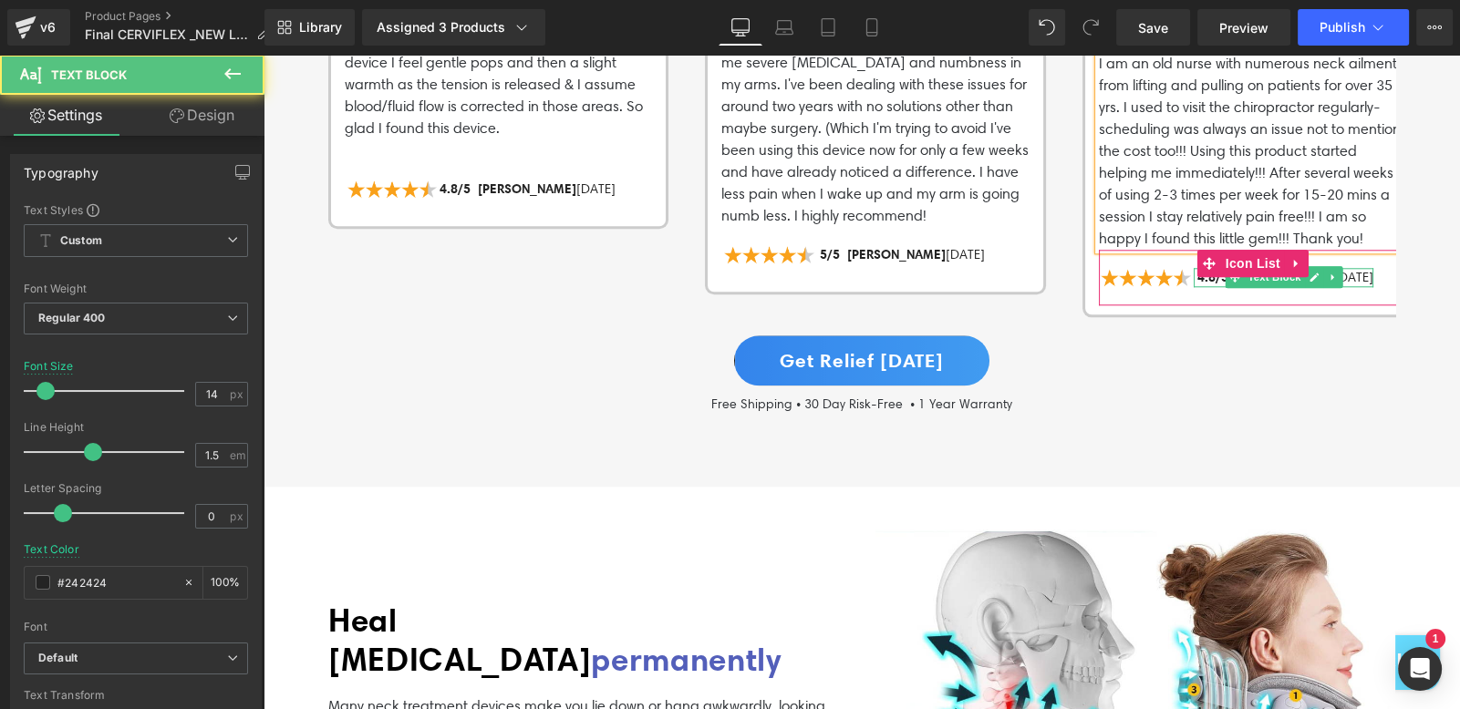
click at [1356, 268] on p "4.8/5 [PERSON_NAME] [DATE]" at bounding box center [1284, 277] width 180 height 19
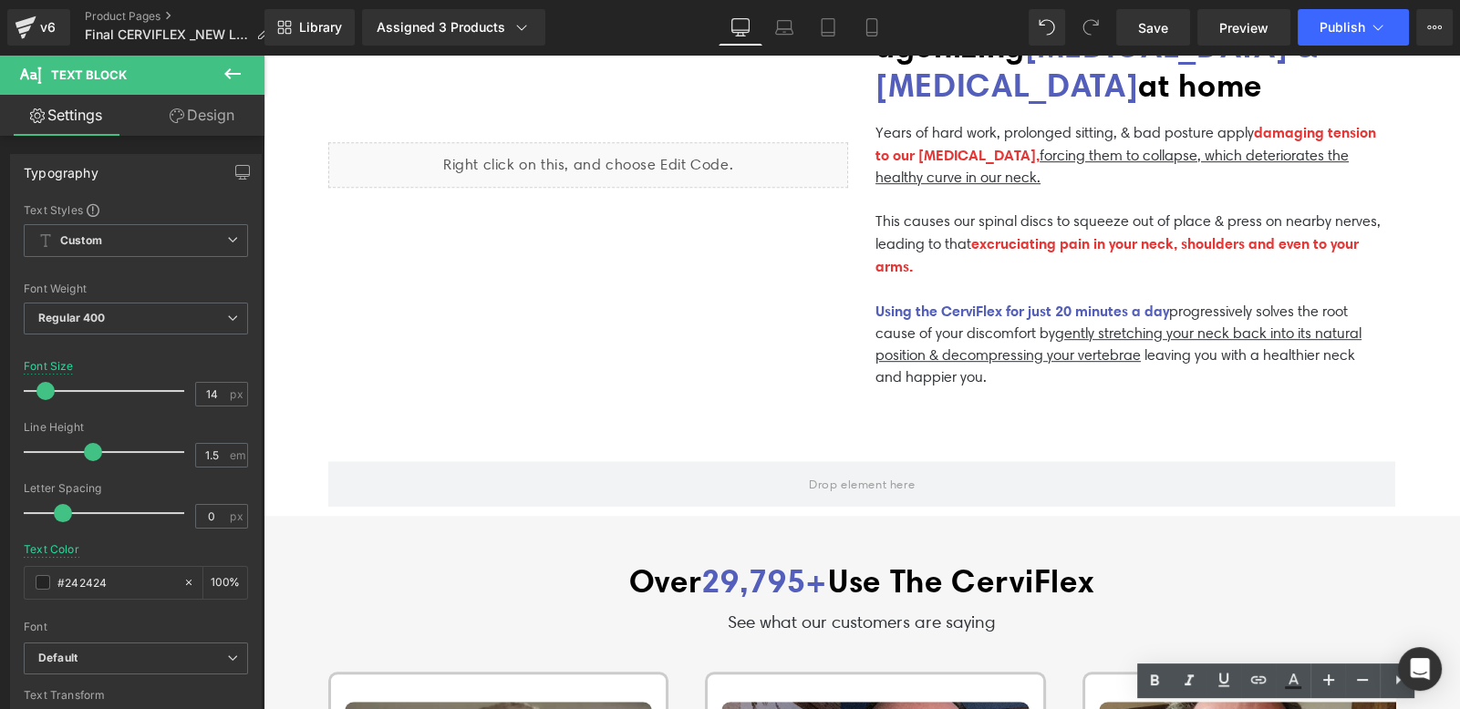
scroll to position [1945, 0]
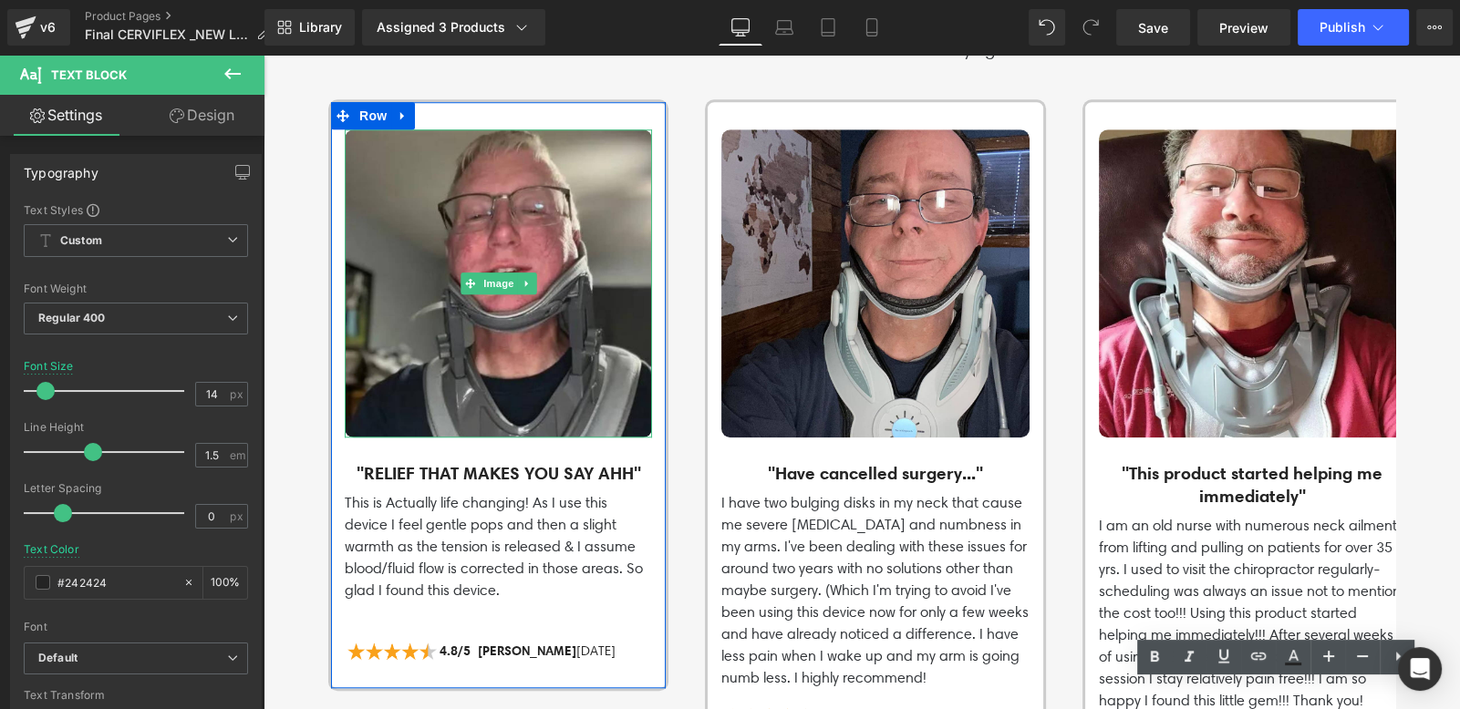
click at [497, 254] on div at bounding box center [498, 282] width 307 height 307
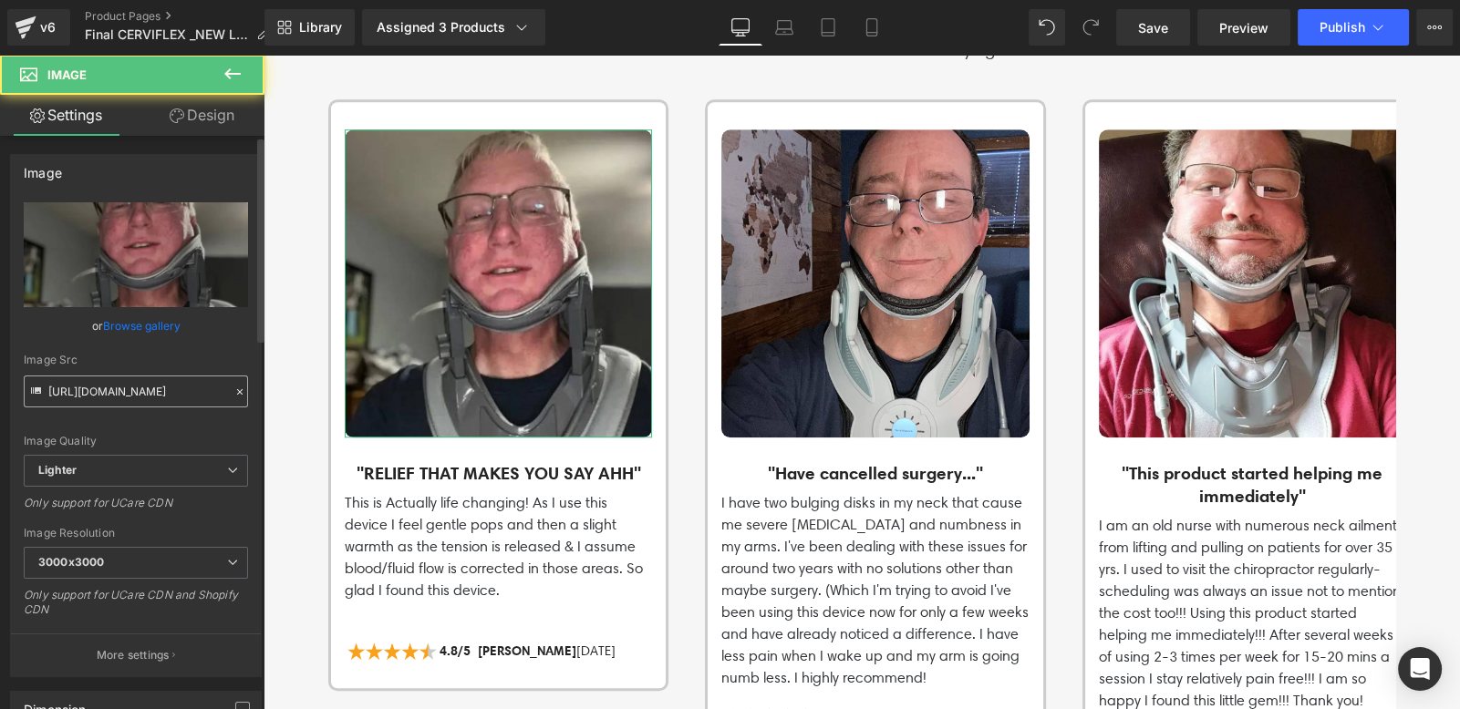
click at [156, 399] on input "[URL][DOMAIN_NAME]" at bounding box center [136, 392] width 224 height 32
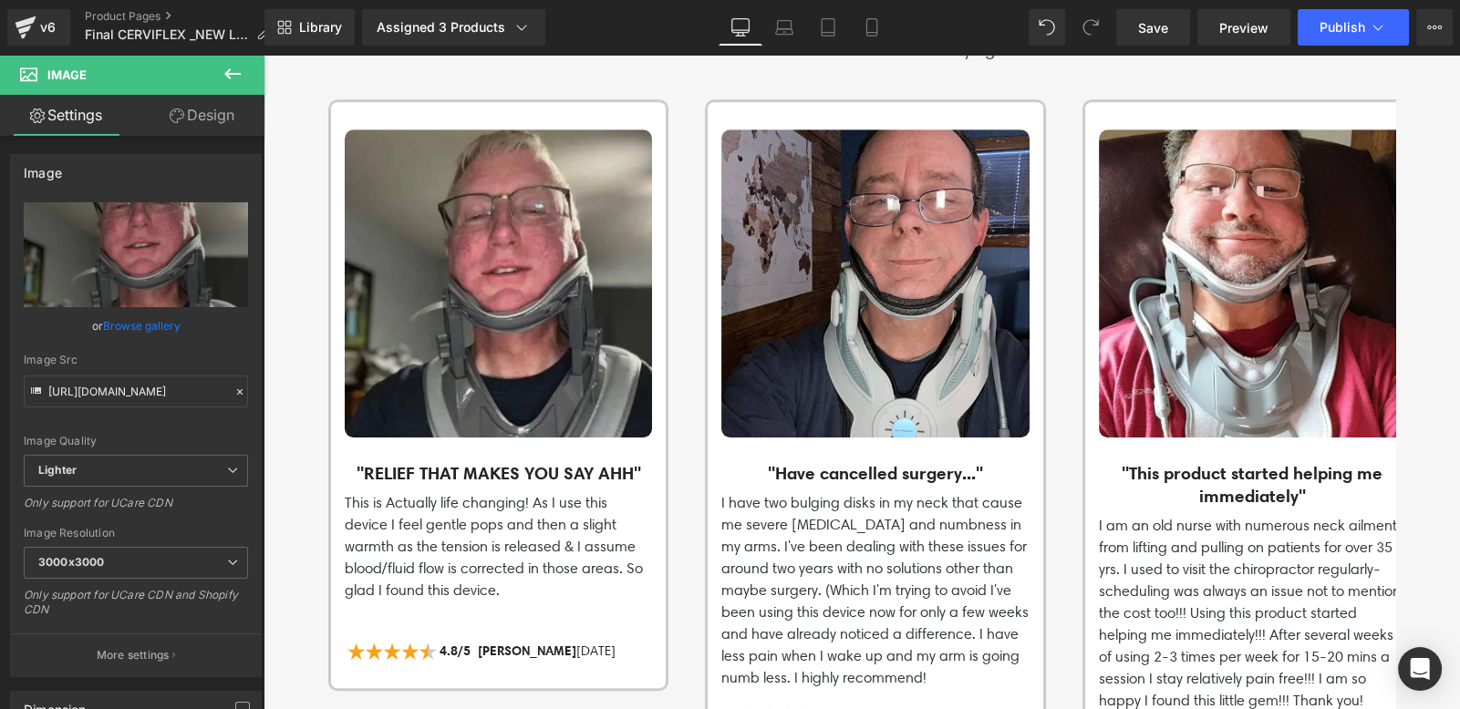
click at [889, 314] on div at bounding box center [874, 282] width 307 height 307
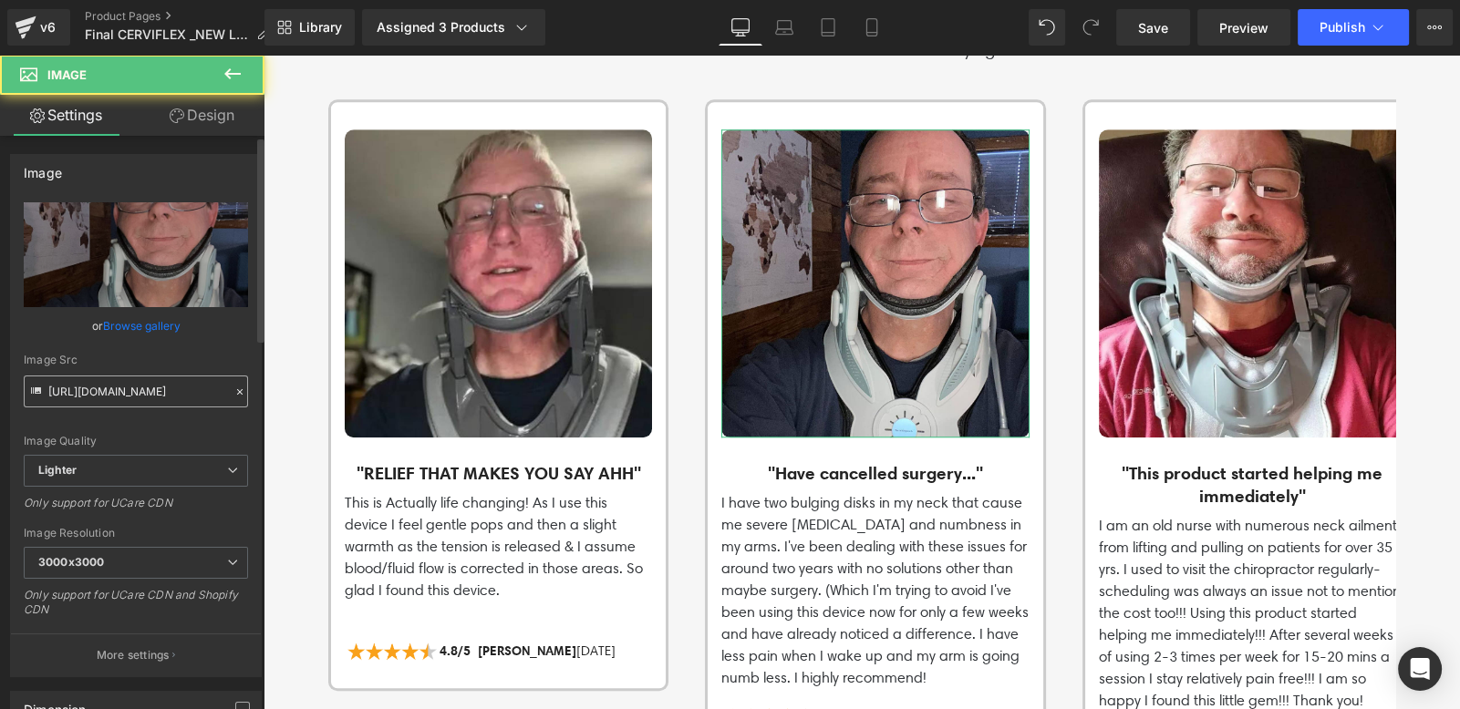
click at [152, 396] on input "[URL][DOMAIN_NAME]" at bounding box center [136, 392] width 224 height 32
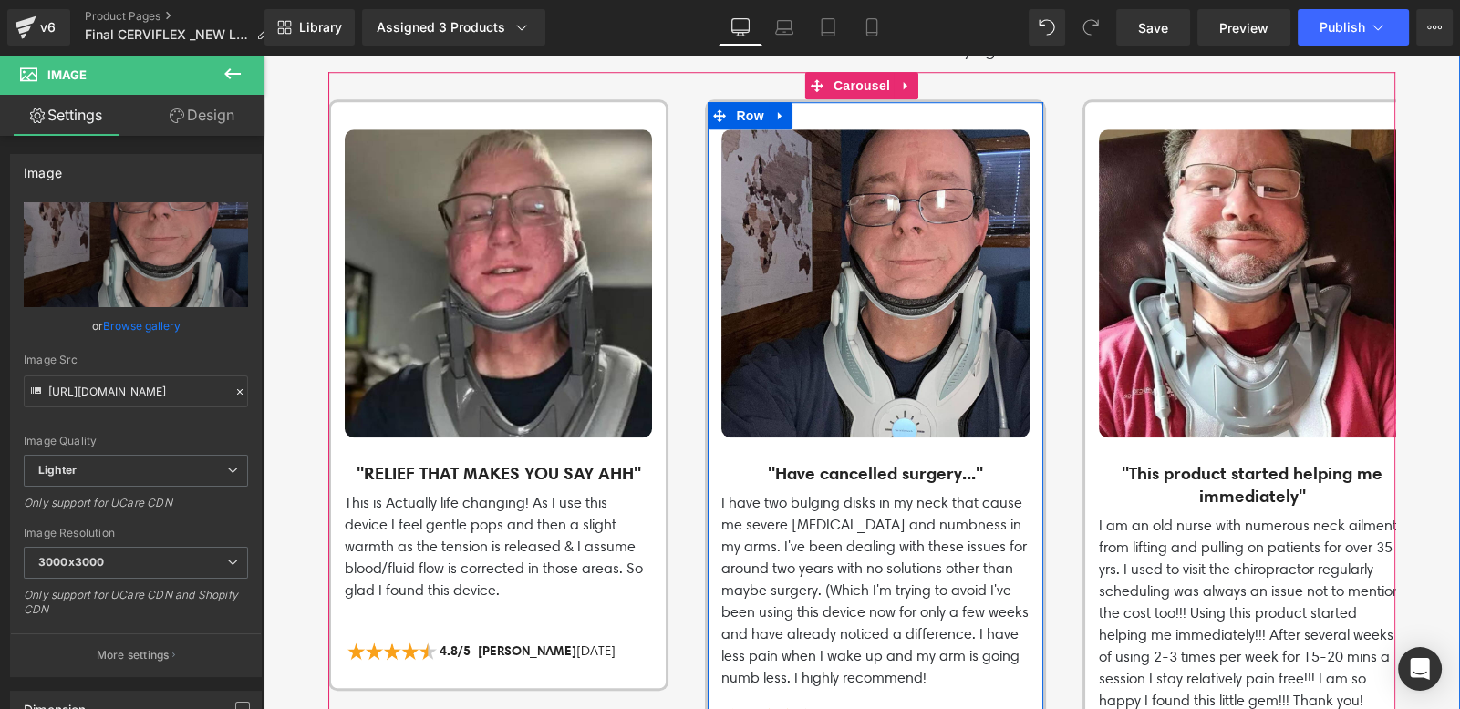
click at [1187, 286] on div at bounding box center [1252, 282] width 307 height 307
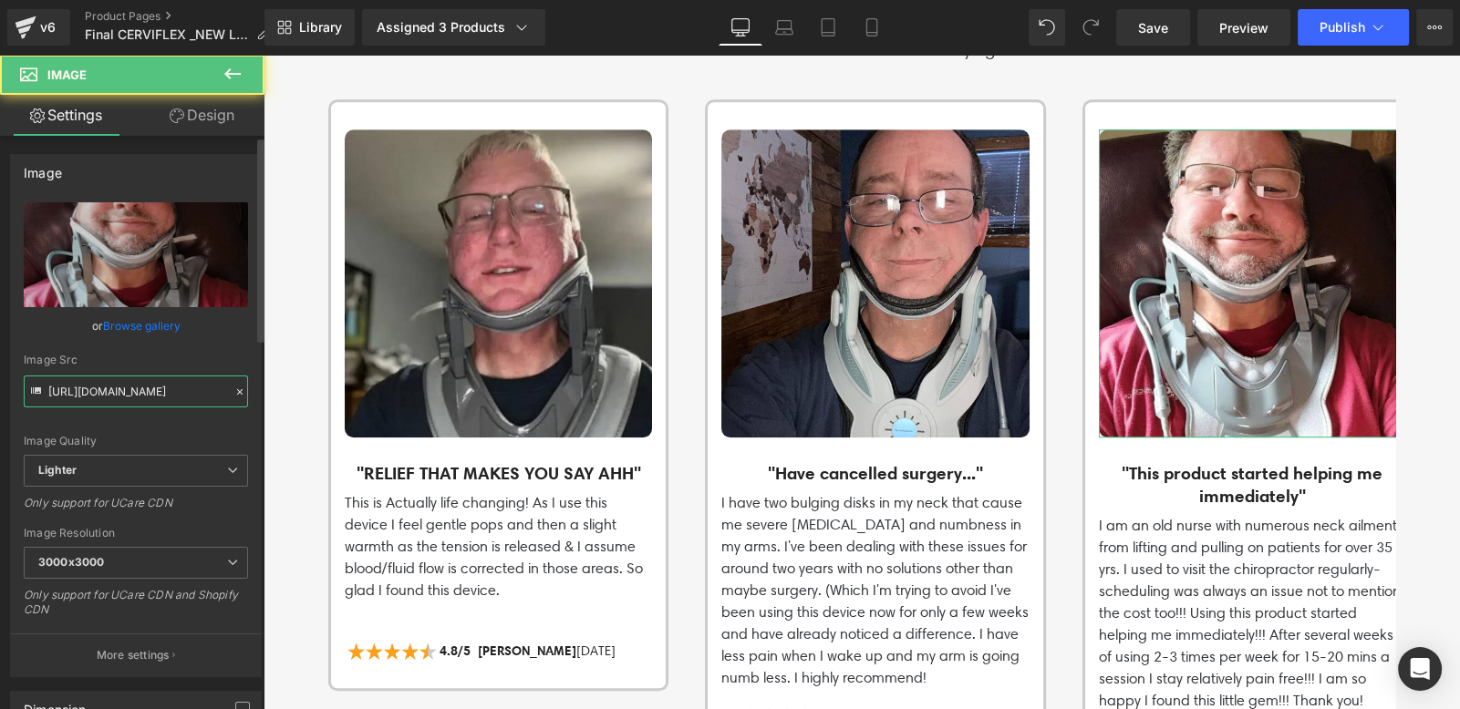
click at [154, 387] on input "[URL][DOMAIN_NAME]" at bounding box center [136, 392] width 224 height 32
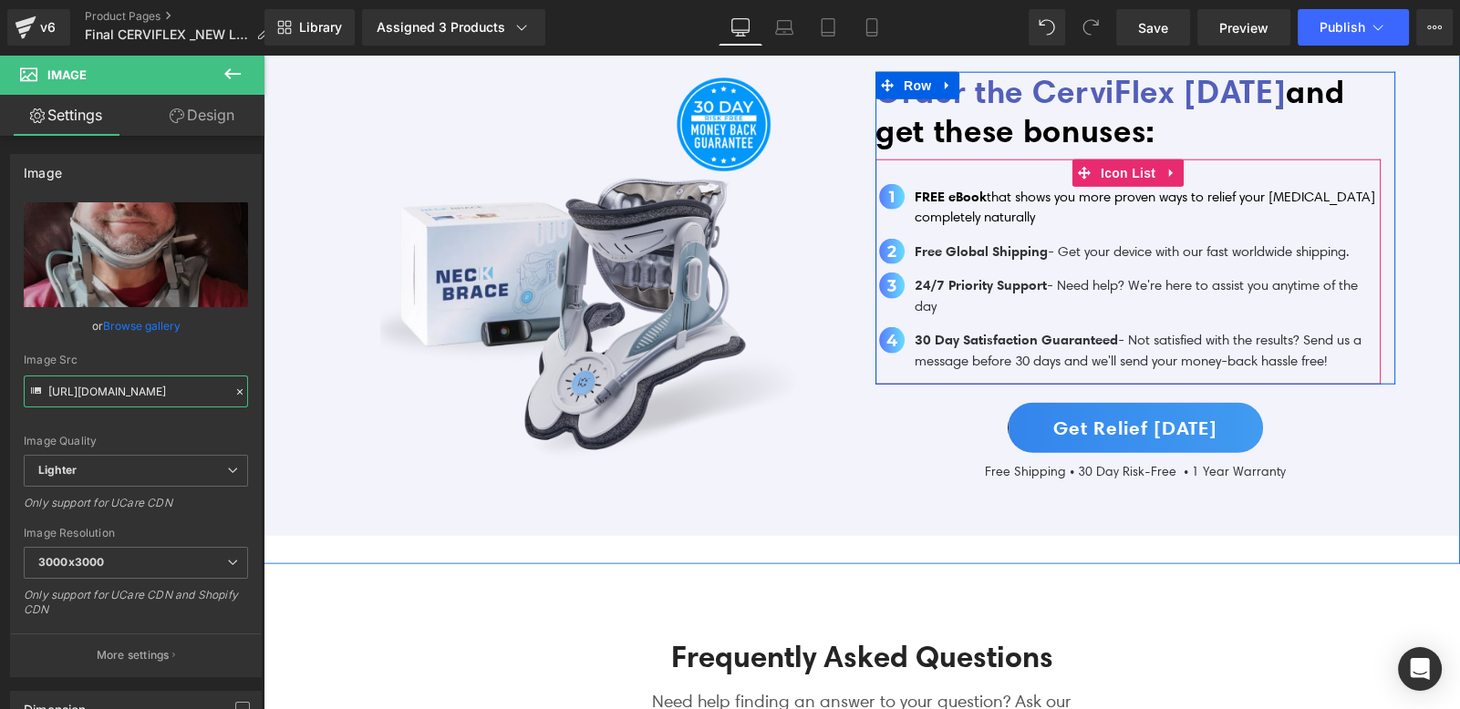
scroll to position [6530, 0]
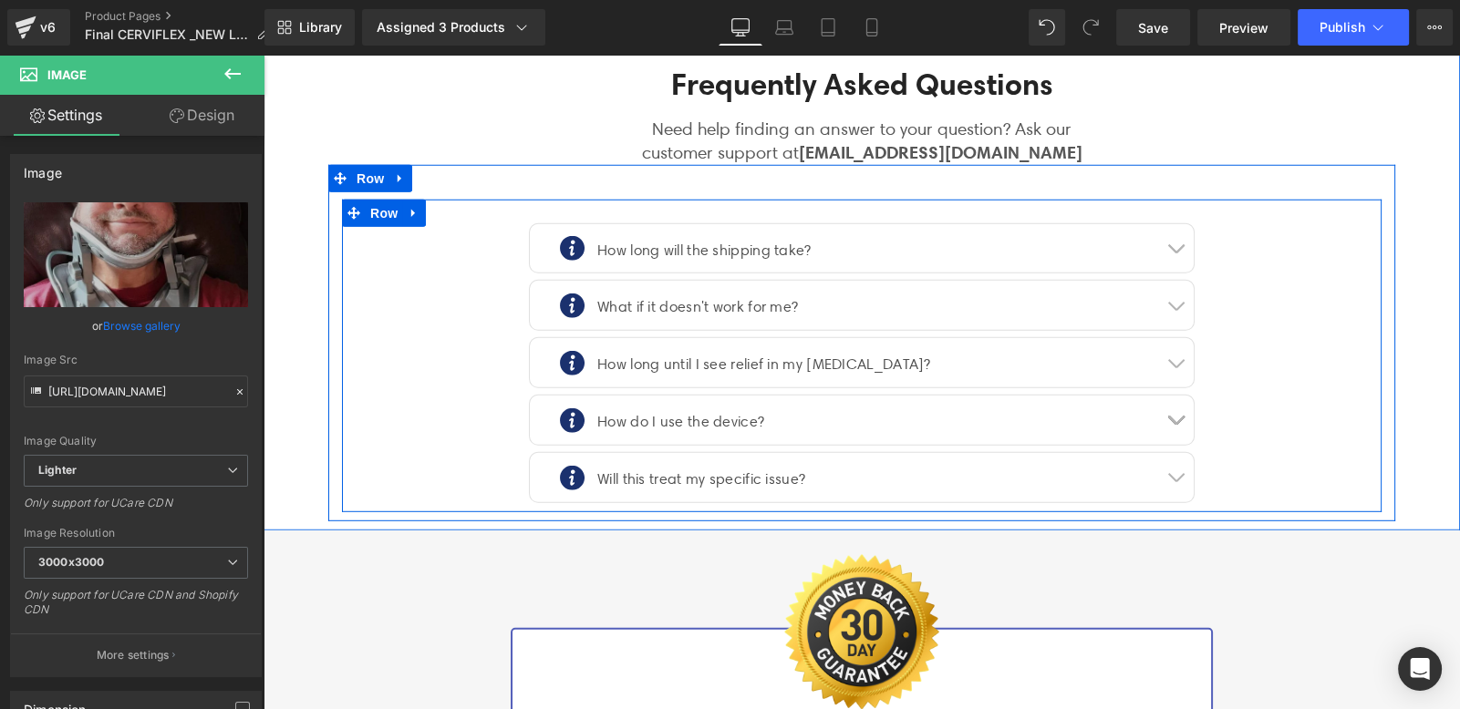
click at [1166, 224] on button "button" at bounding box center [1175, 248] width 36 height 49
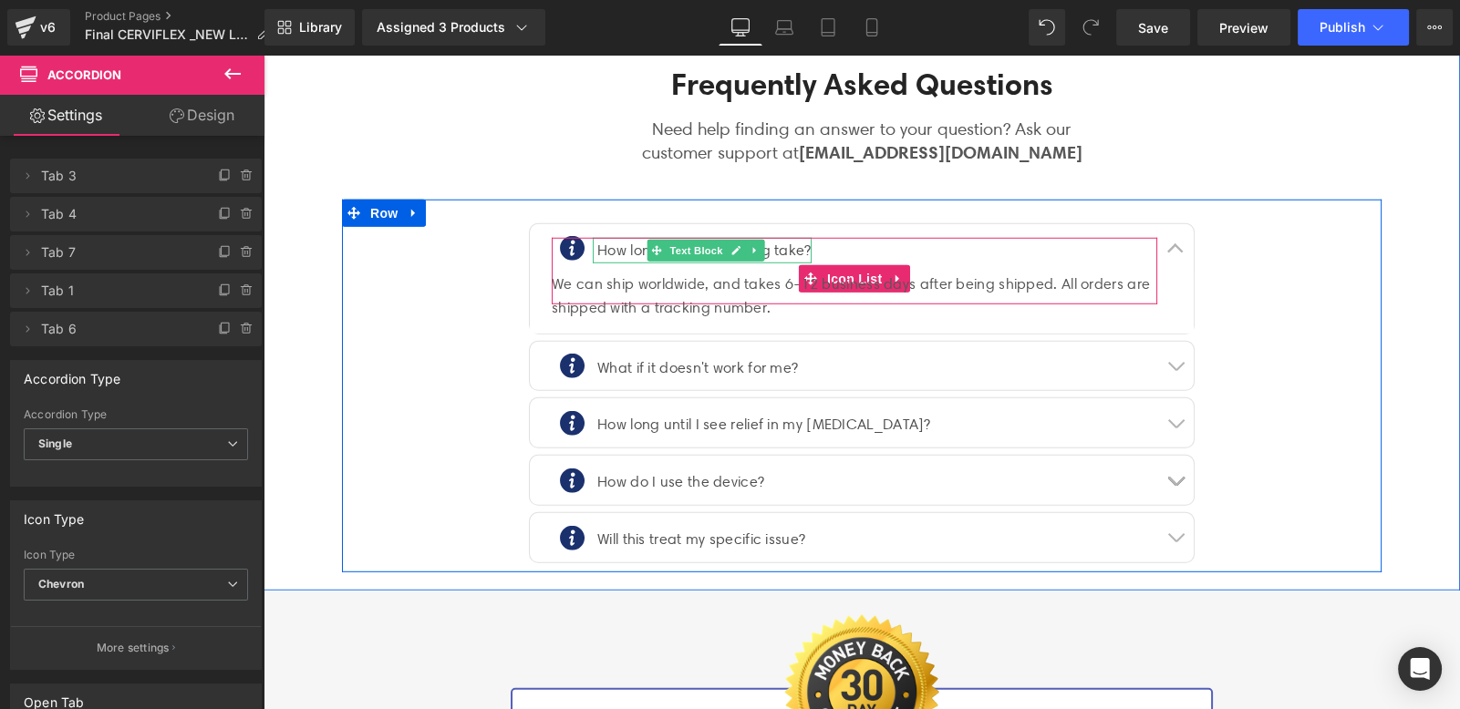
click at [776, 238] on div "How long will the shipping take?" at bounding box center [702, 251] width 219 height 26
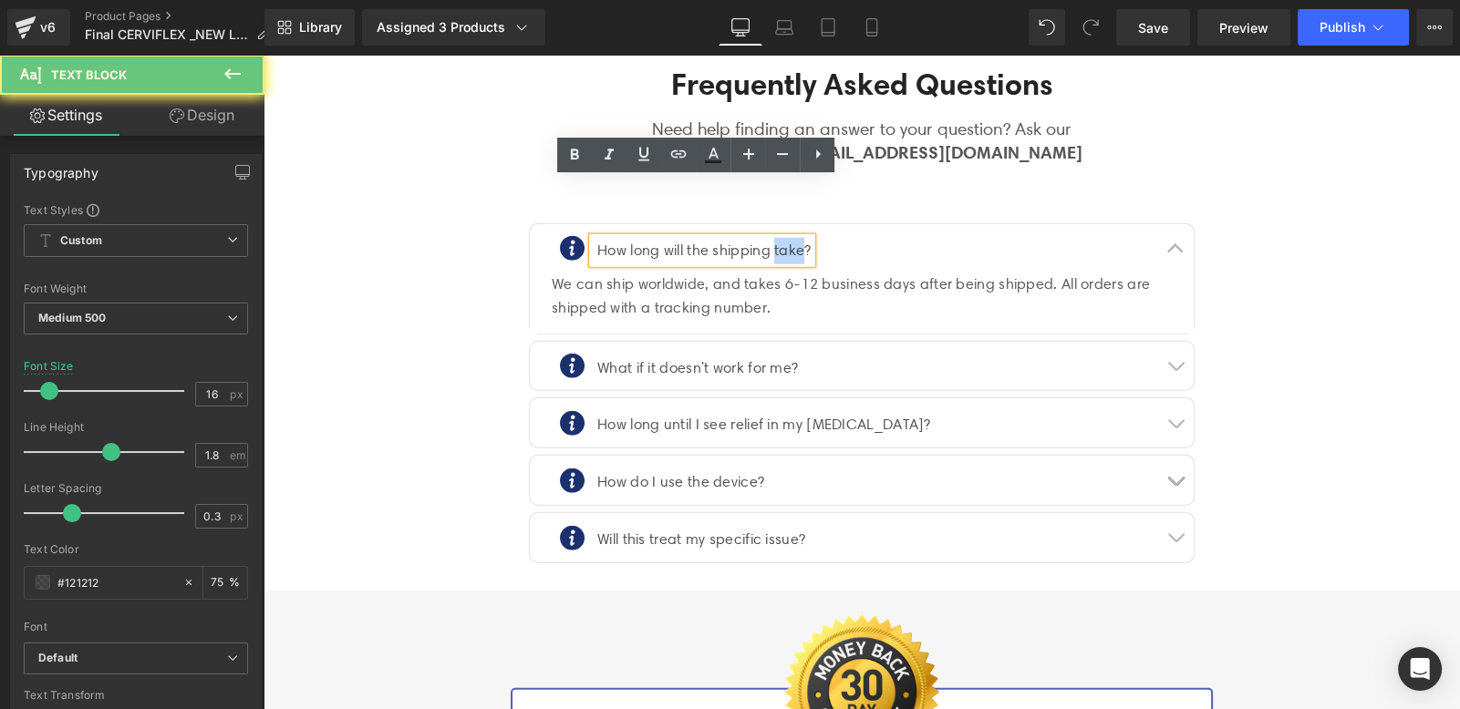
click at [776, 238] on div "How long will the shipping take?" at bounding box center [702, 251] width 219 height 26
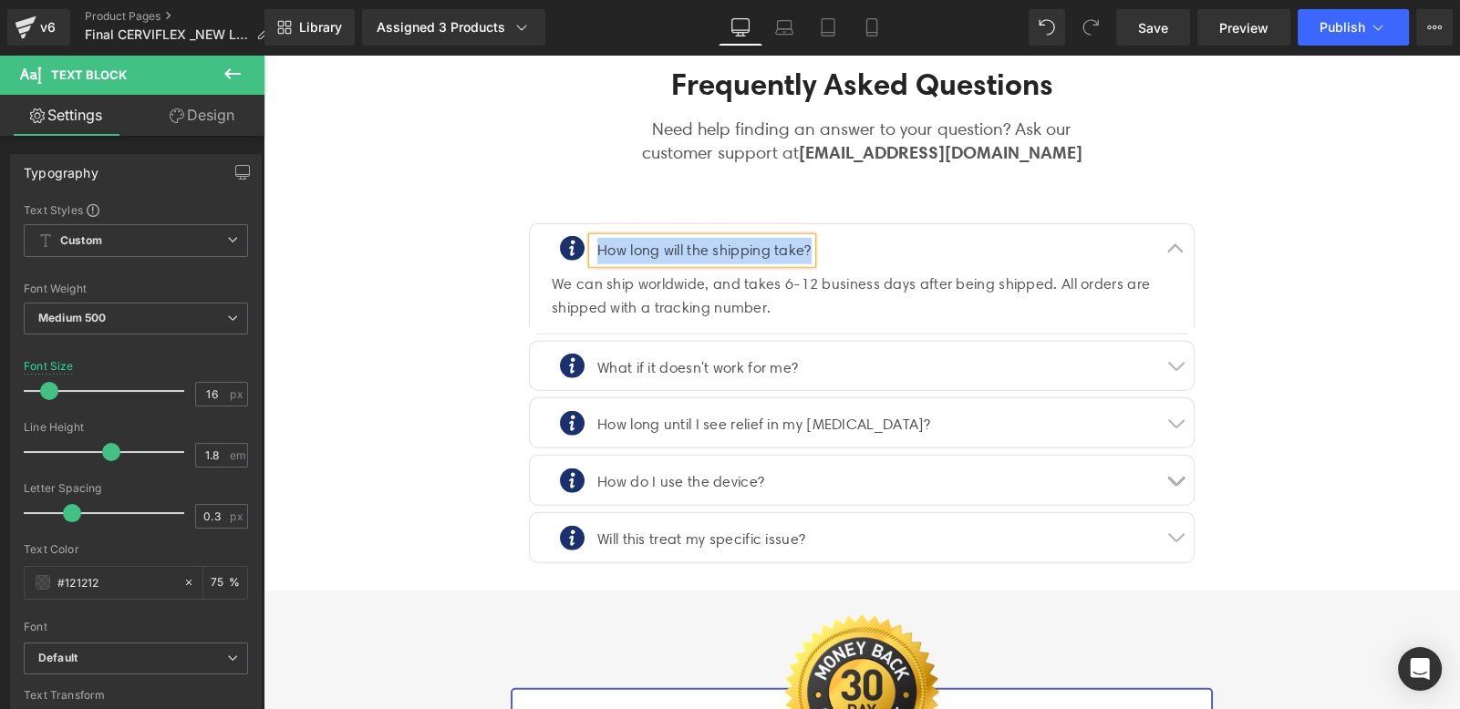
click at [696, 273] on div "We can ship worldwide, and takes 6-12 business days after being shipped. All or…" at bounding box center [862, 296] width 620 height 47
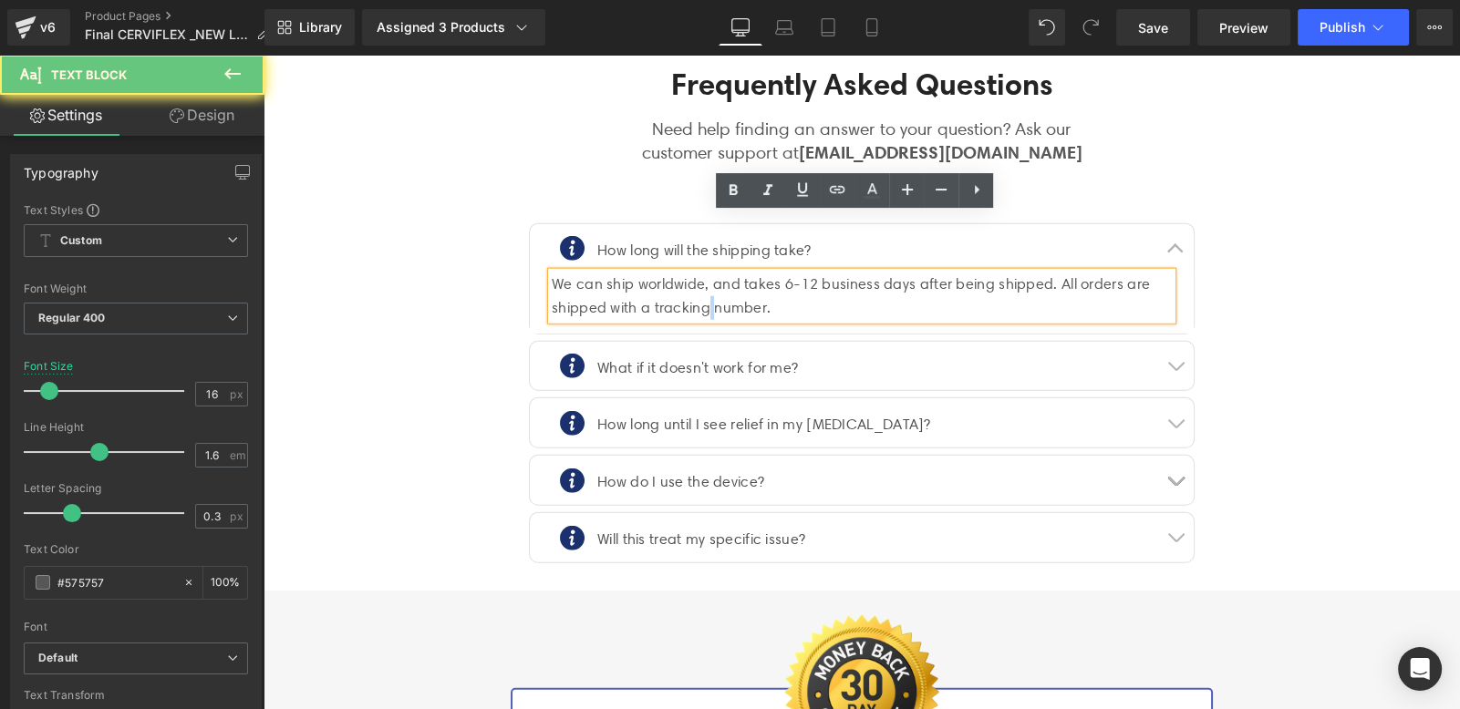
click at [696, 273] on div "We can ship worldwide, and takes 6-12 business days after being shipped. All or…" at bounding box center [862, 296] width 620 height 47
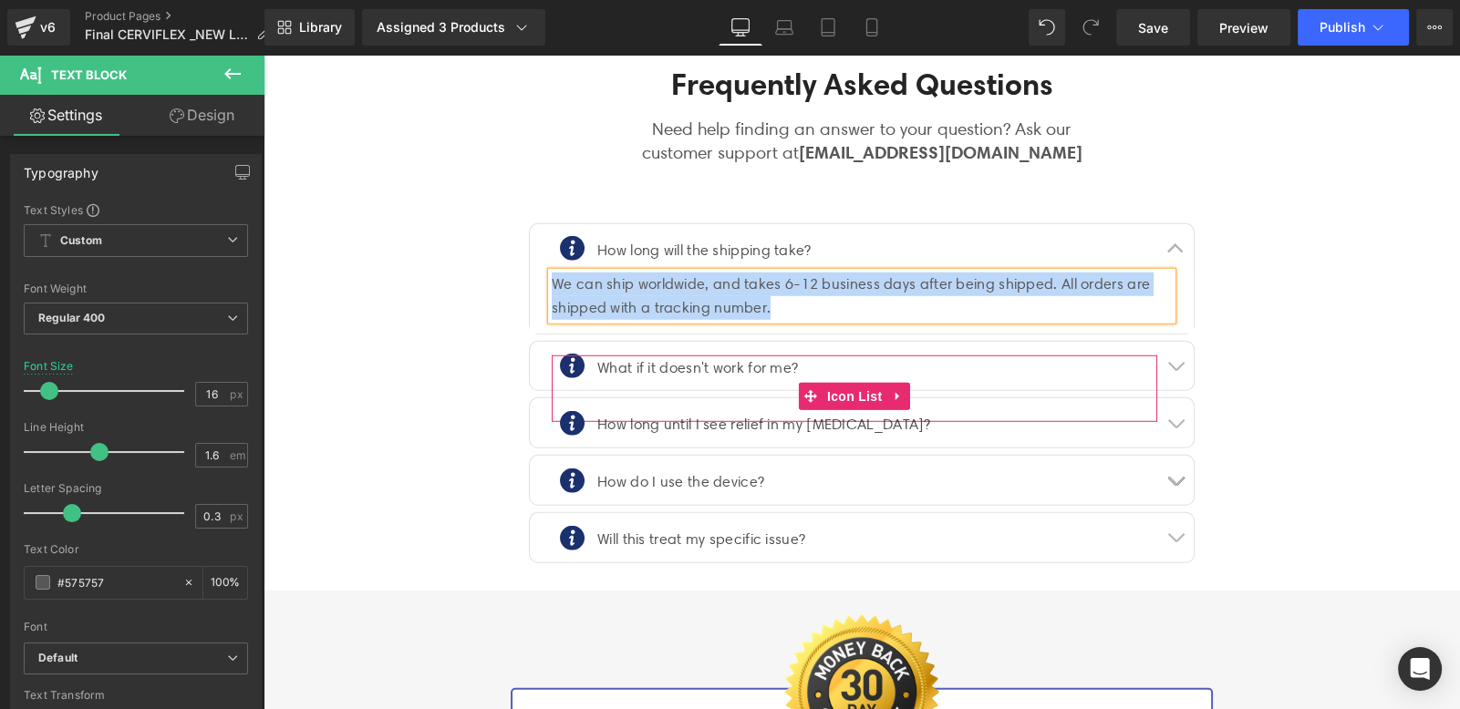
click at [647, 356] on div "What if it doesn't work for me? Text Block" at bounding box center [695, 369] width 205 height 26
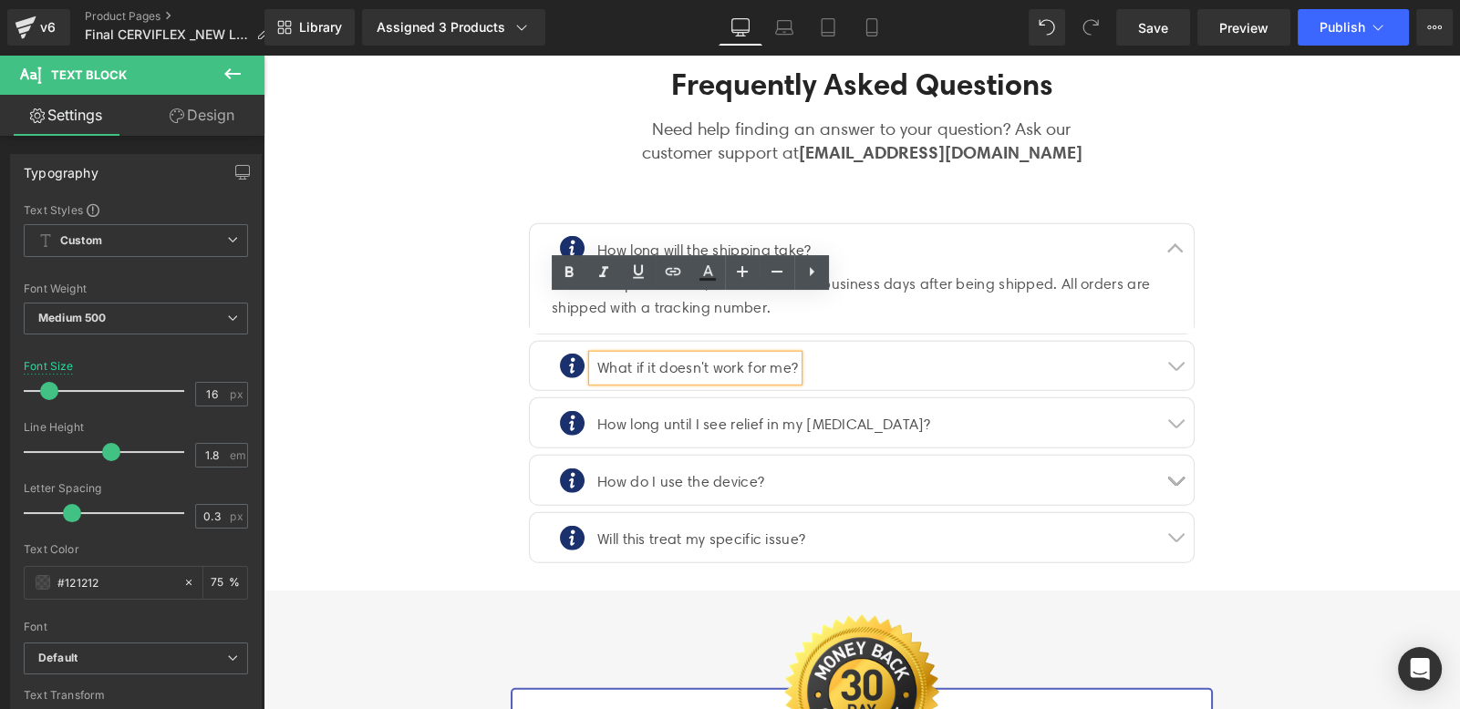
click at [1049, 356] on div "Image What if it doesn't work for me? Text Block" at bounding box center [854, 376] width 605 height 40
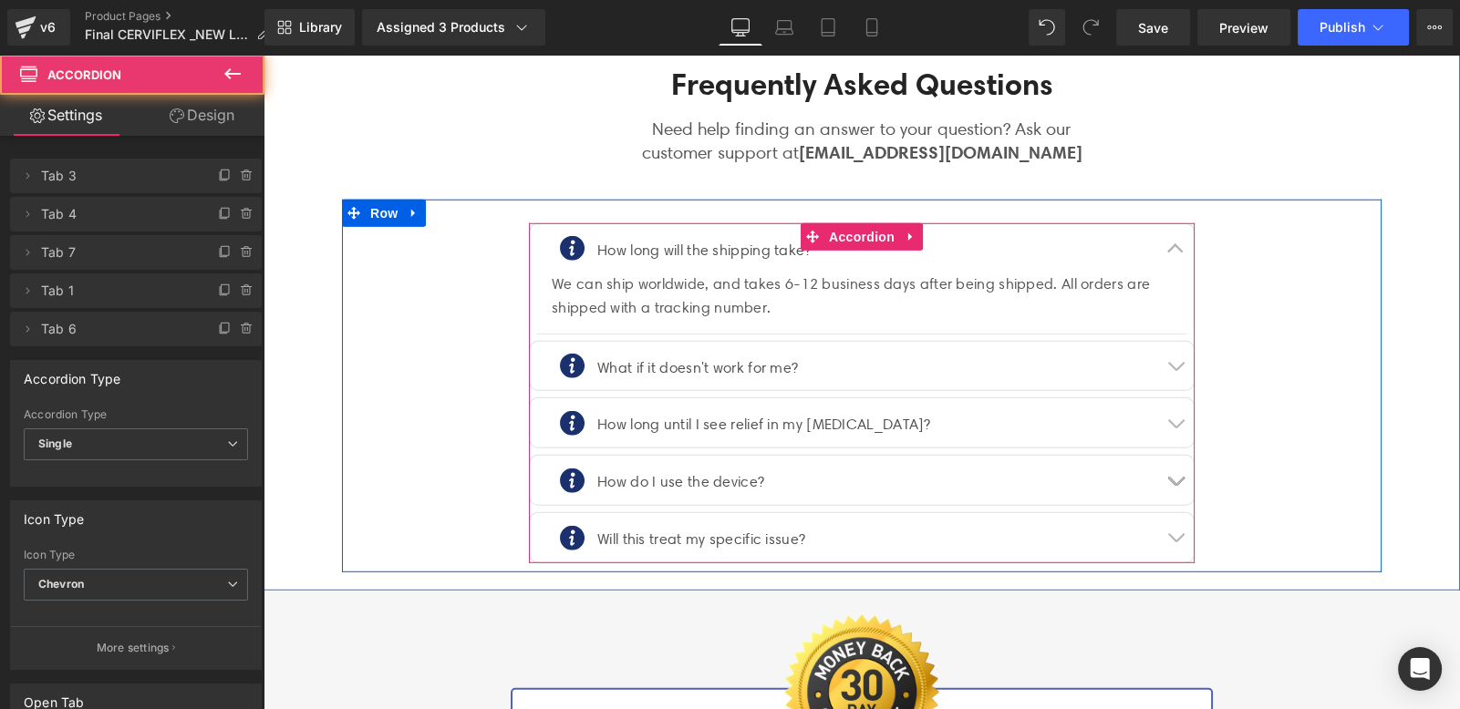
click at [1158, 342] on button "button" at bounding box center [1175, 366] width 36 height 49
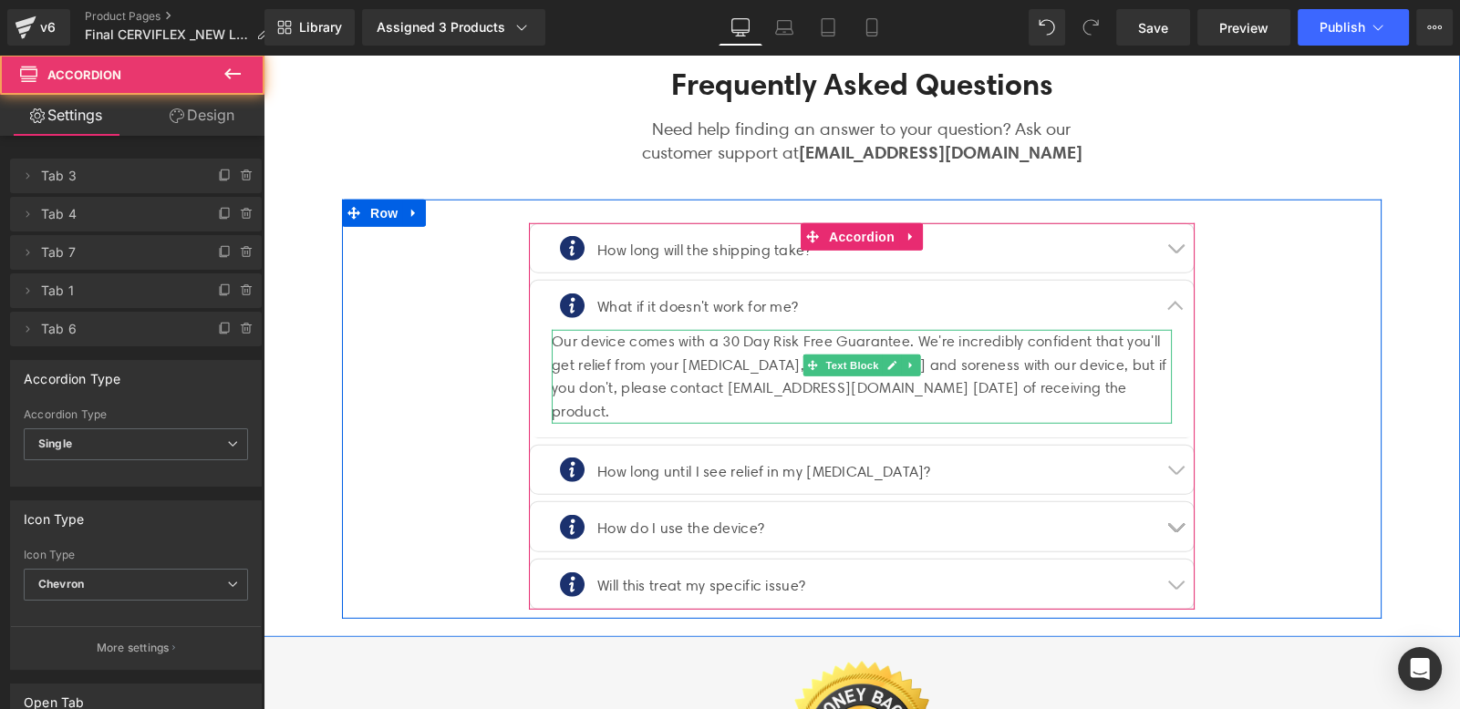
click at [734, 330] on div "Our device comes with a 30 Day Risk Free Guarantee. We're incredibly confident …" at bounding box center [862, 376] width 620 height 93
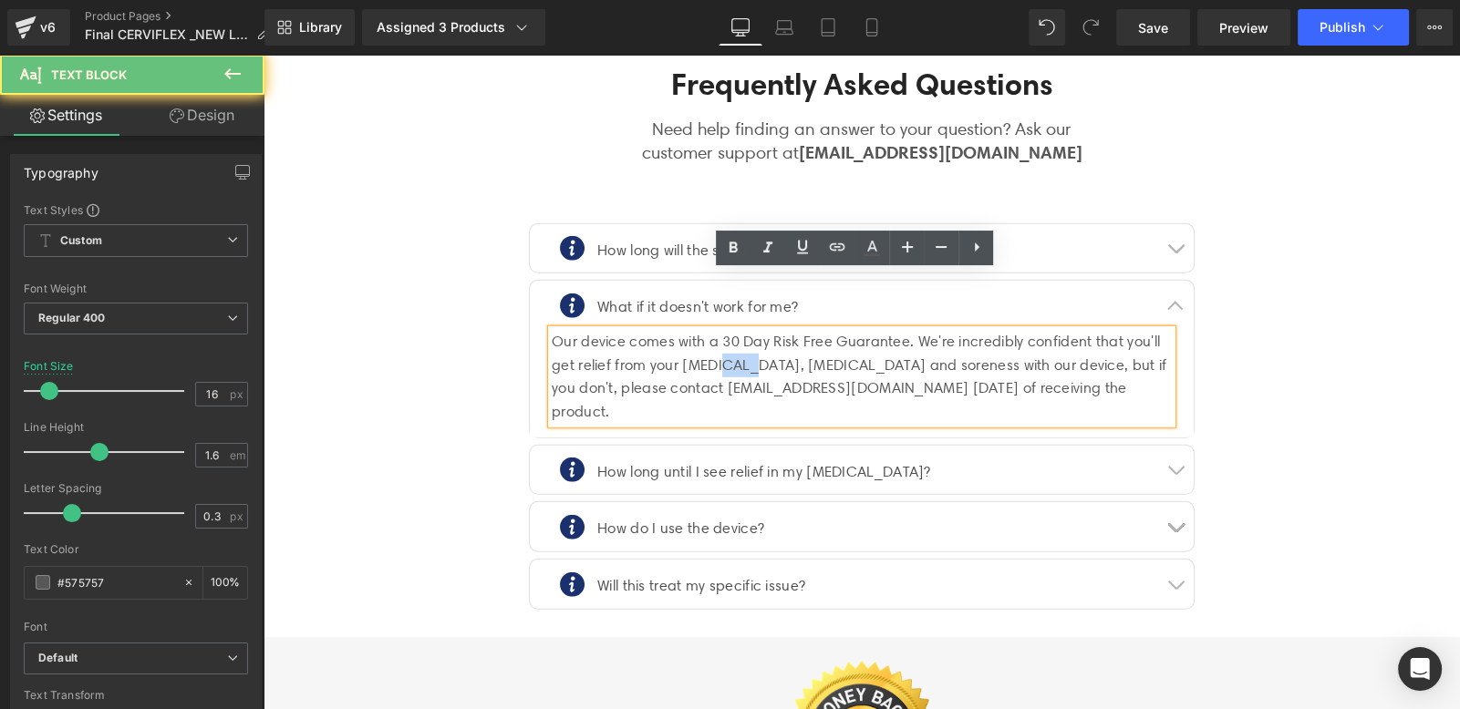
click at [734, 330] on div "Our device comes with a 30 Day Risk Free Guarantee. We're incredibly confident …" at bounding box center [862, 376] width 620 height 93
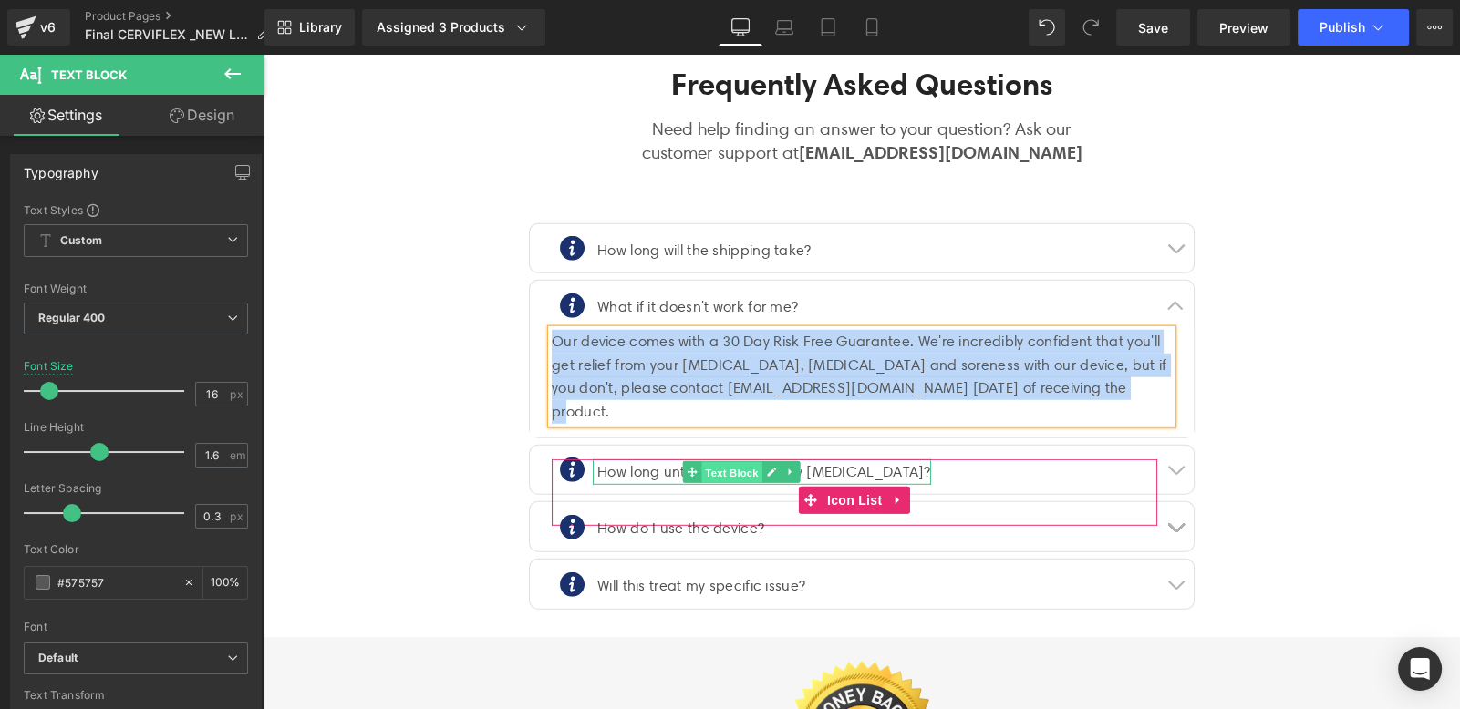
click at [702, 462] on span "Text Block" at bounding box center [732, 473] width 60 height 22
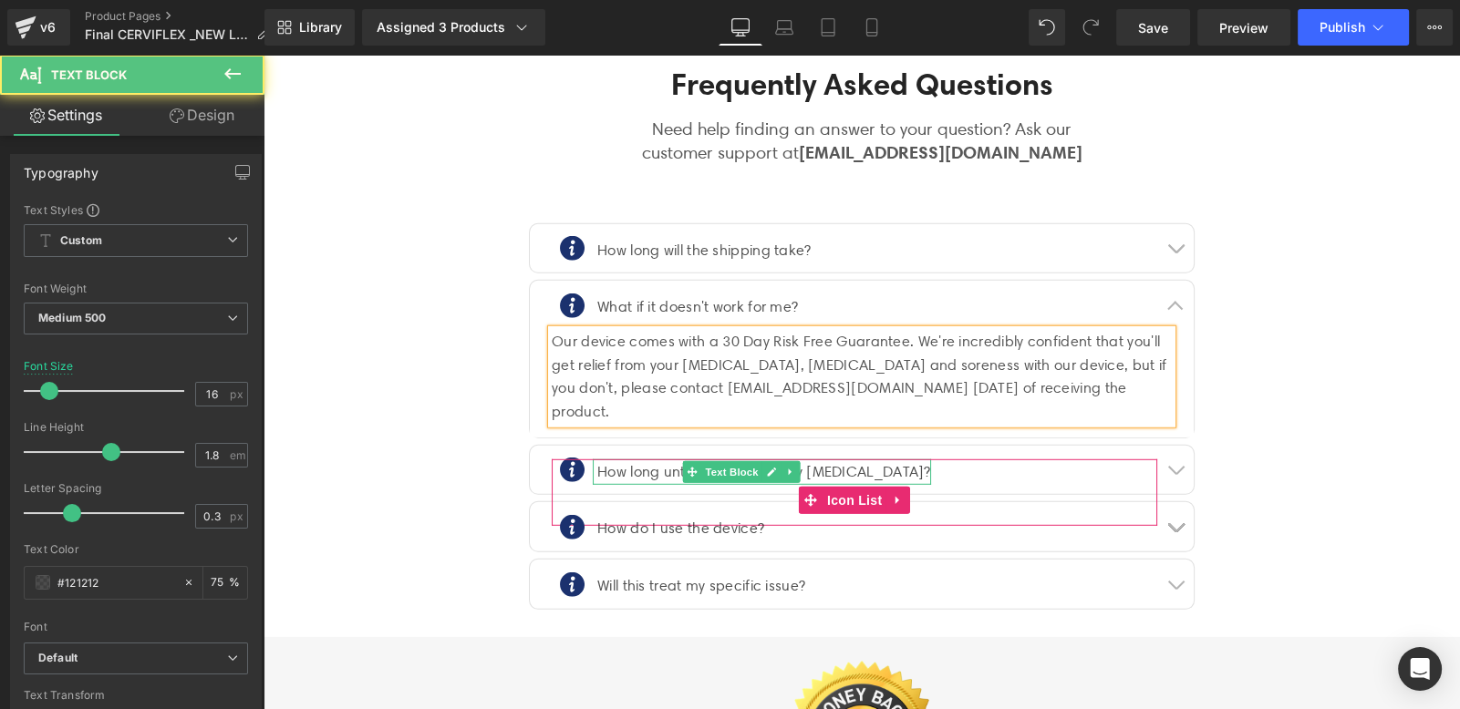
click at [827, 460] on div "How long until I see relief in my [MEDICAL_DATA]?" at bounding box center [762, 473] width 338 height 26
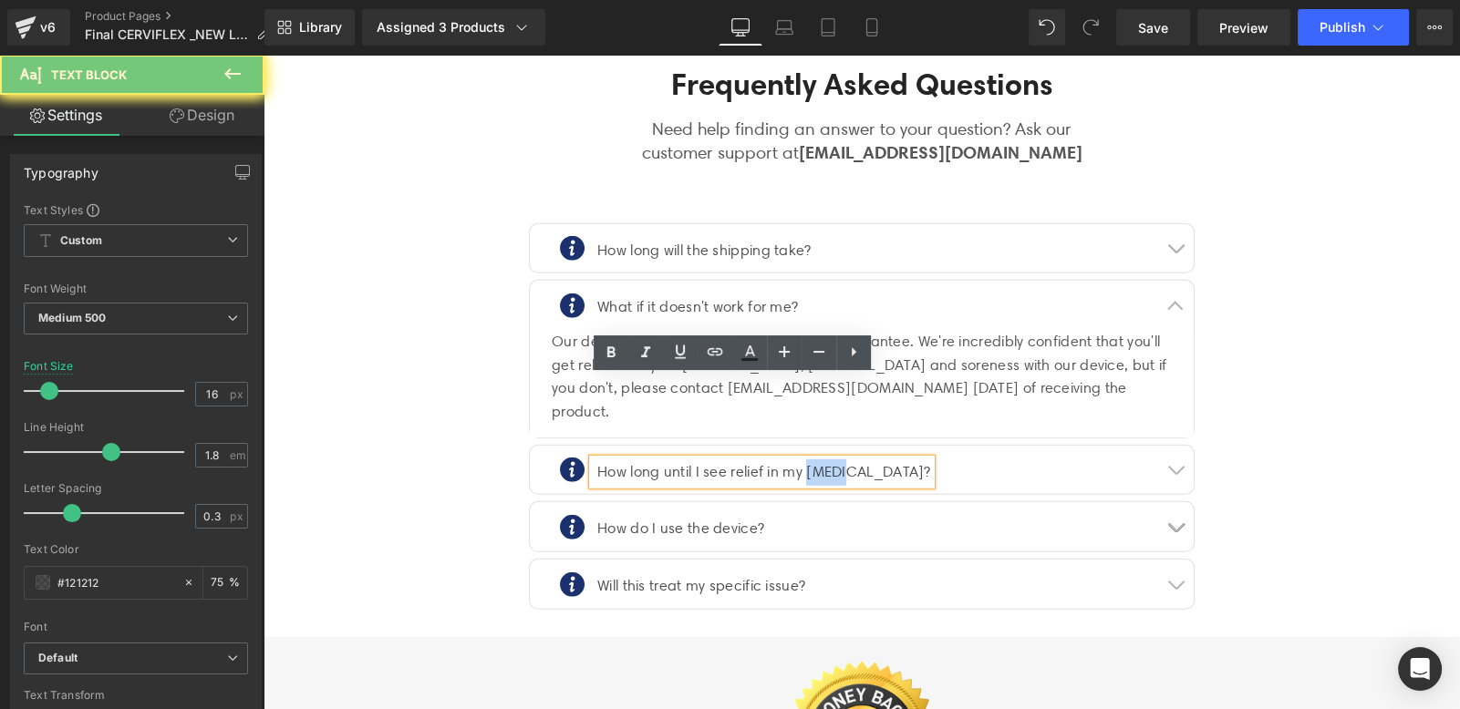
click at [827, 460] on div "How long until I see relief in my [MEDICAL_DATA]?" at bounding box center [762, 473] width 338 height 26
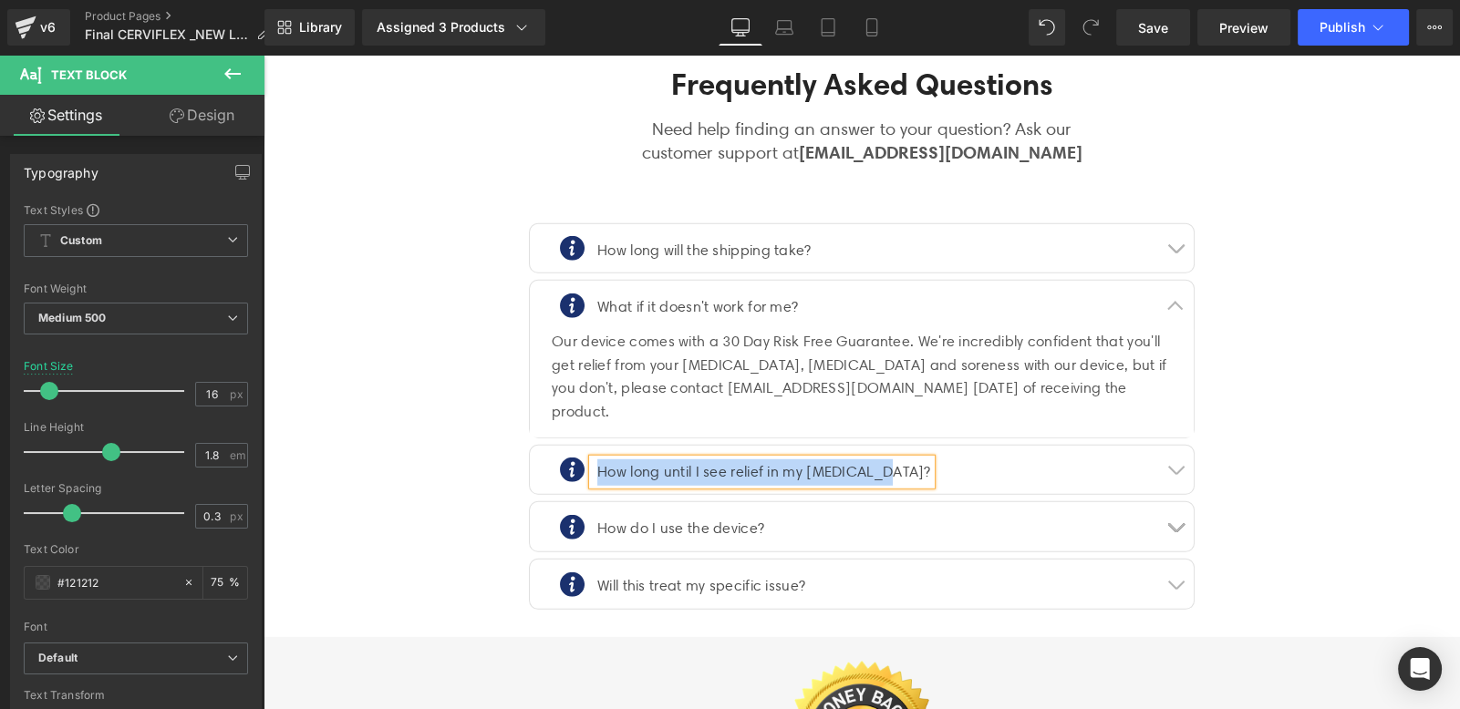
click at [1167, 446] on button "button" at bounding box center [1175, 470] width 36 height 49
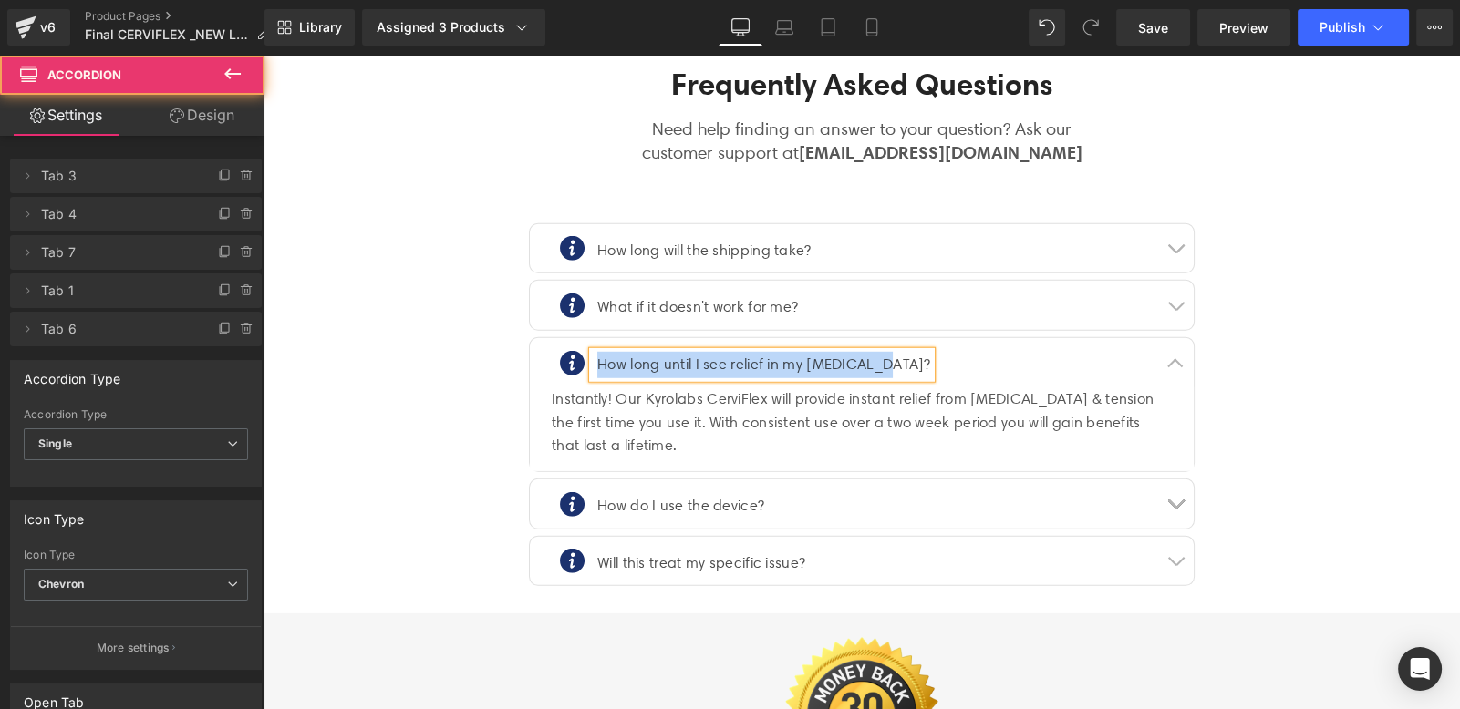
click at [766, 388] on div "Instantly! Our Kyrolabs CerviFlex will provide instant relief from [MEDICAL_DAT…" at bounding box center [862, 423] width 620 height 70
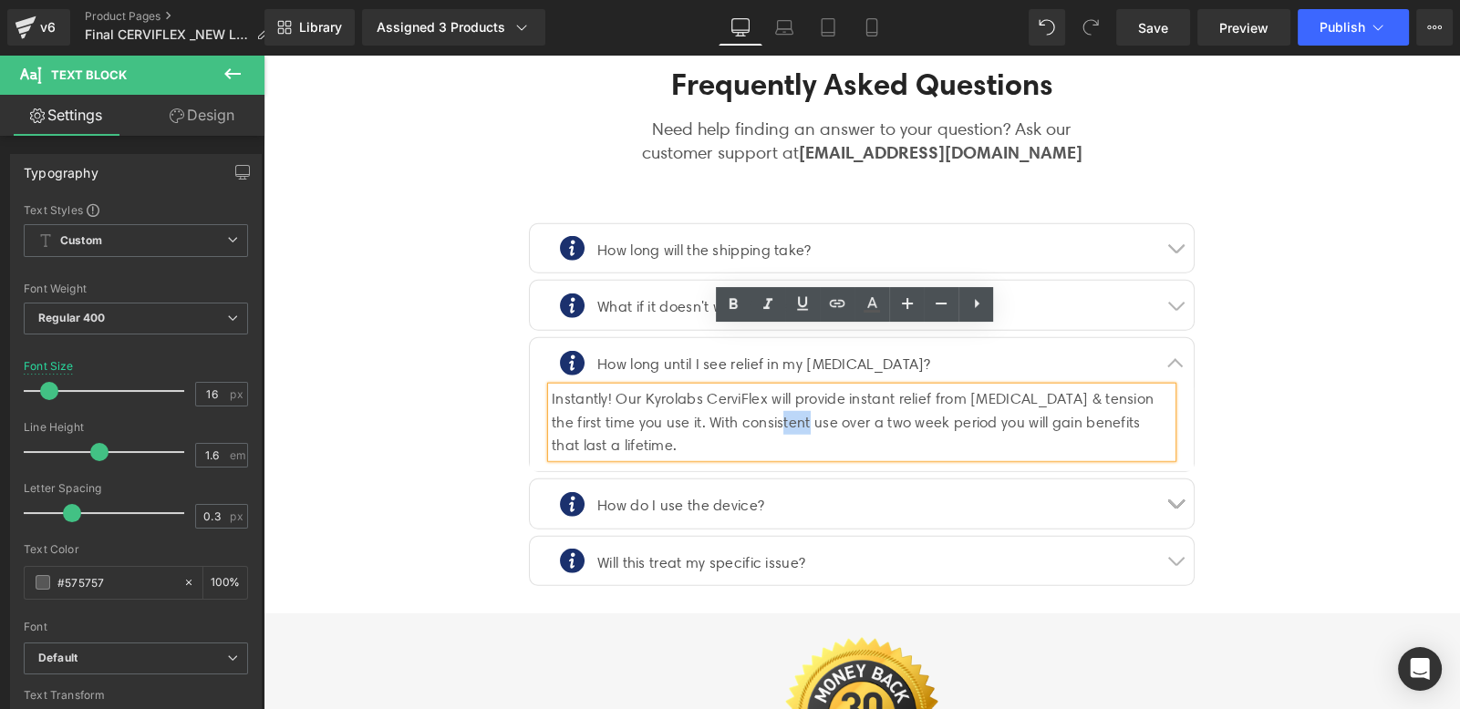
click at [766, 388] on div "Instantly! Our Kyrolabs CerviFlex will provide instant relief from [MEDICAL_DAT…" at bounding box center [862, 423] width 620 height 70
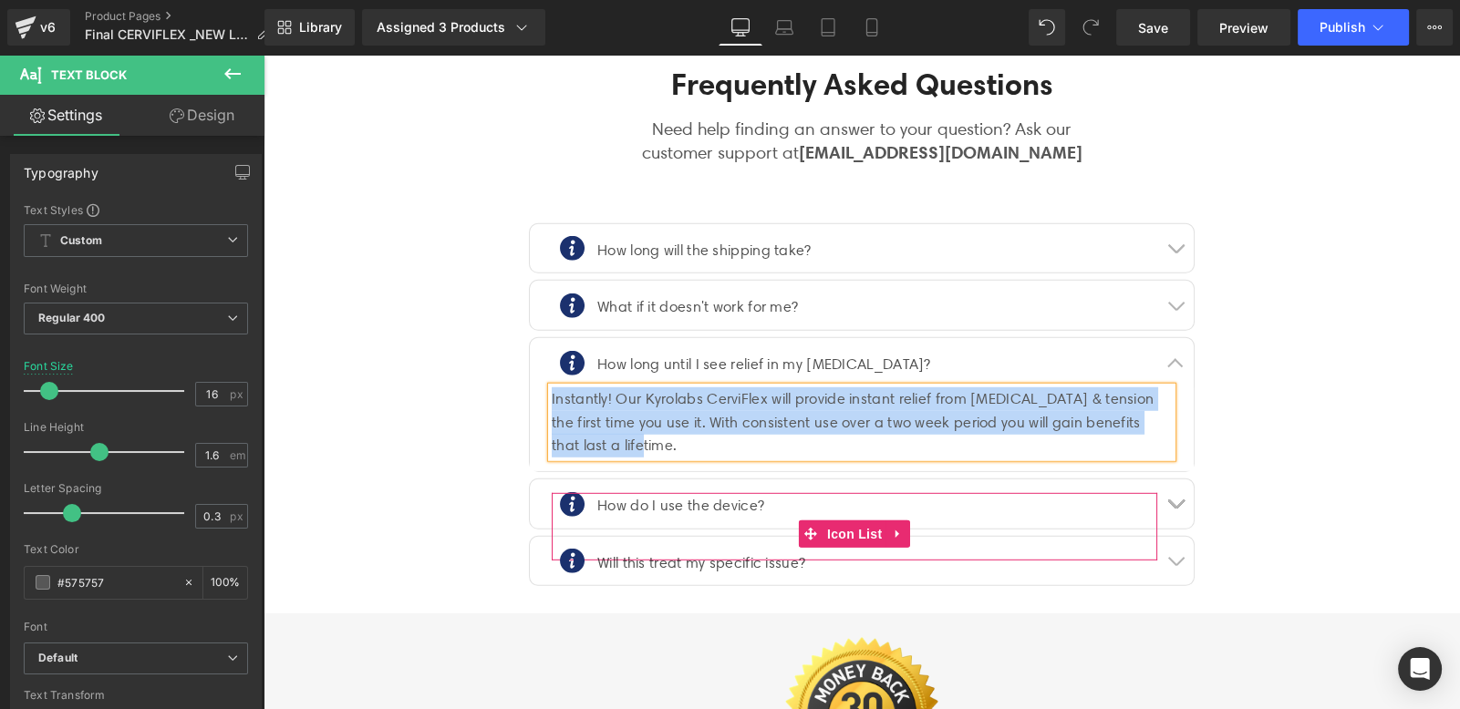
click at [699, 493] on div "How do I use the device? Text Block" at bounding box center [678, 506] width 171 height 26
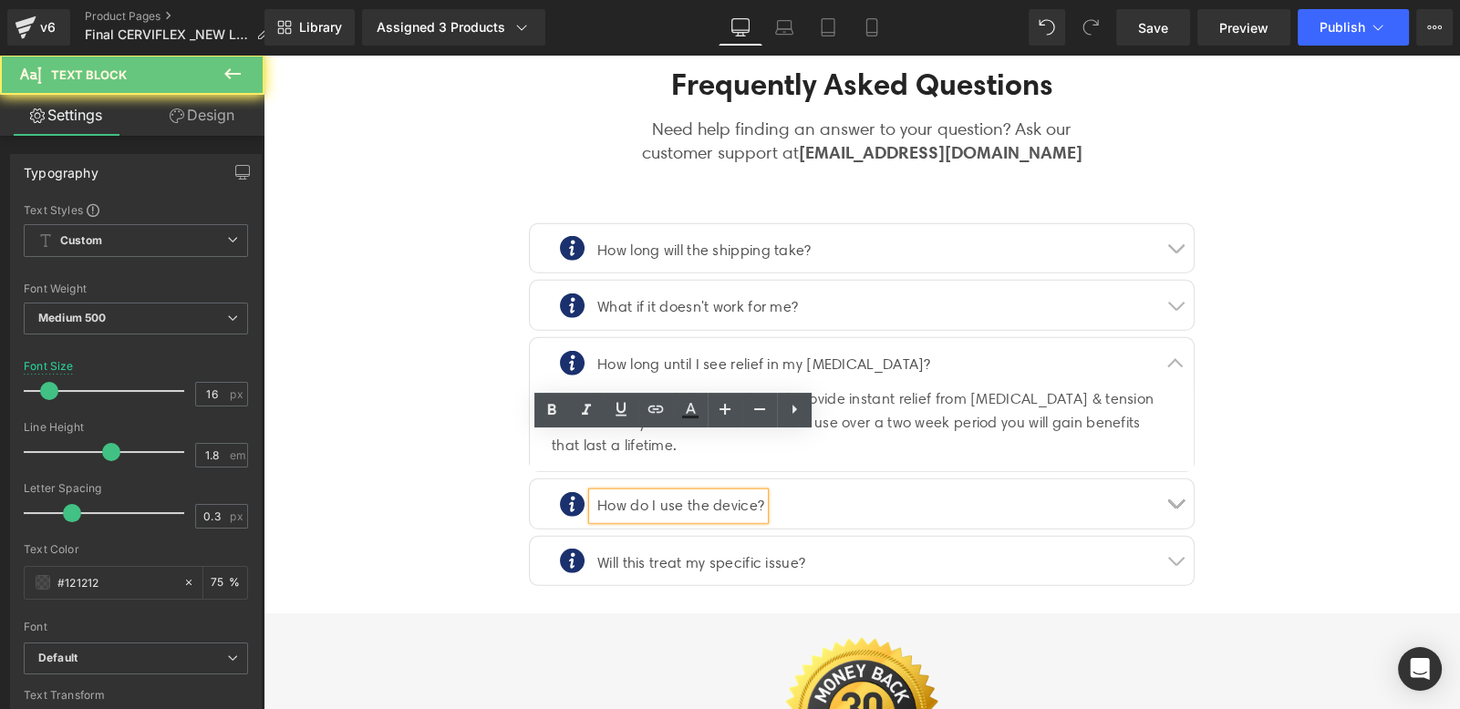
click at [724, 493] on p "How do I use the device?" at bounding box center [680, 506] width 167 height 26
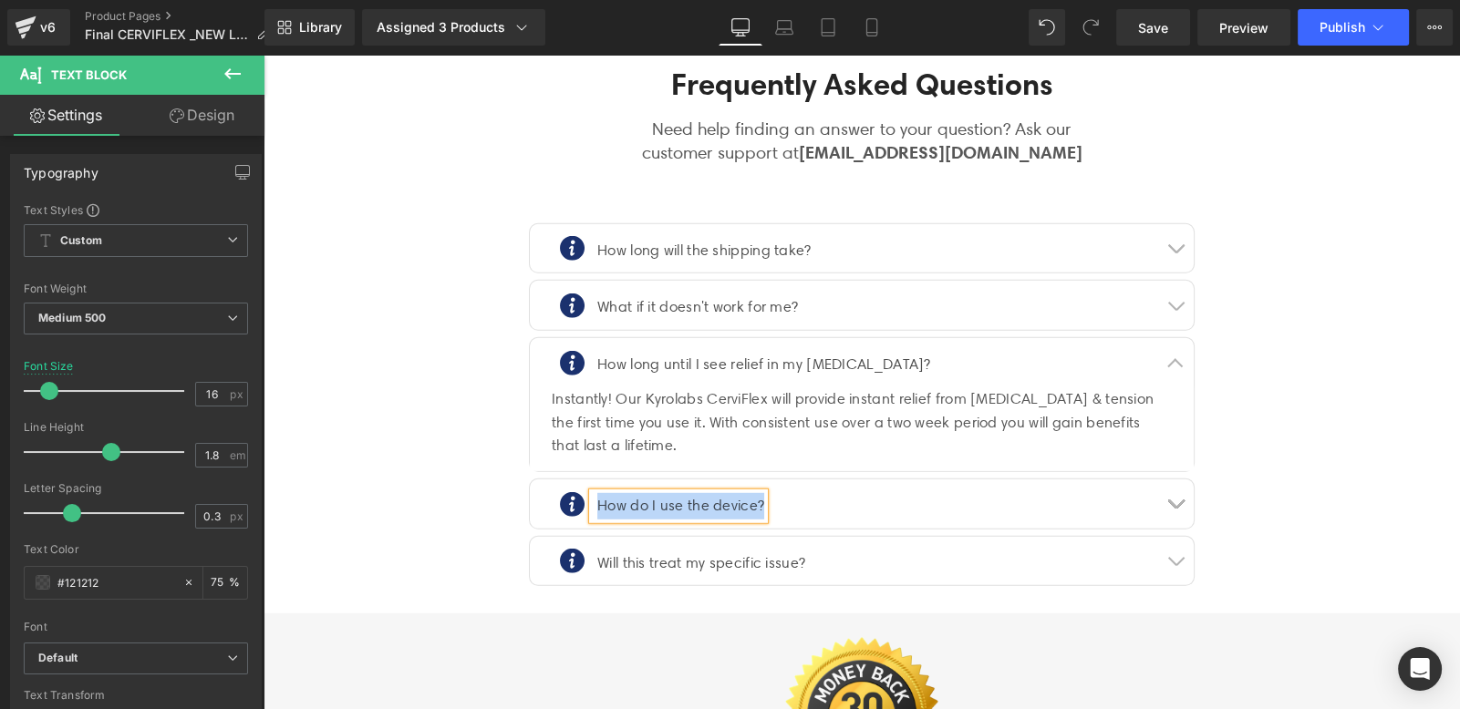
click at [1180, 480] on button "button" at bounding box center [1175, 504] width 36 height 49
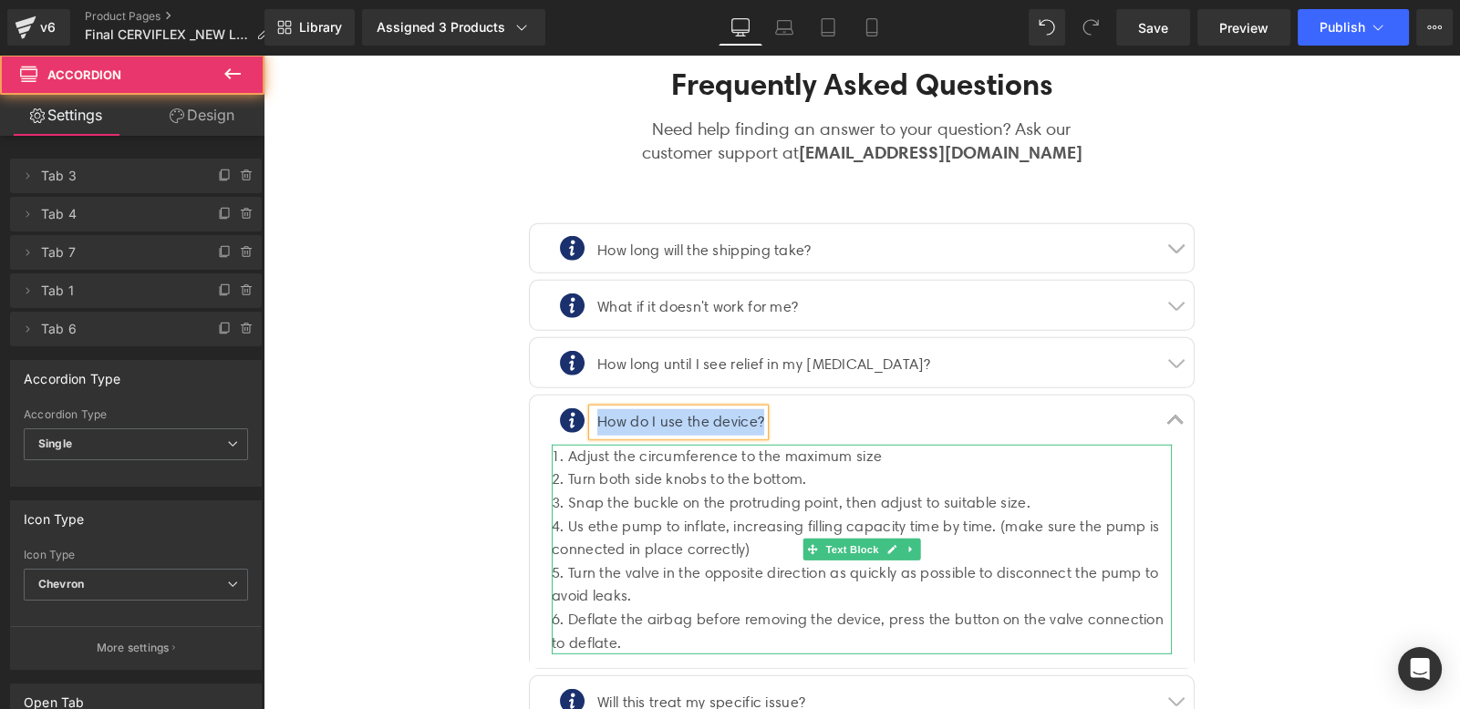
click at [775, 515] on div "4. Us ethe pump to inflate, increasing filling capacity time by time. (make sur…" at bounding box center [862, 538] width 620 height 47
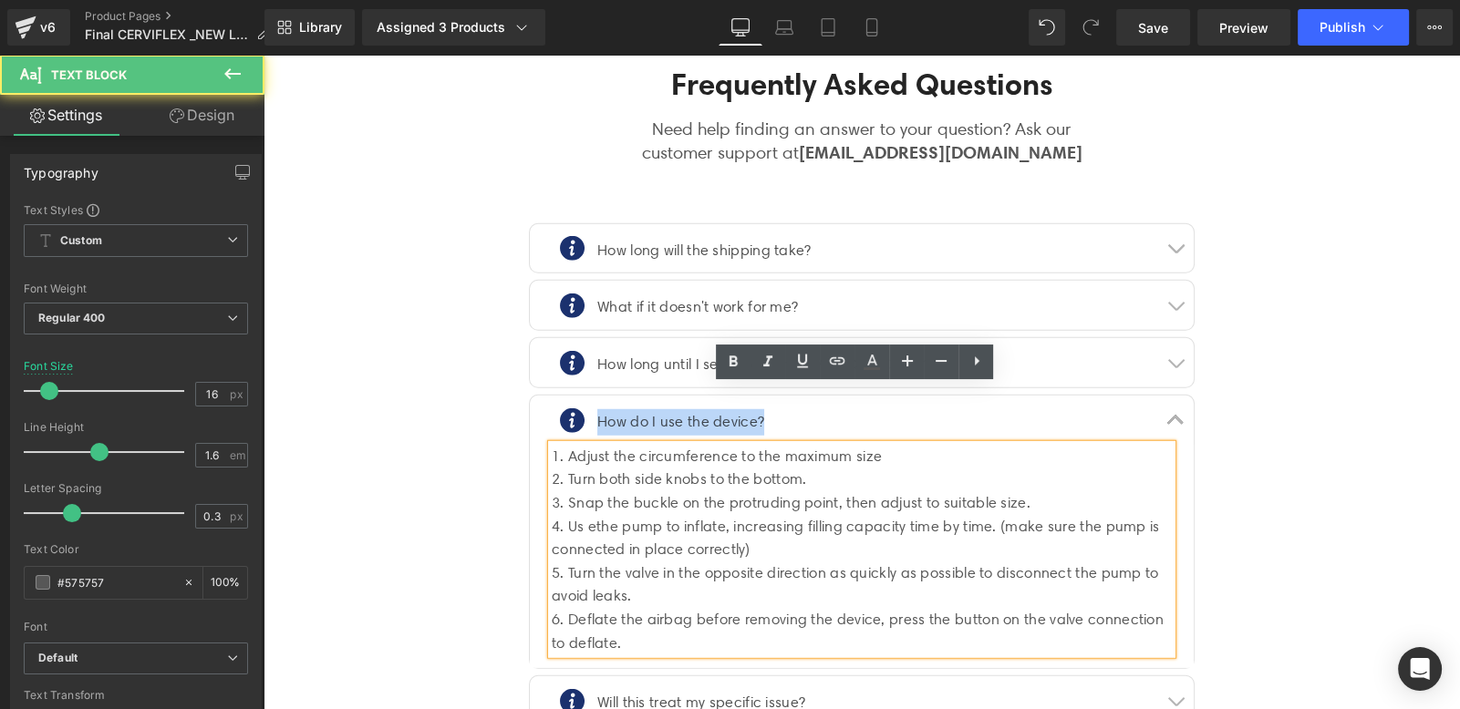
click at [775, 515] on div "4. Us ethe pump to inflate, increasing filling capacity time by time. (make sur…" at bounding box center [862, 538] width 620 height 47
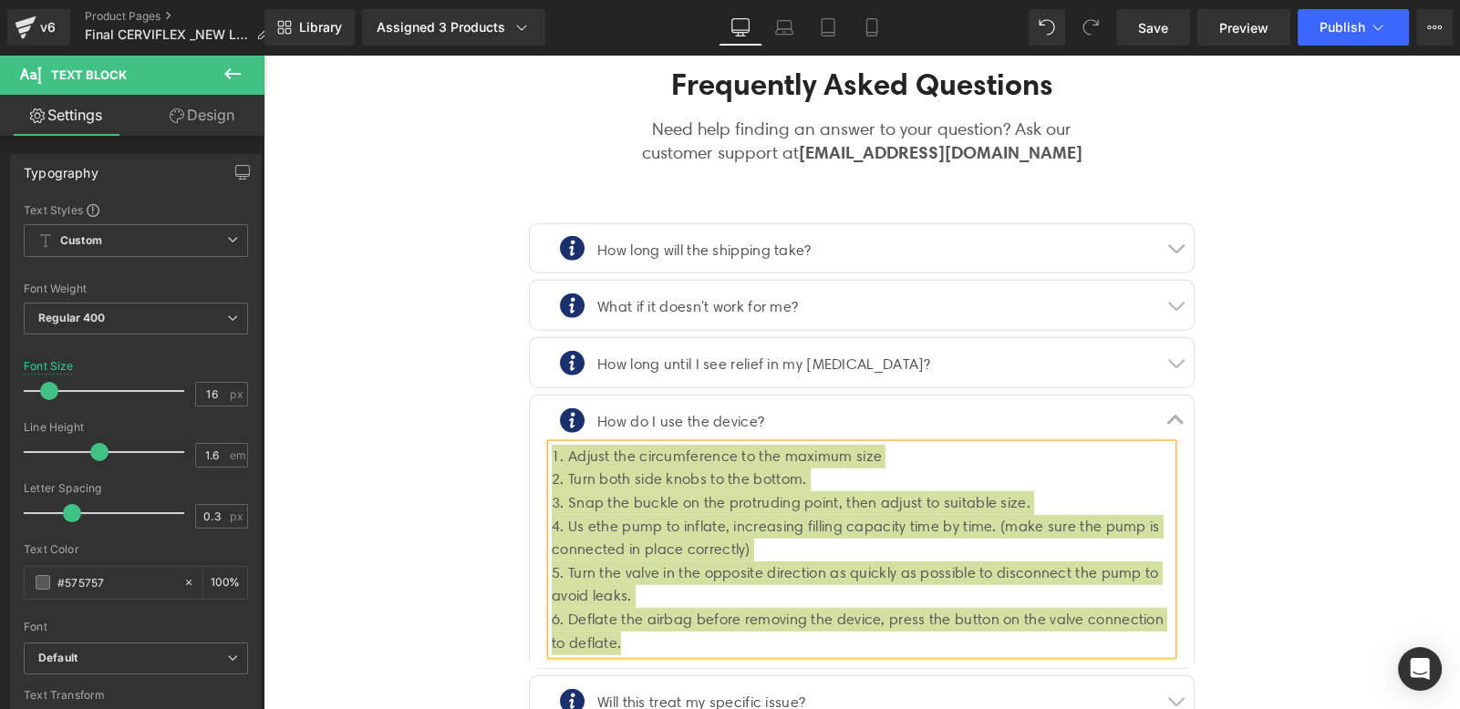
click at [692, 640] on div "Rendering Content" at bounding box center [730, 637] width 112 height 20
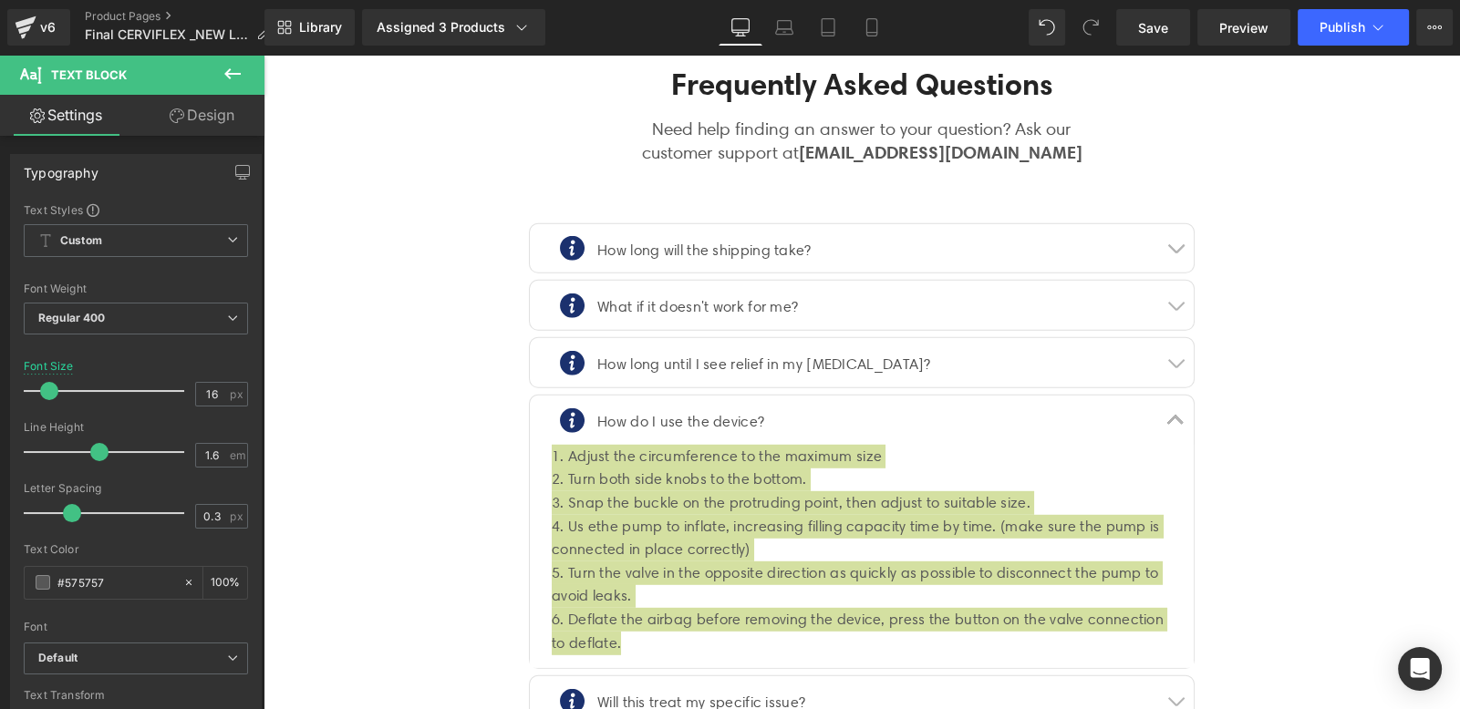
click at [692, 640] on div "Rendering Content" at bounding box center [730, 637] width 112 height 20
click at [731, 637] on div "Rendering Content" at bounding box center [730, 637] width 112 height 20
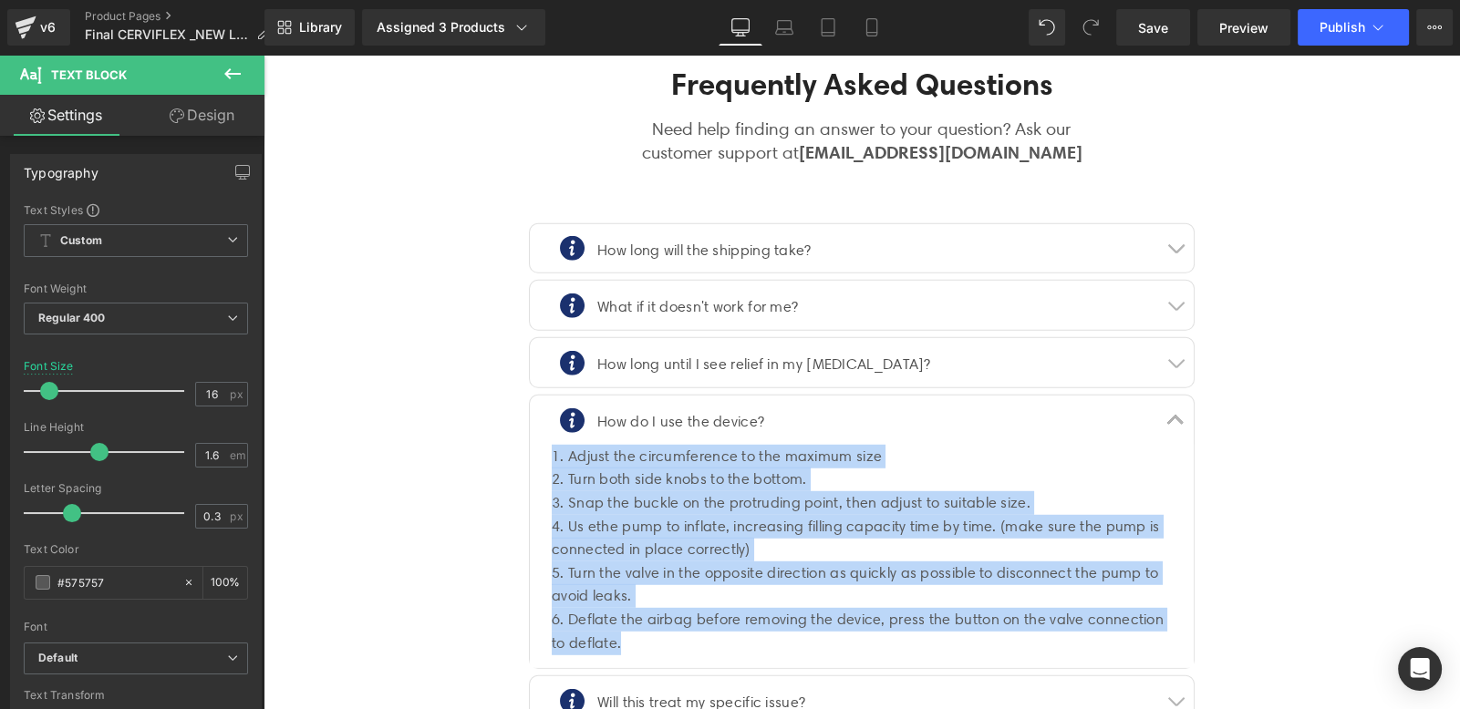
click at [762, 690] on p "Will this treat my specific issue?" at bounding box center [701, 703] width 208 height 26
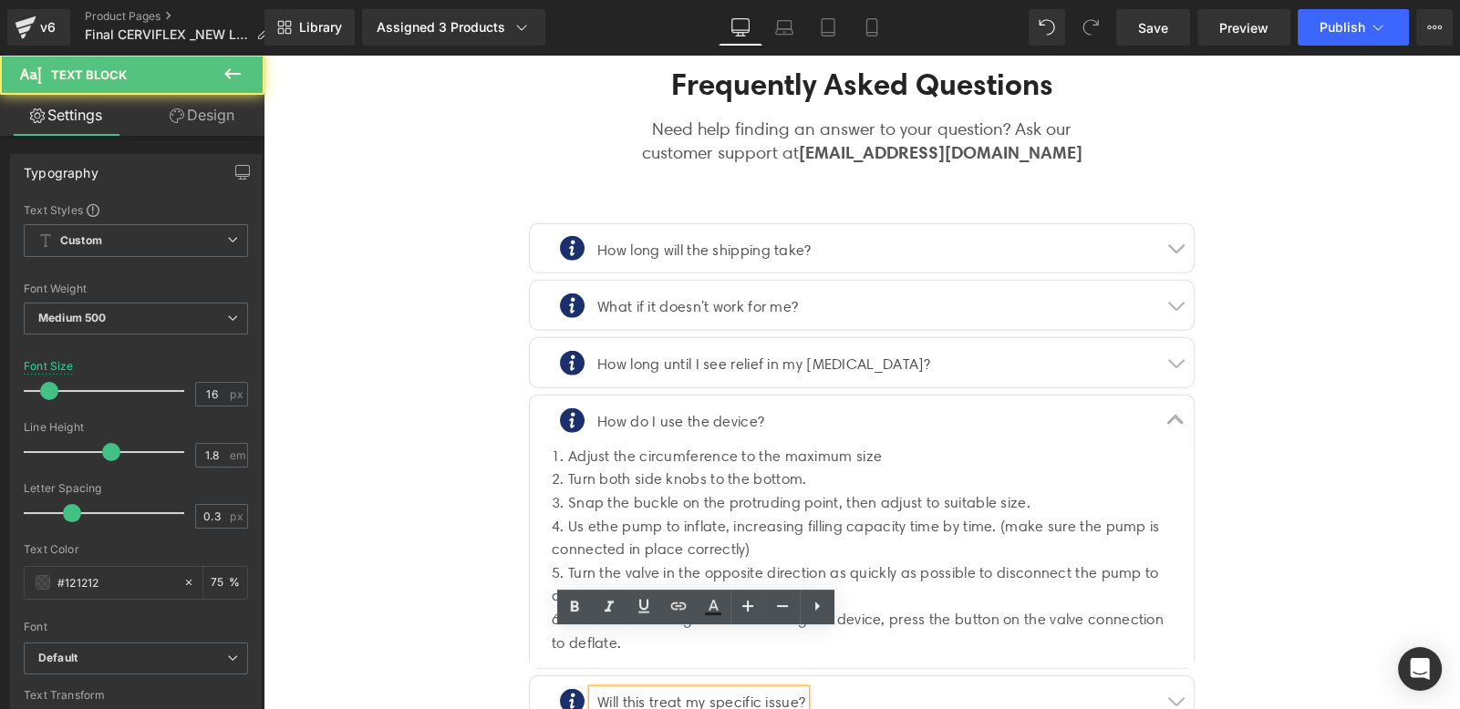
click at [765, 690] on p "Will this treat my specific issue?" at bounding box center [701, 703] width 208 height 26
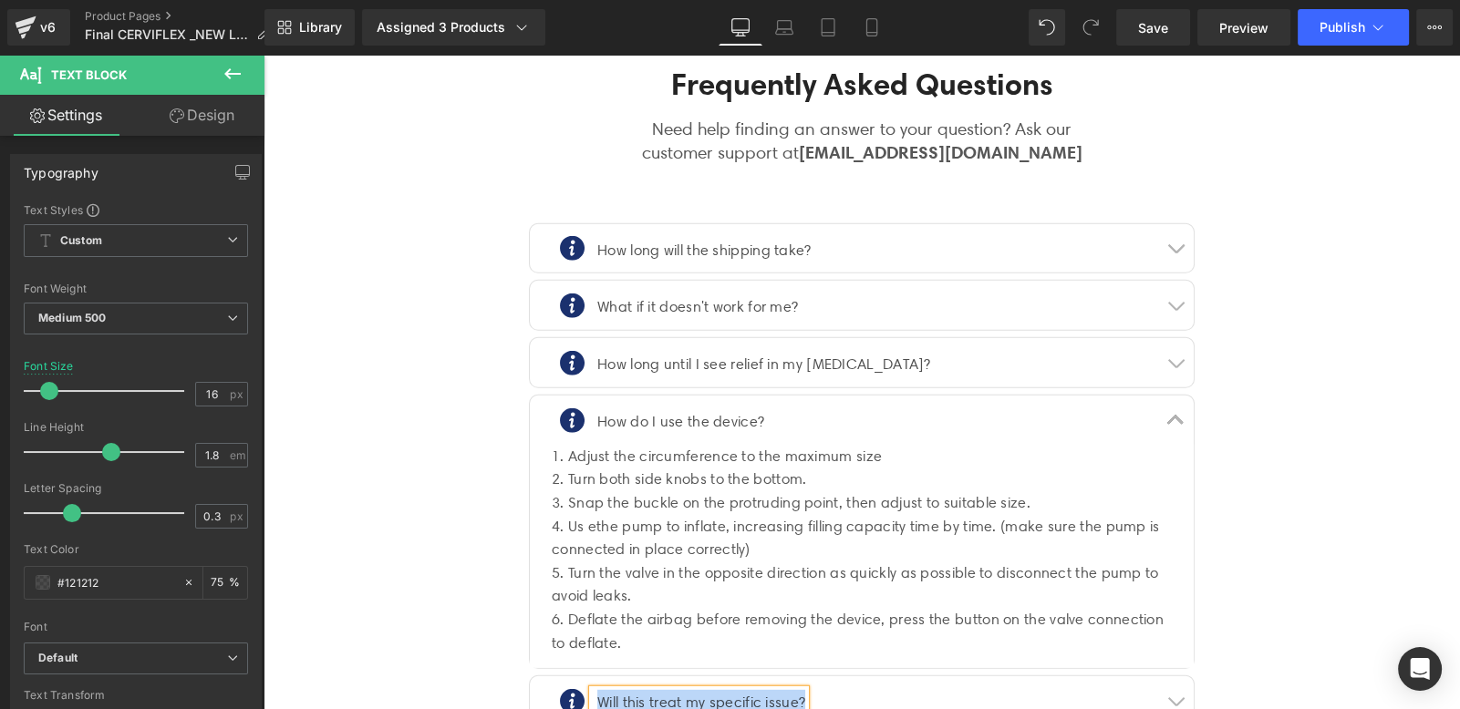
click at [1157, 677] on button "button" at bounding box center [1175, 701] width 36 height 49
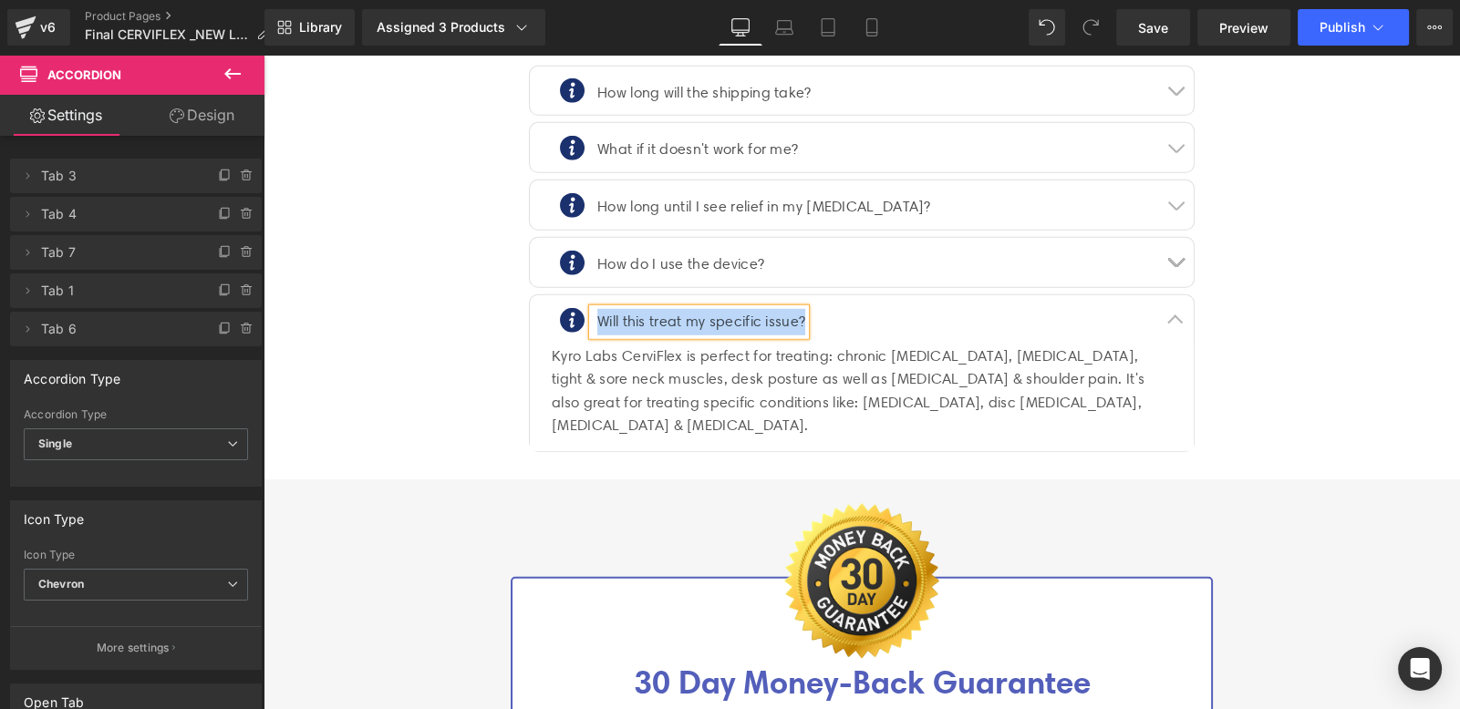
scroll to position [6696, 0]
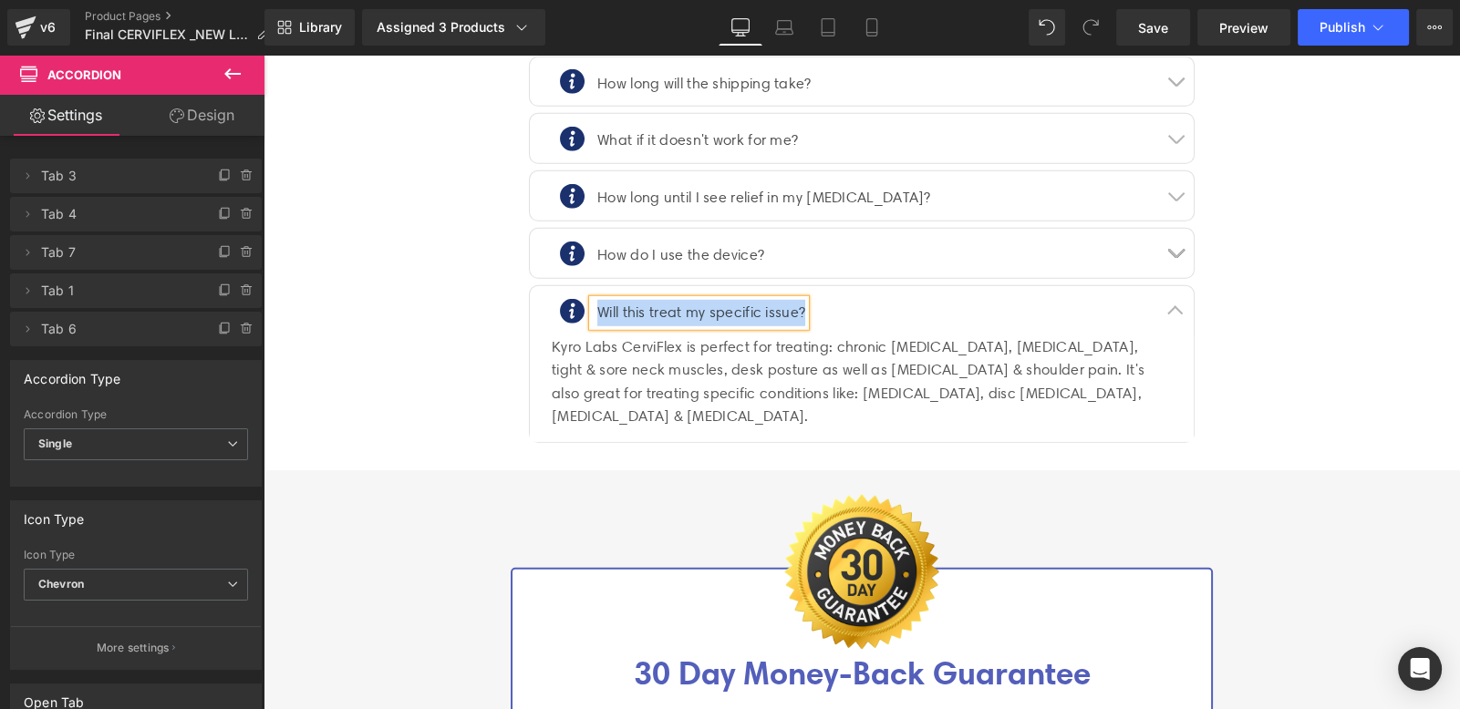
click at [666, 336] on div "Kyro Labs CerviFlex is perfect for treating: chronic [MEDICAL_DATA], [MEDICAL_D…" at bounding box center [862, 382] width 620 height 93
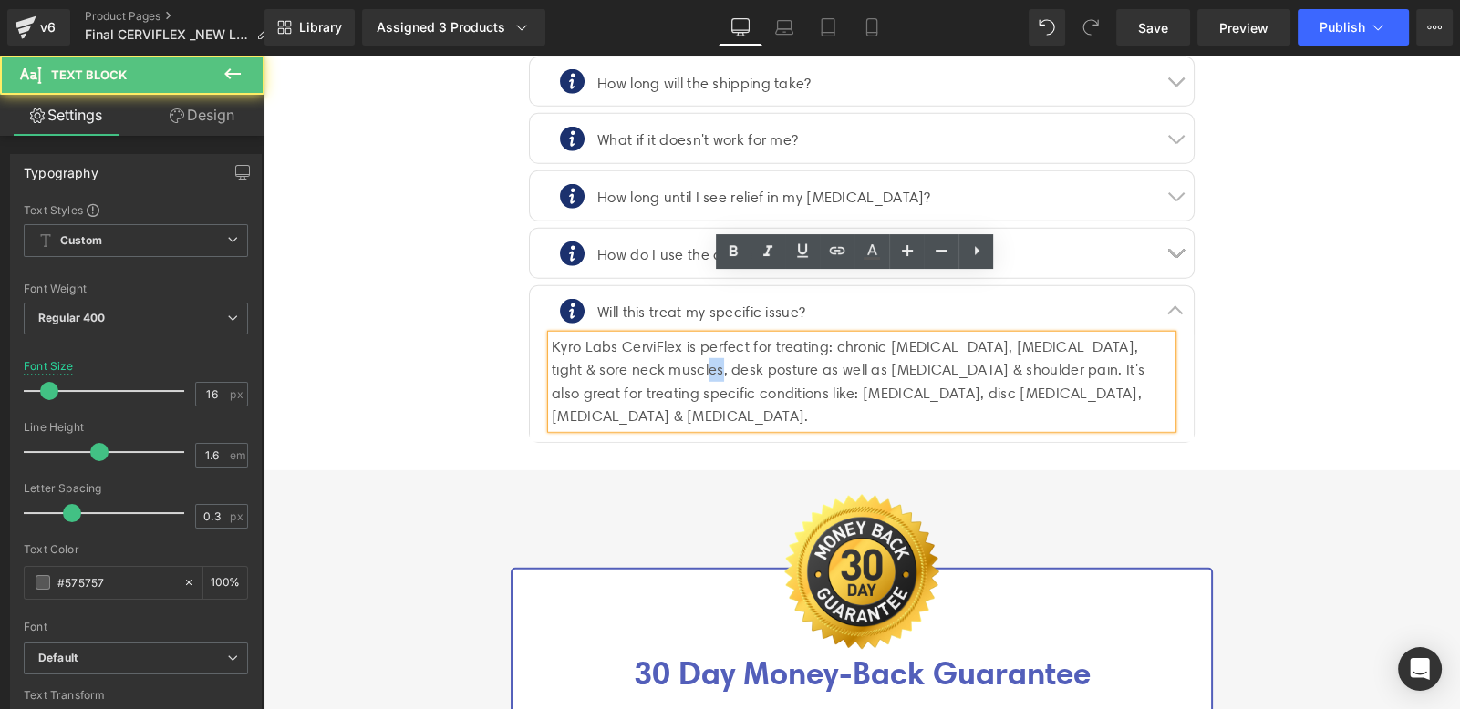
click at [666, 336] on div "Kyro Labs CerviFlex is perfect for treating: chronic [MEDICAL_DATA], [MEDICAL_D…" at bounding box center [862, 382] width 620 height 93
